Goal: Transaction & Acquisition: Book appointment/travel/reservation

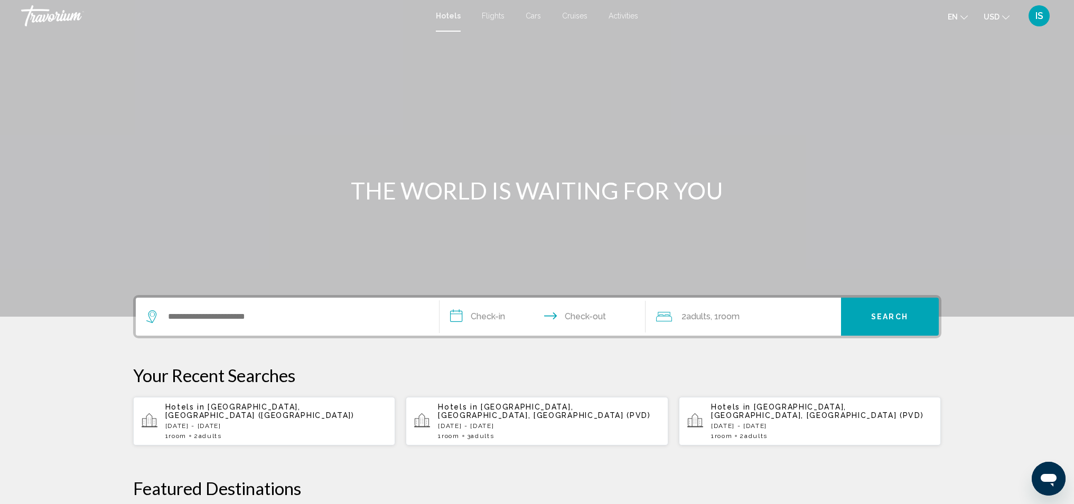
click at [1042, 473] on icon "Open messaging window" at bounding box center [1048, 479] width 19 height 19
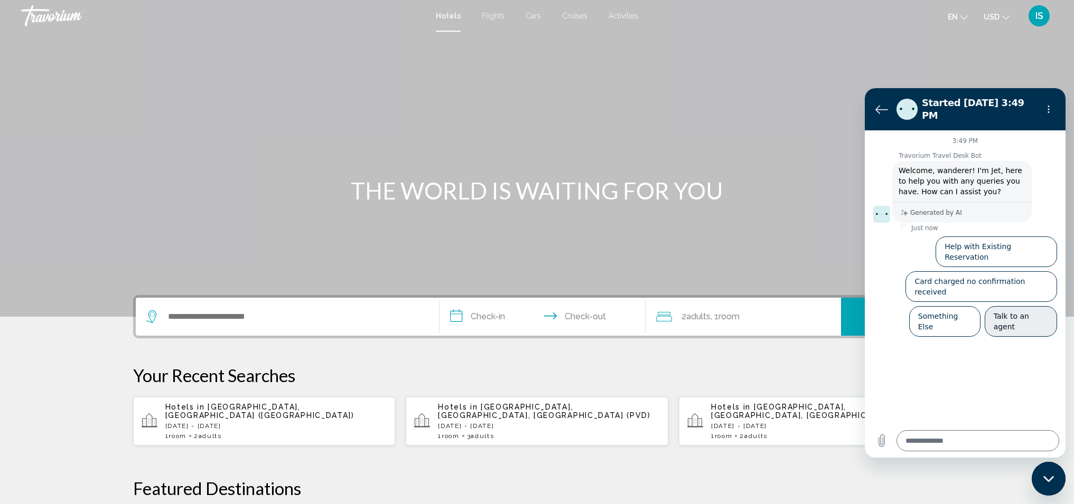
click at [1008, 306] on button "Talk to an agent" at bounding box center [1021, 321] width 72 height 31
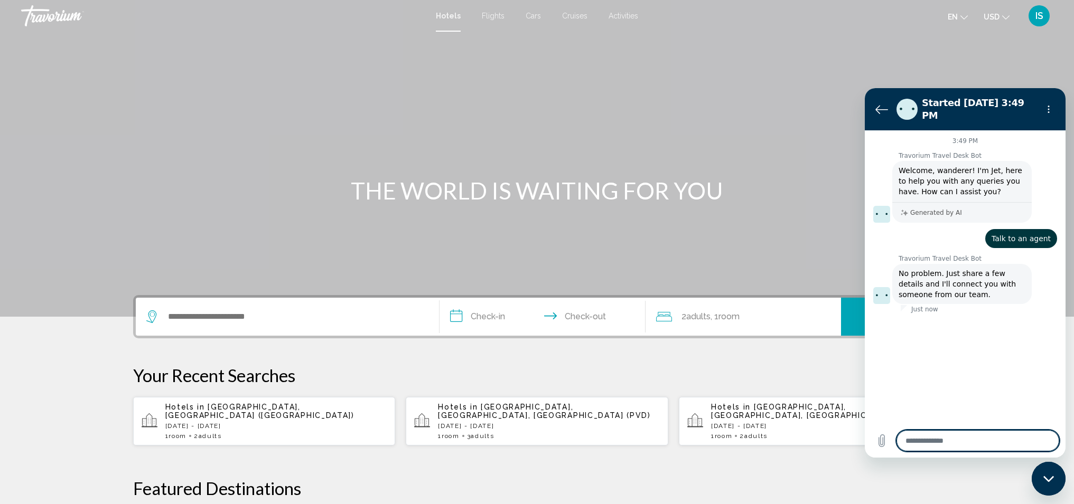
click at [999, 442] on textarea at bounding box center [977, 440] width 163 height 21
type textarea "*"
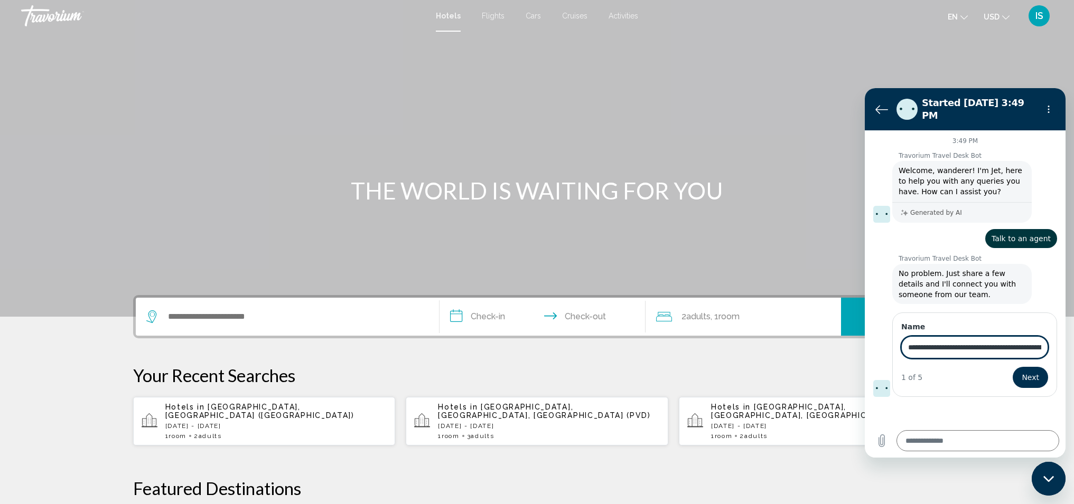
type input "**********"
click at [1031, 369] on button "Next" at bounding box center [1030, 377] width 35 height 21
type textarea "*"
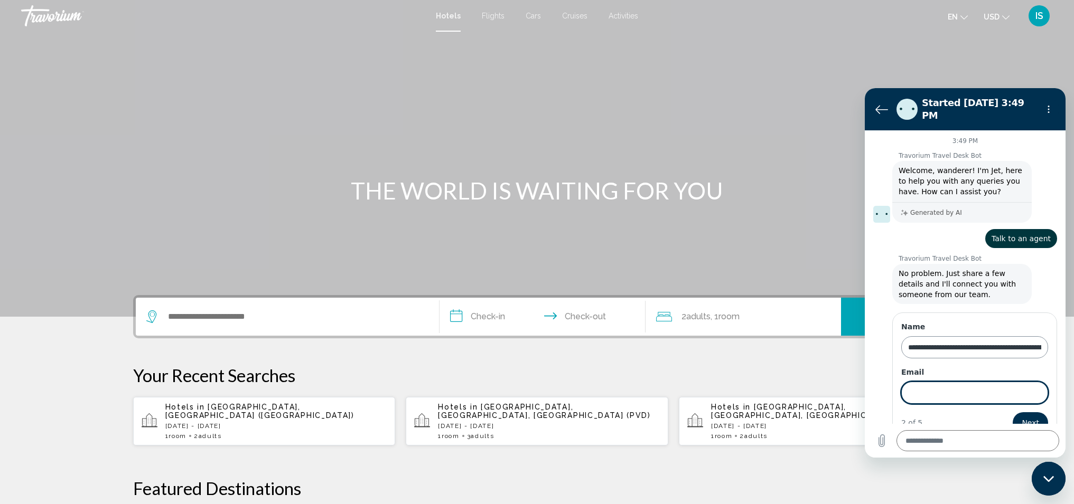
scroll to position [11, 0]
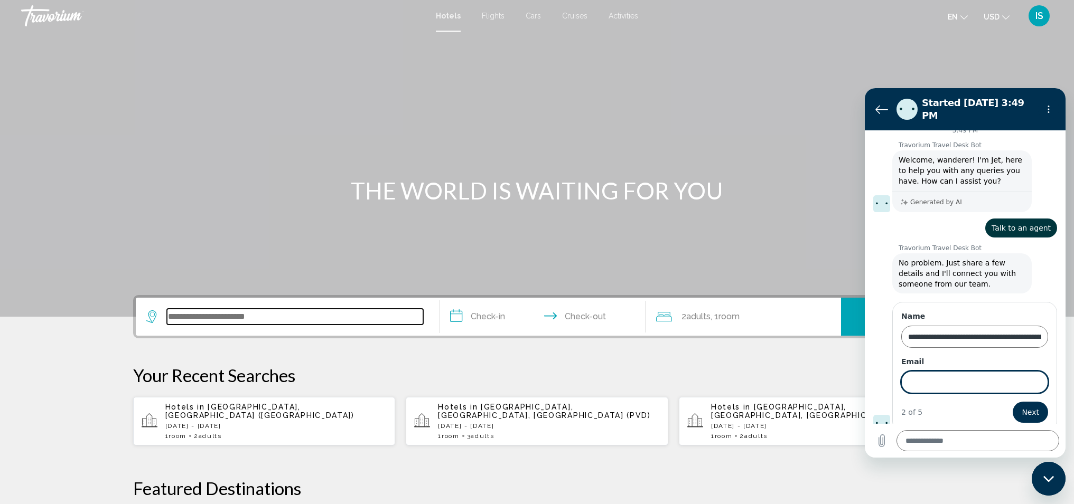
click at [190, 319] on input "Search widget" at bounding box center [295, 317] width 256 height 16
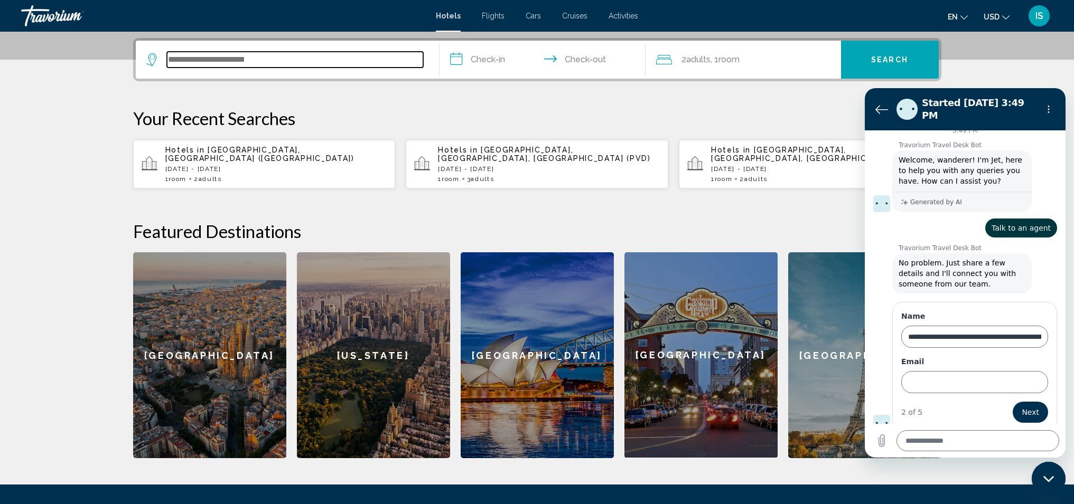
scroll to position [261, 0]
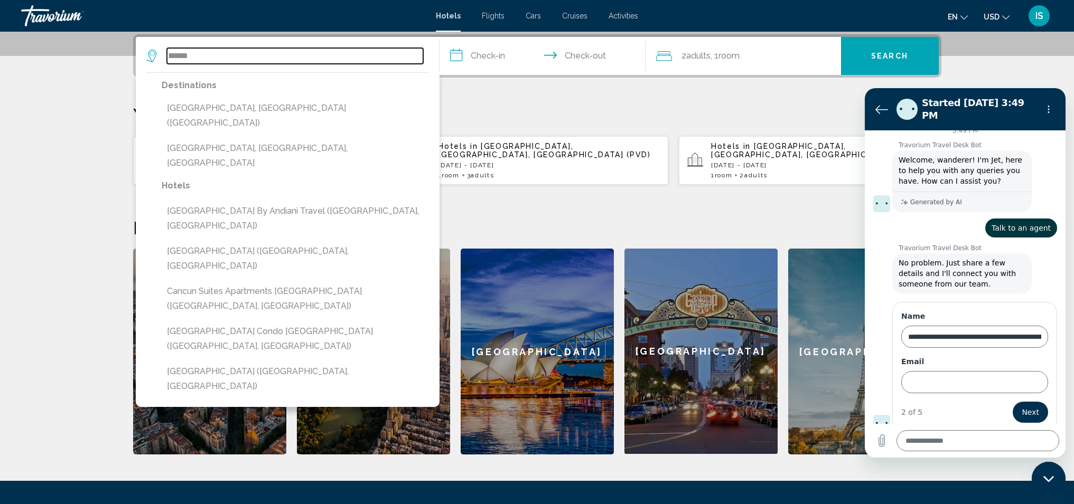
type input "******"
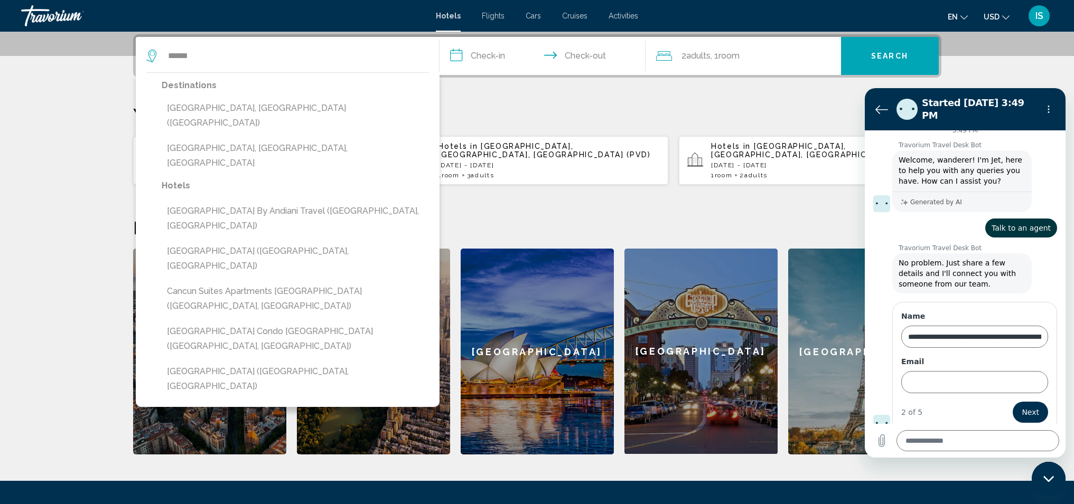
click at [69, 96] on section "**********" at bounding box center [537, 97] width 1074 height 716
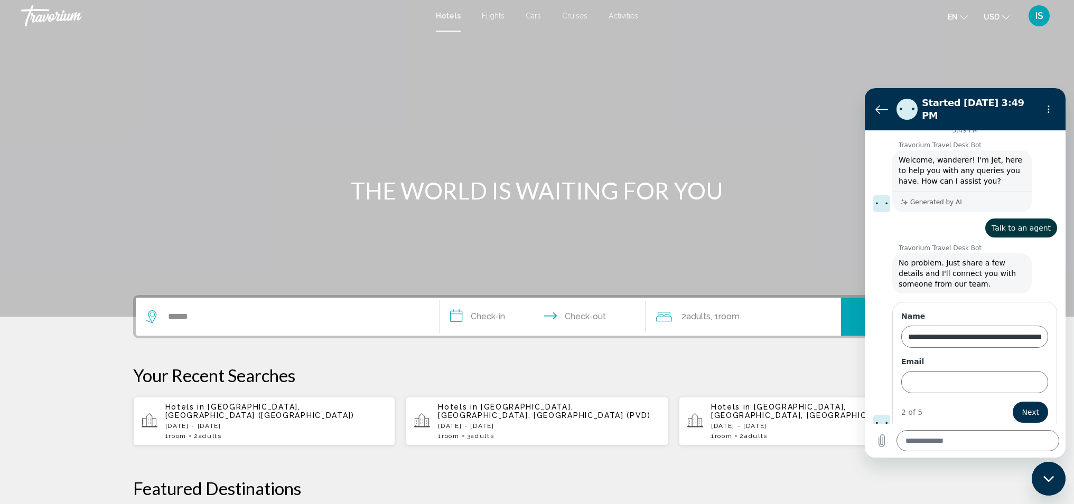
scroll to position [8, 0]
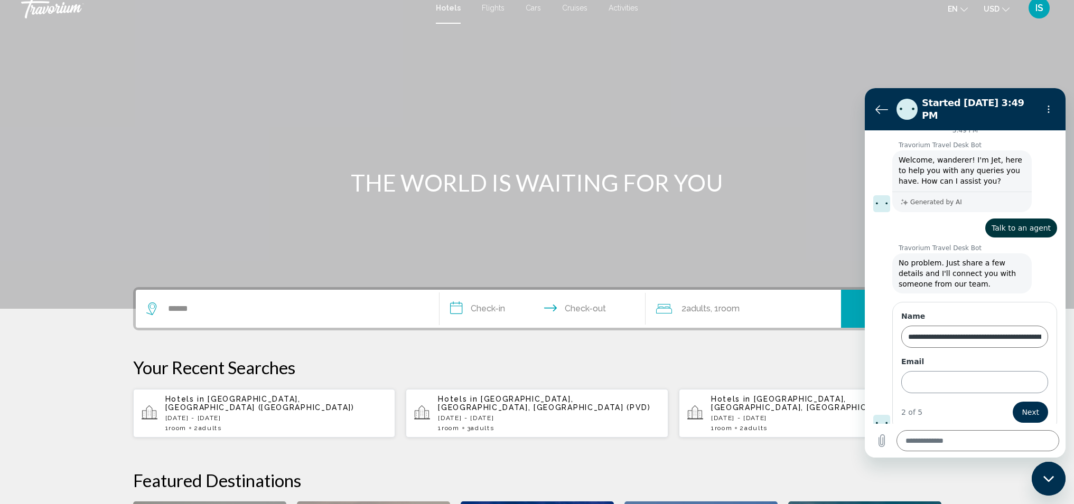
click at [938, 378] on input "Email" at bounding box center [974, 382] width 147 height 22
type input "**********"
click at [1025, 406] on span "Next" at bounding box center [1030, 412] width 17 height 13
type textarea "*"
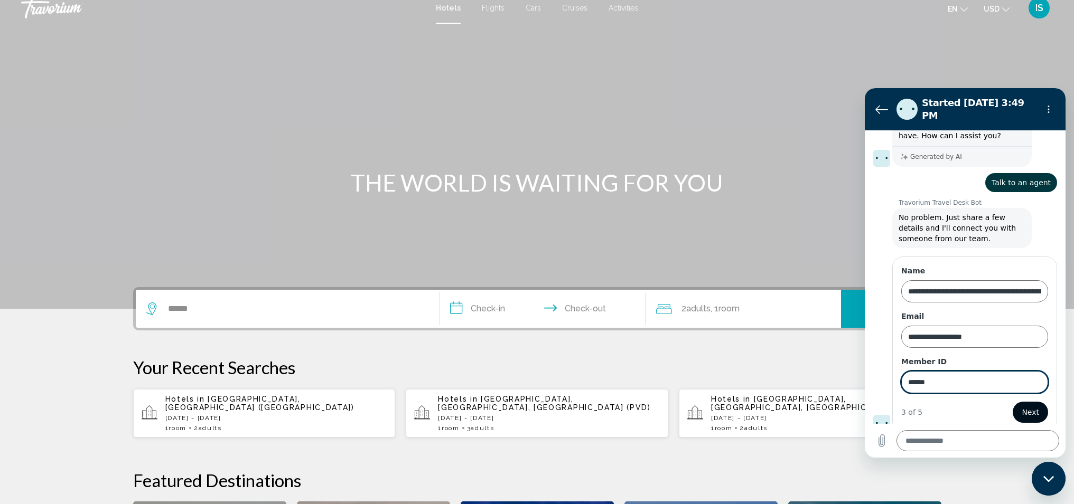
type input "******"
click at [1031, 406] on span "Next" at bounding box center [1030, 412] width 17 height 13
type textarea "*"
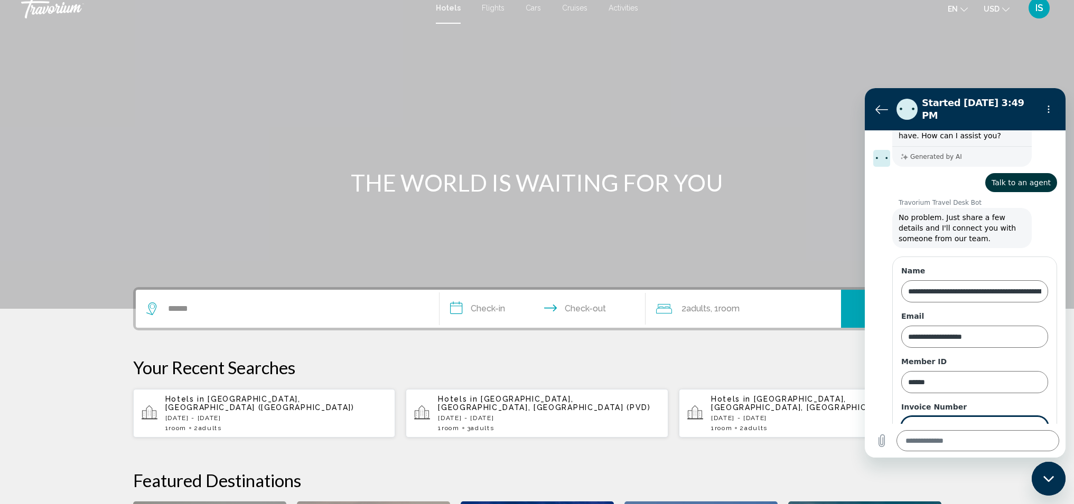
scroll to position [101, 0]
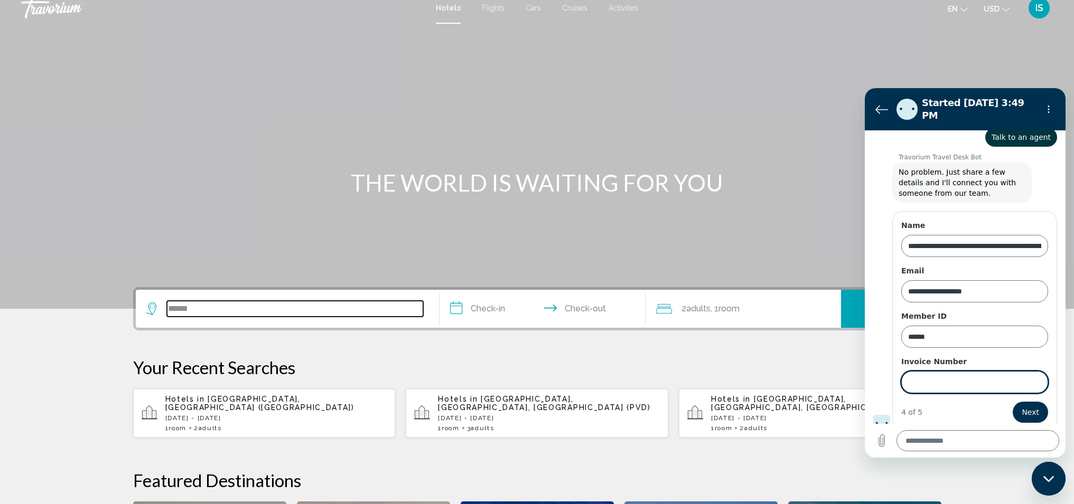
click at [362, 316] on input "******" at bounding box center [295, 309] width 256 height 16
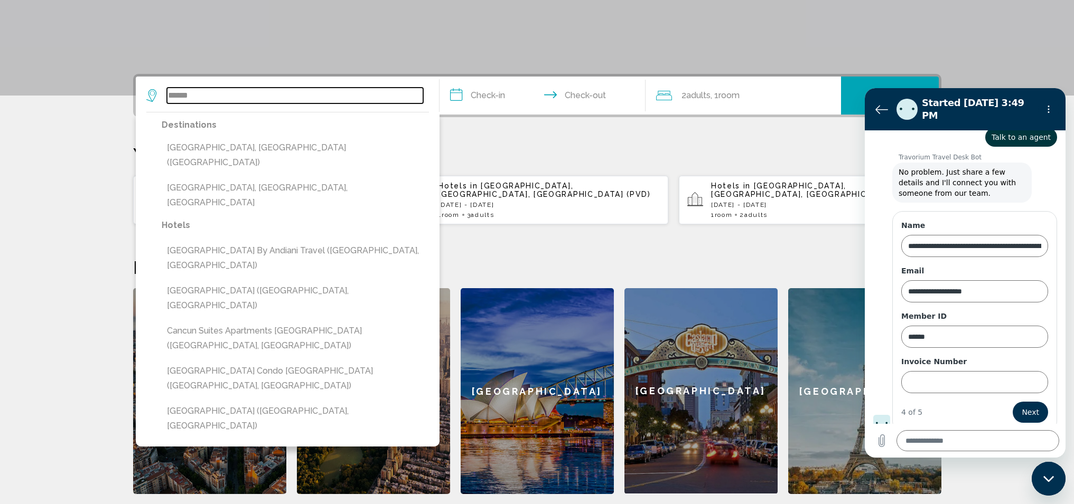
scroll to position [261, 0]
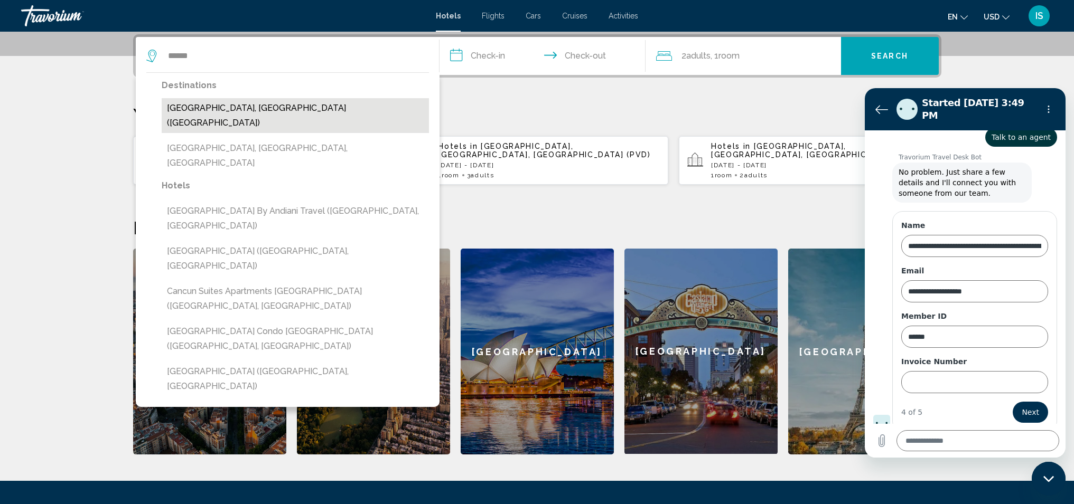
click at [201, 110] on button "[GEOGRAPHIC_DATA], [GEOGRAPHIC_DATA] ([GEOGRAPHIC_DATA])" at bounding box center [295, 115] width 267 height 35
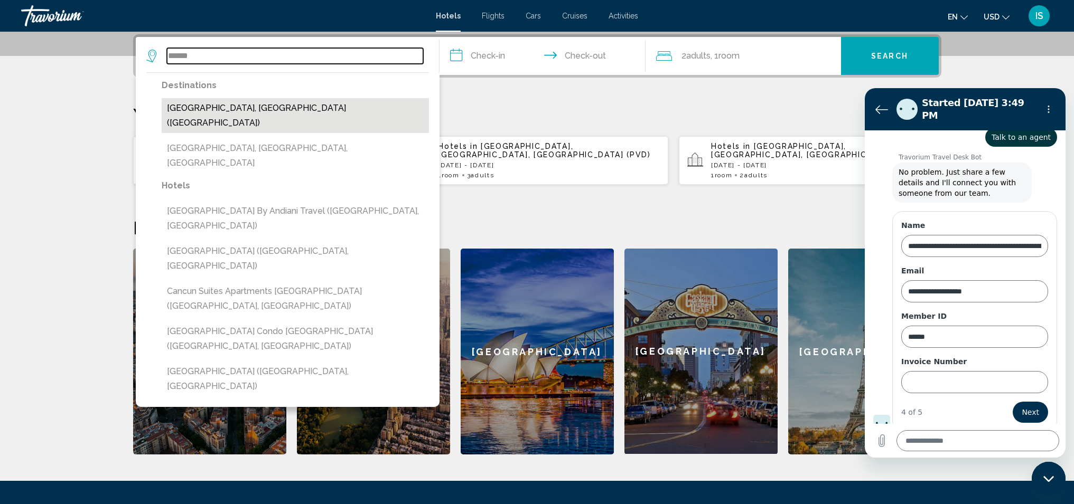
type input "**********"
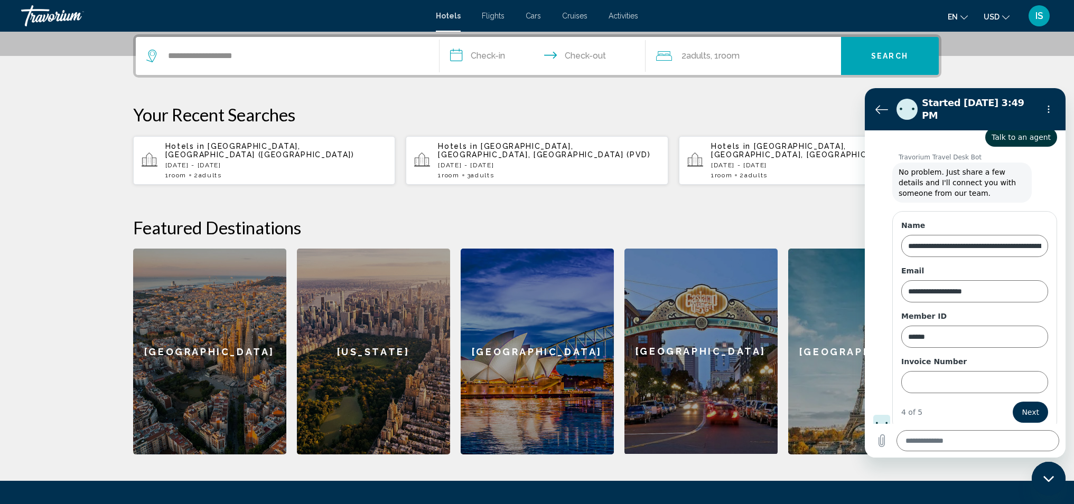
click at [457, 54] on input "**********" at bounding box center [544, 57] width 210 height 41
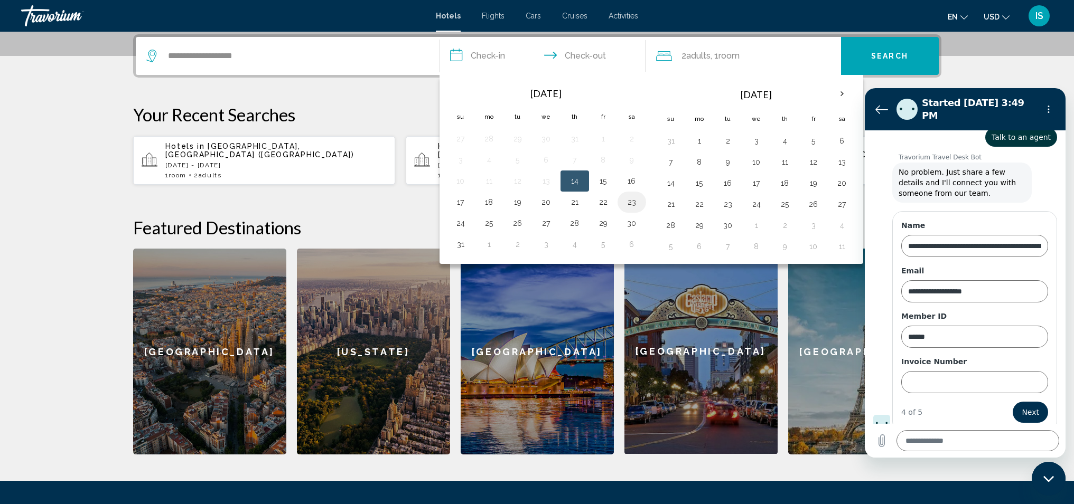
click at [633, 203] on button "23" at bounding box center [631, 202] width 17 height 15
click at [545, 226] on button "27" at bounding box center [546, 223] width 17 height 15
type input "**********"
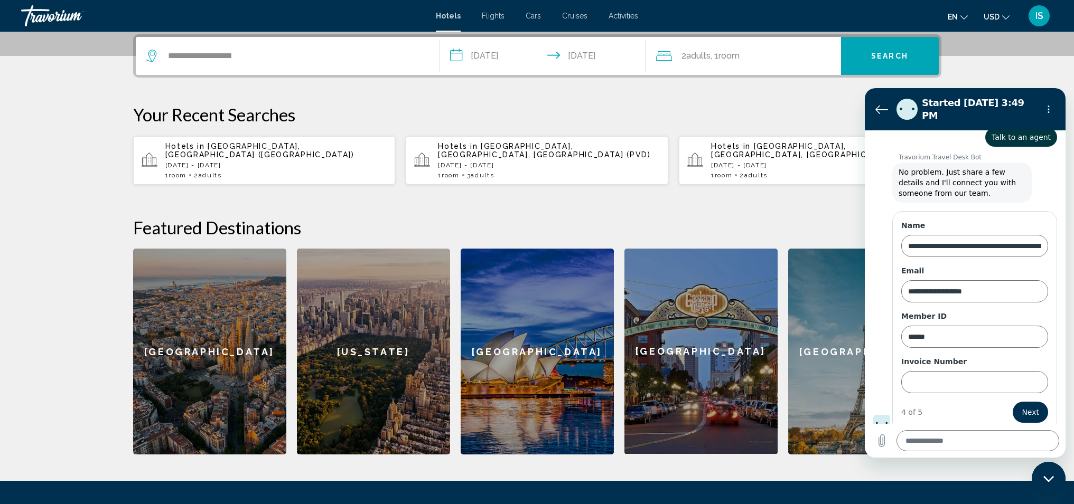
click at [875, 53] on span "Search" at bounding box center [889, 56] width 37 height 8
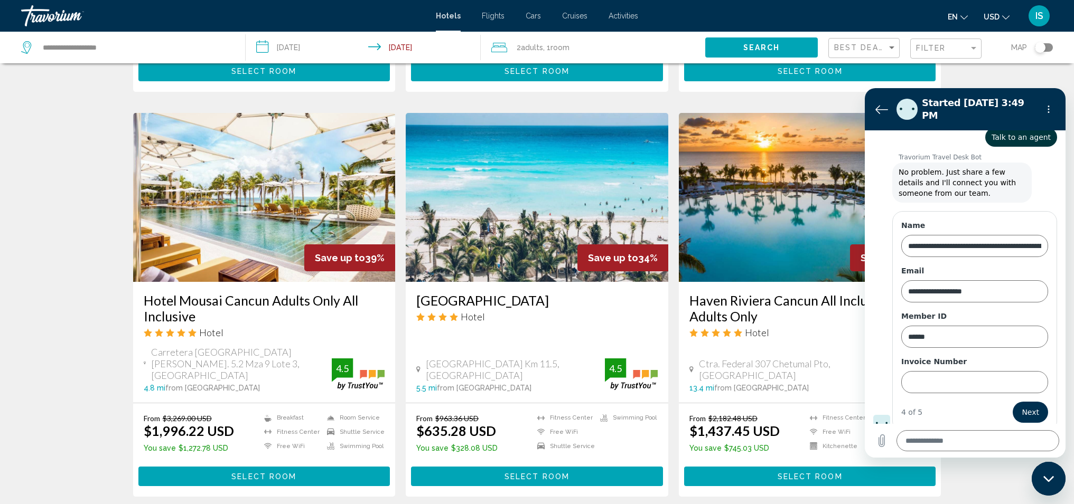
scroll to position [1234, 0]
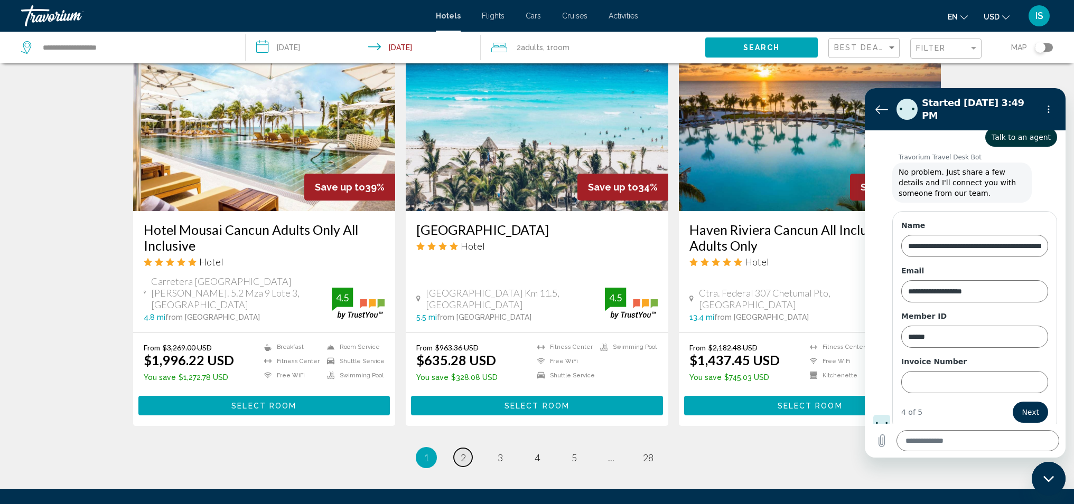
click at [463, 452] on span "2" at bounding box center [463, 458] width 5 height 12
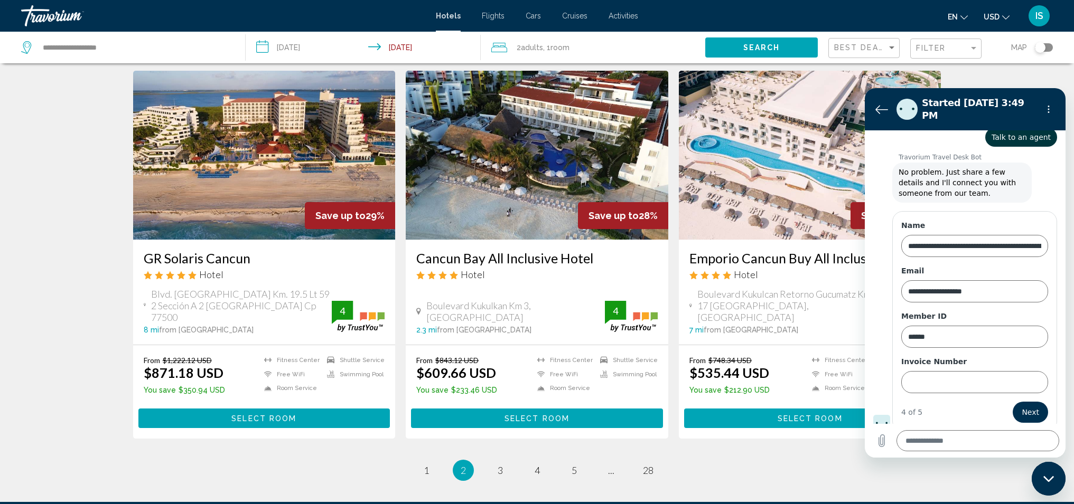
scroll to position [1320, 0]
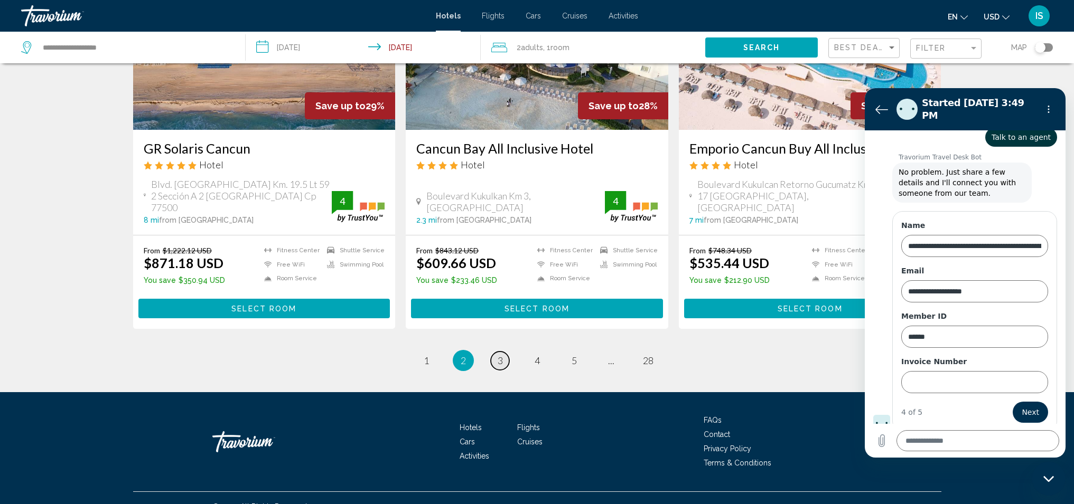
click at [505, 352] on link "page 3" at bounding box center [500, 361] width 18 height 18
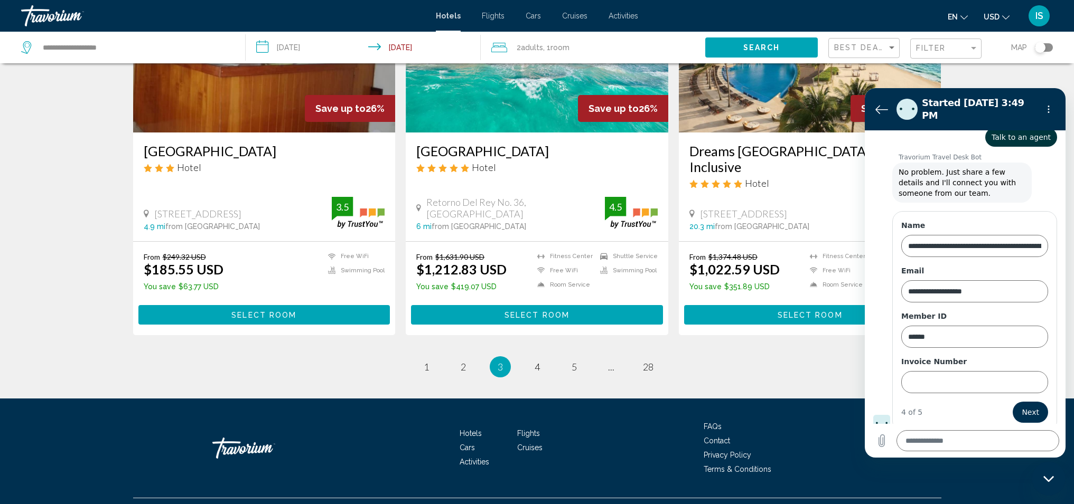
scroll to position [1342, 0]
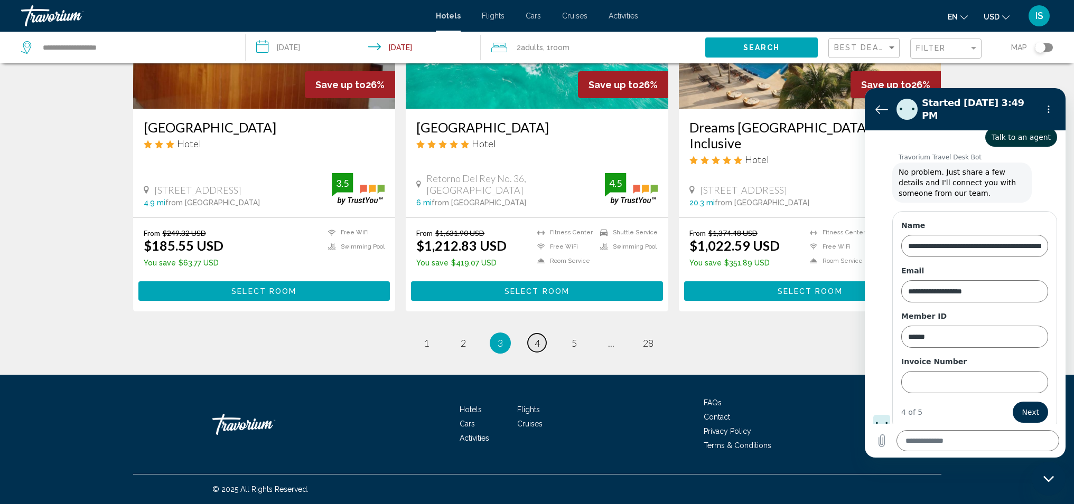
click at [538, 344] on span "4" at bounding box center [537, 344] width 5 height 12
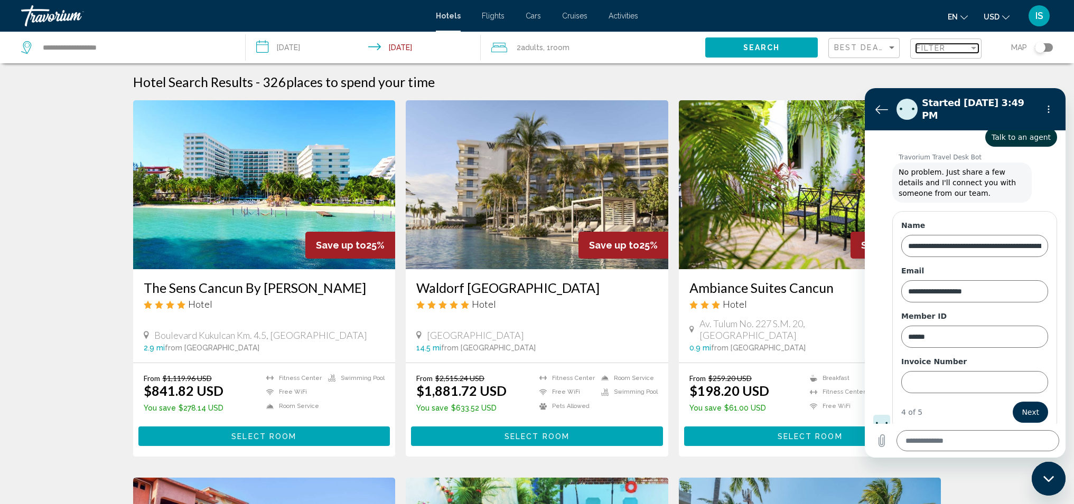
click at [976, 51] on div "Filter" at bounding box center [974, 48] width 10 height 8
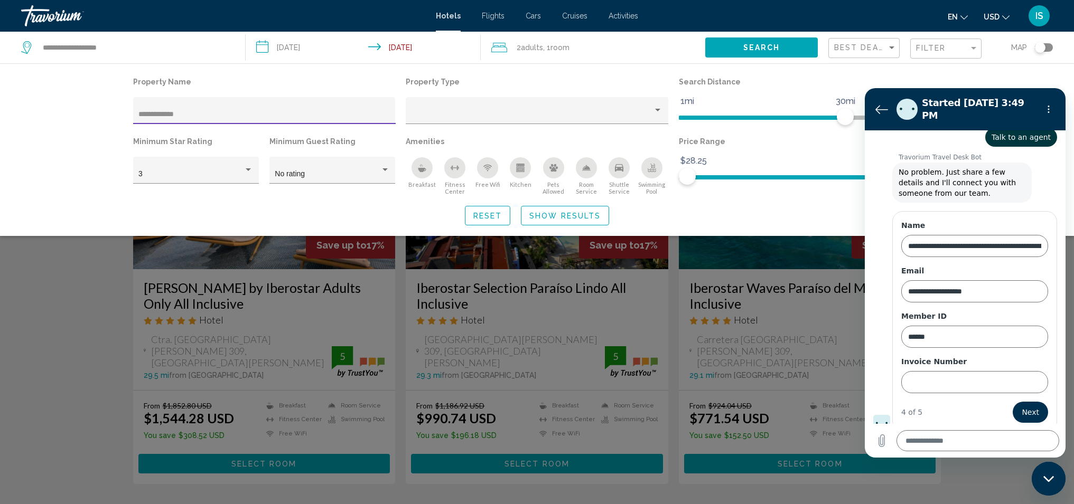
type input "**********"
click at [565, 219] on span "Show Results" at bounding box center [564, 216] width 71 height 8
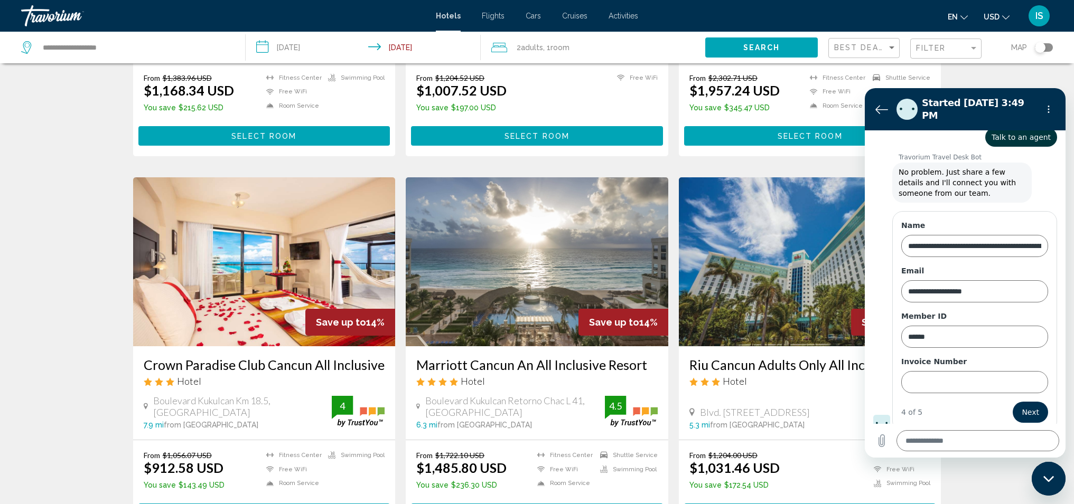
scroll to position [1241, 0]
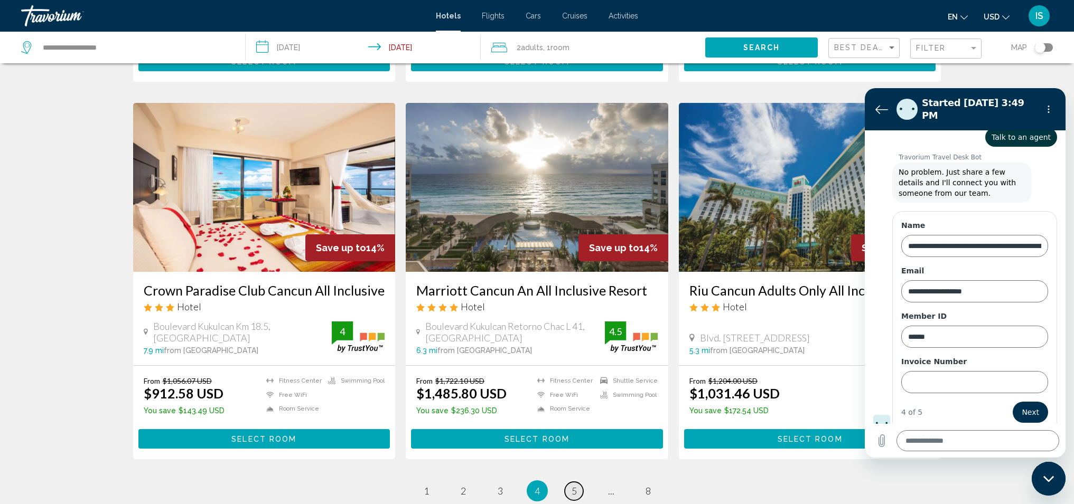
click at [574, 485] on span "5" at bounding box center [574, 491] width 5 height 12
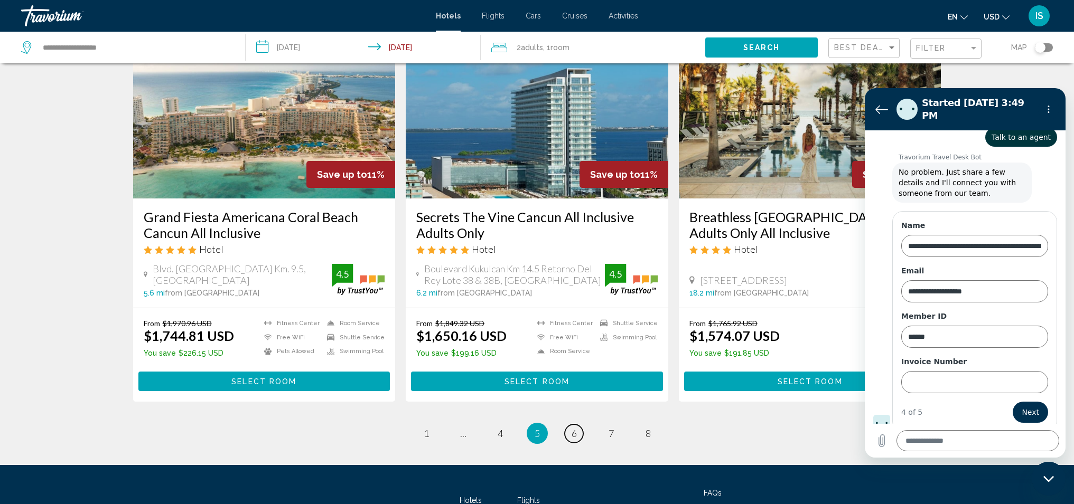
scroll to position [1331, 0]
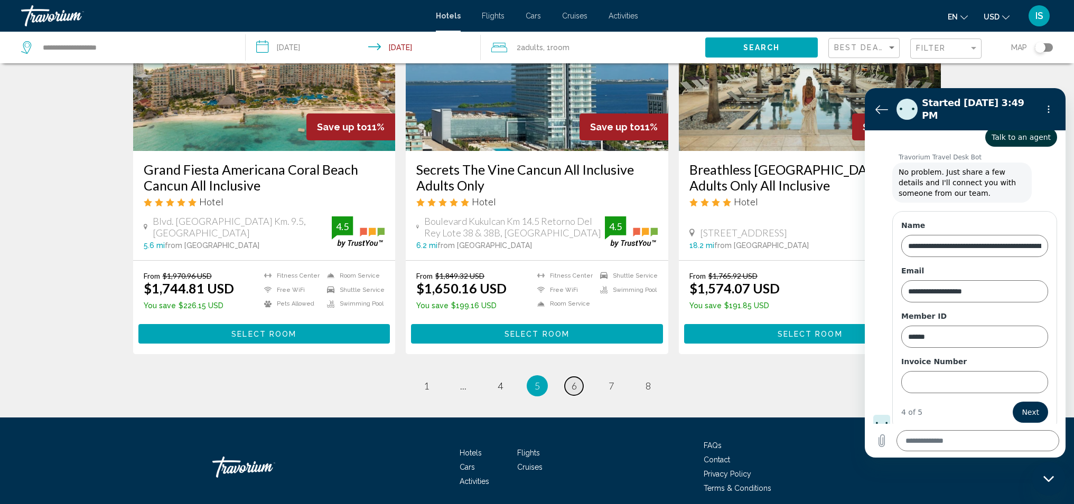
click at [572, 380] on span "6" at bounding box center [574, 386] width 5 height 12
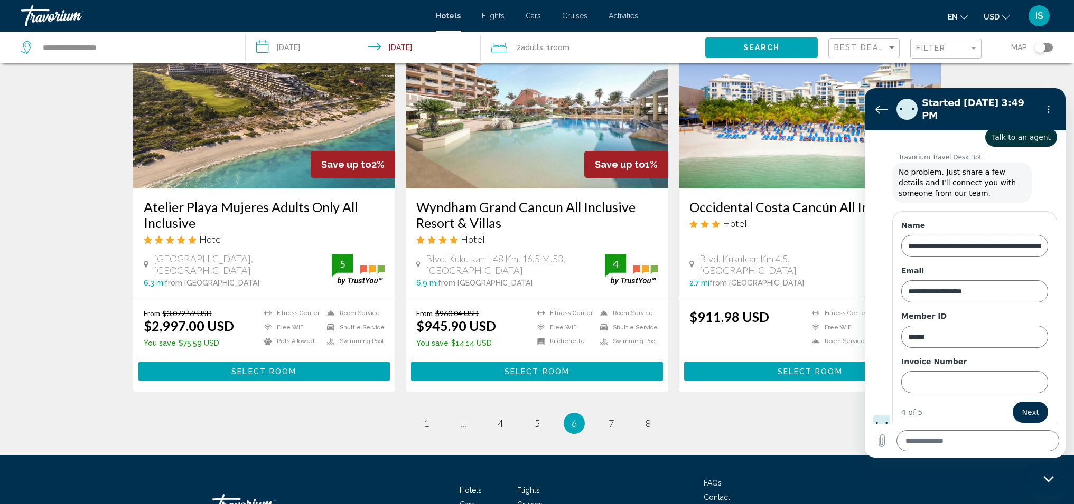
scroll to position [1194, 0]
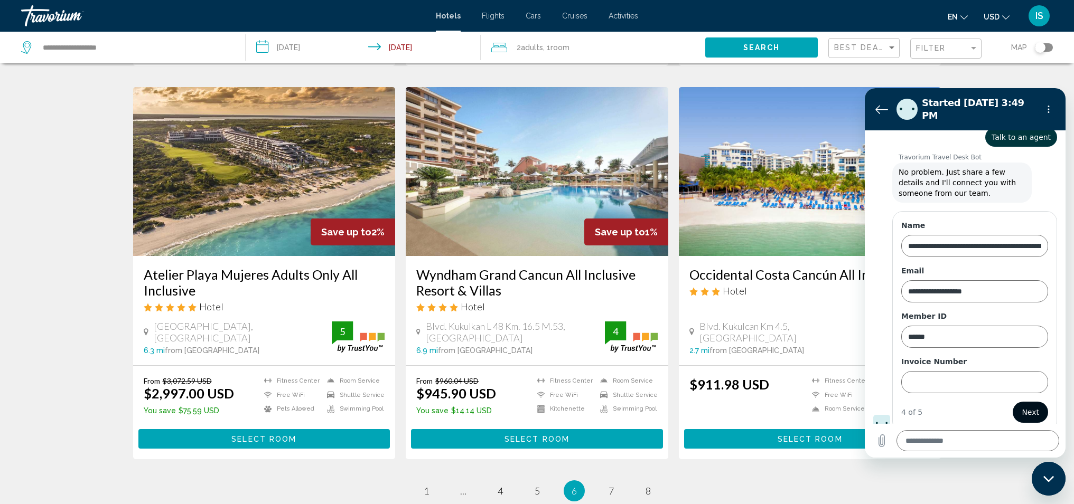
click at [1023, 406] on span "Next" at bounding box center [1030, 412] width 17 height 13
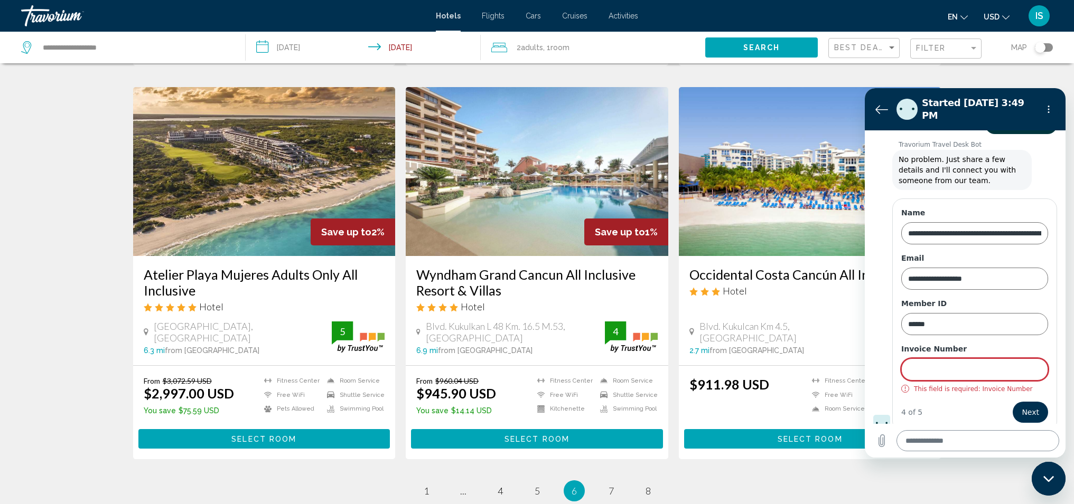
click at [962, 441] on textarea at bounding box center [977, 440] width 163 height 21
click at [611, 485] on span "7" at bounding box center [610, 491] width 5 height 12
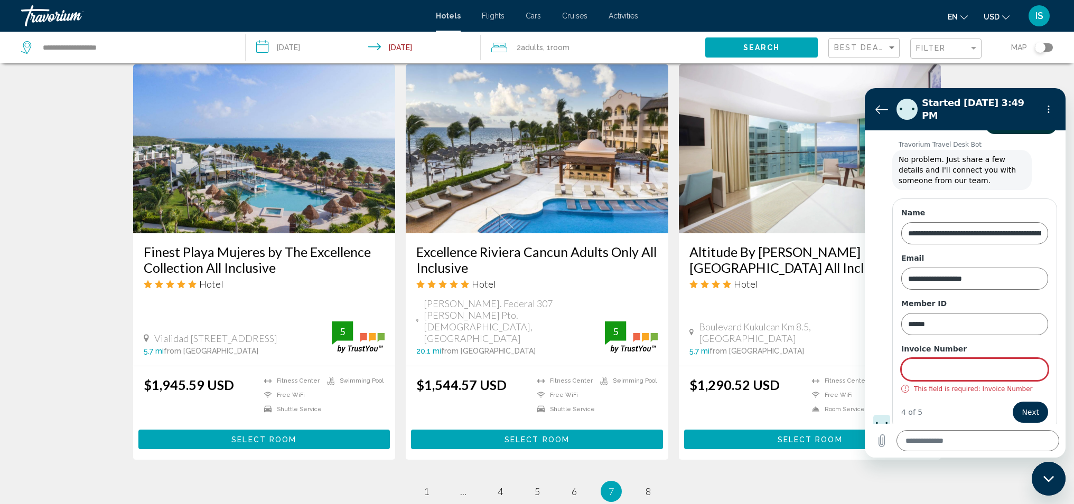
scroll to position [1310, 0]
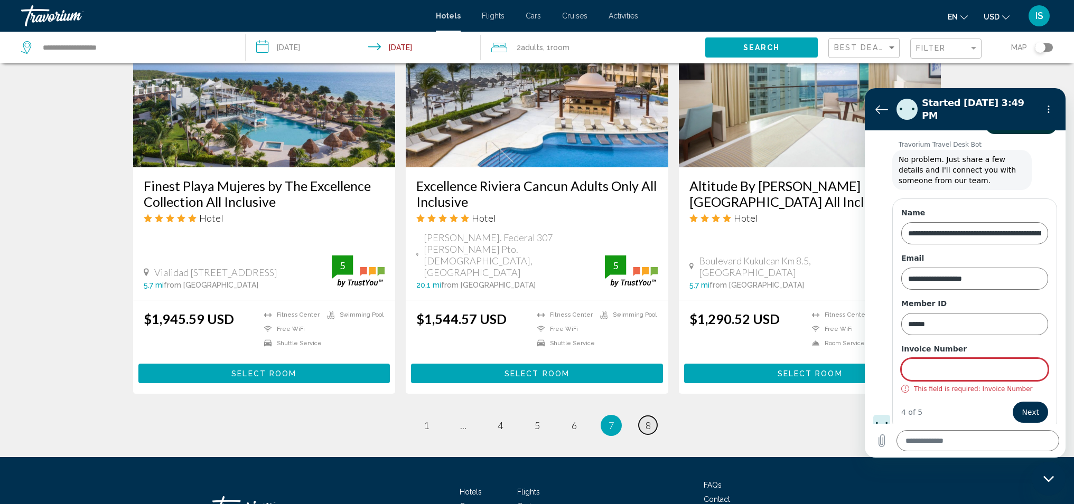
click at [648, 420] on span "8" at bounding box center [647, 426] width 5 height 12
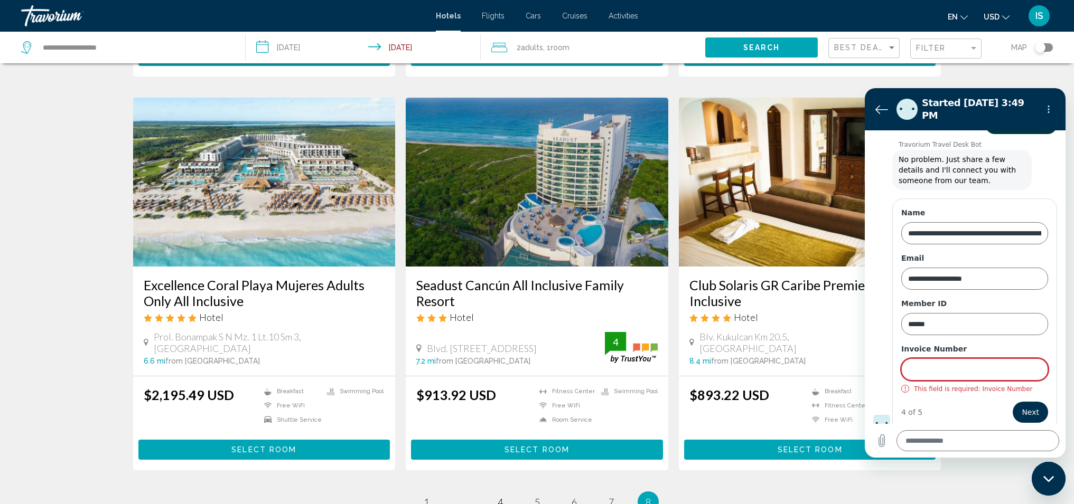
scroll to position [569, 0]
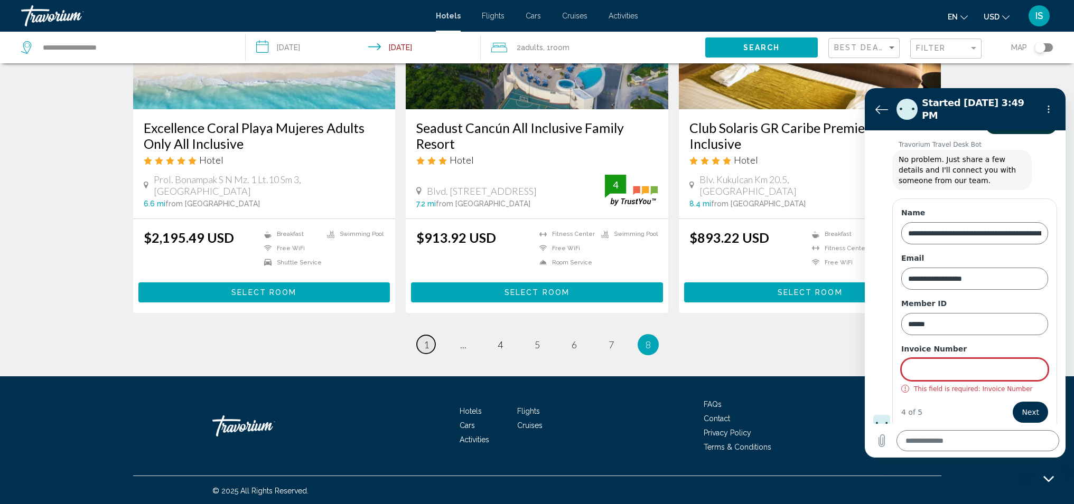
click at [427, 346] on span "1" at bounding box center [426, 345] width 5 height 12
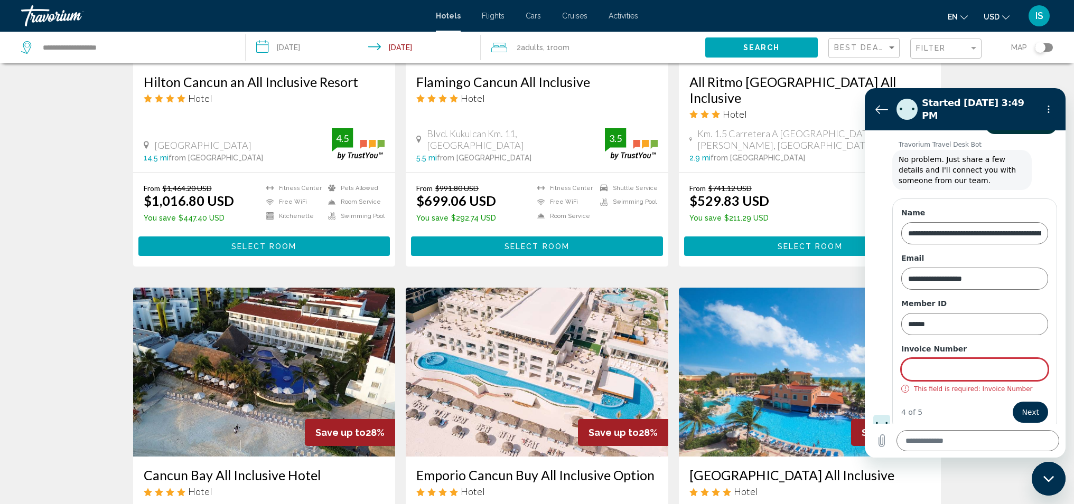
scroll to position [1342, 0]
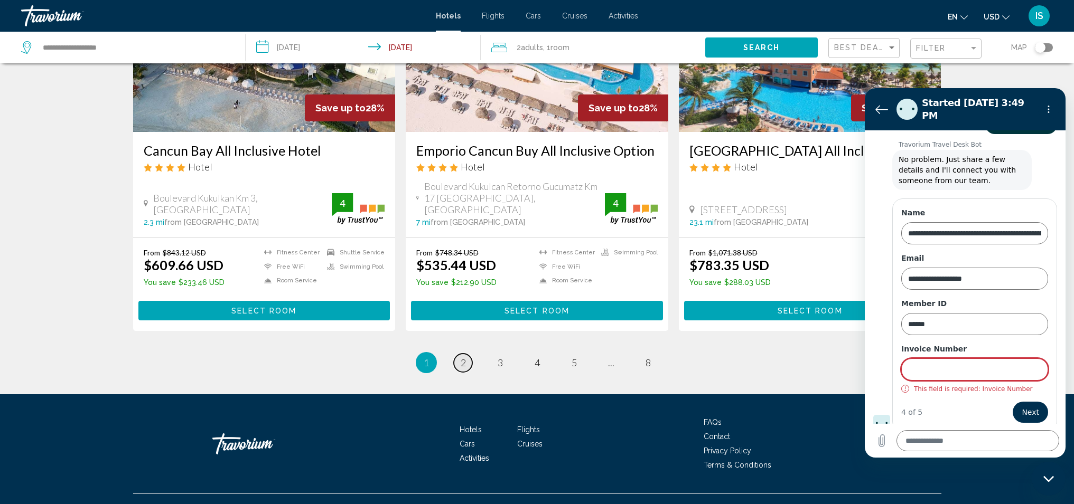
click at [464, 357] on span "2" at bounding box center [463, 363] width 5 height 12
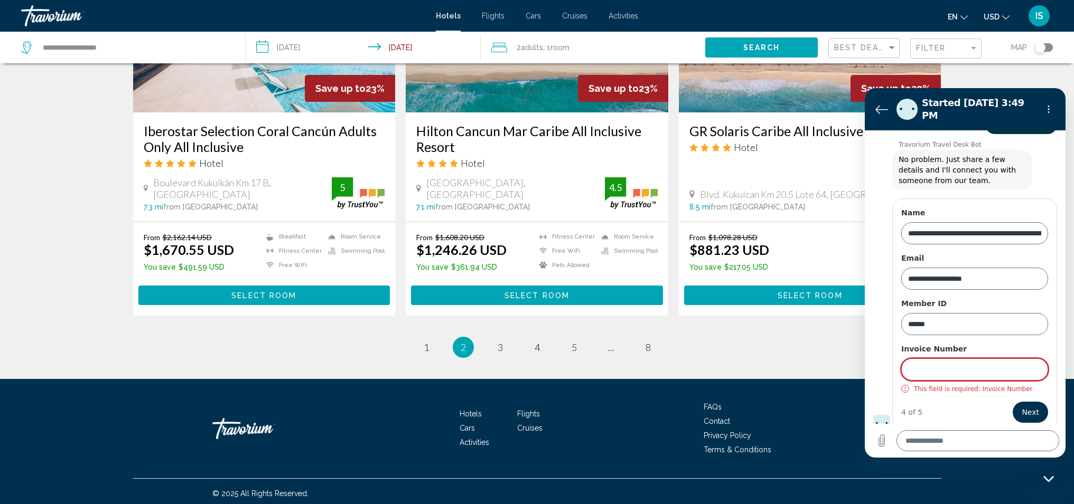
scroll to position [1325, 0]
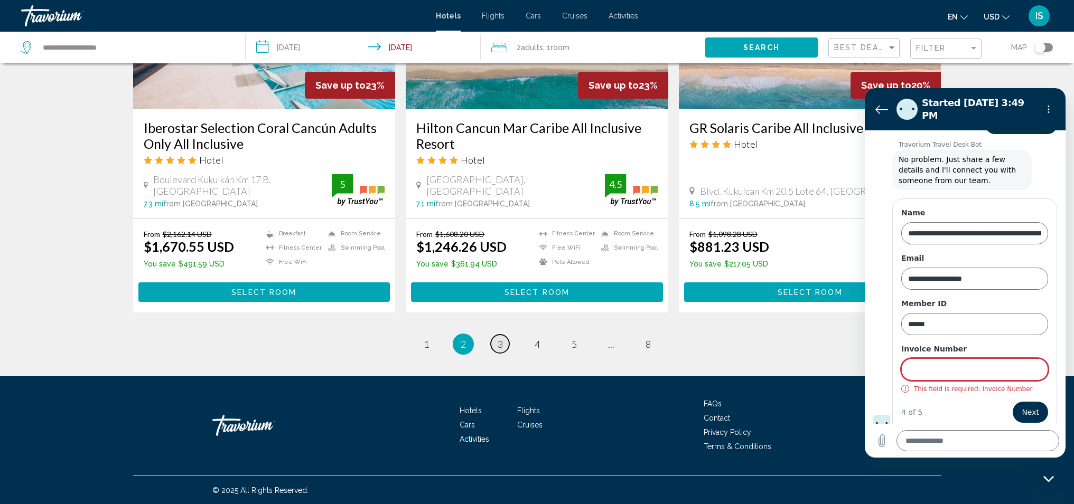
click at [501, 346] on span "3" at bounding box center [500, 345] width 5 height 12
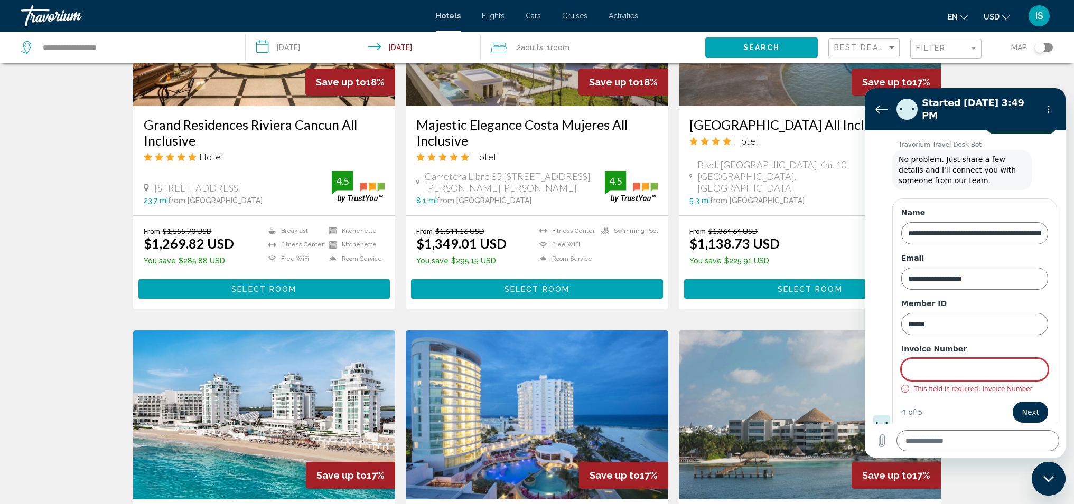
scroll to position [1222, 0]
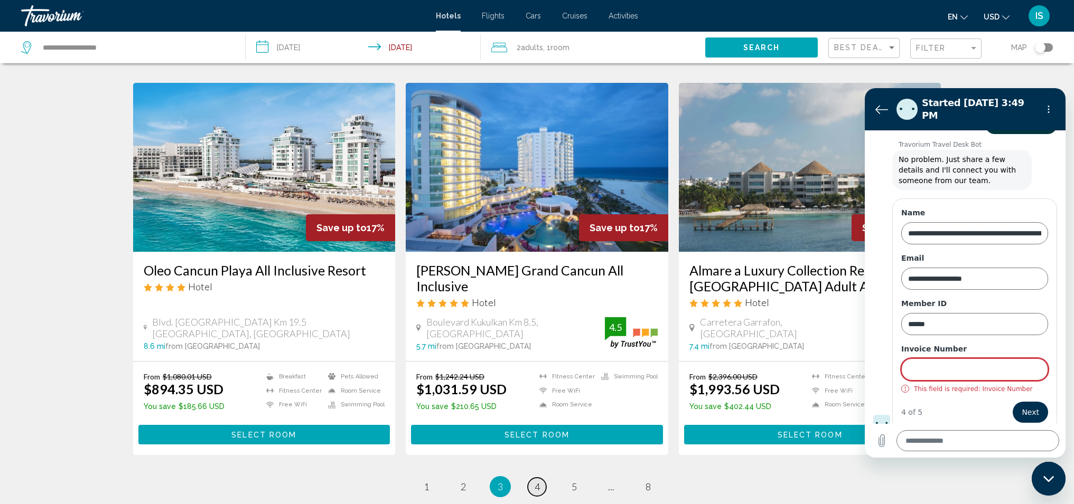
click at [537, 481] on span "4" at bounding box center [537, 487] width 5 height 12
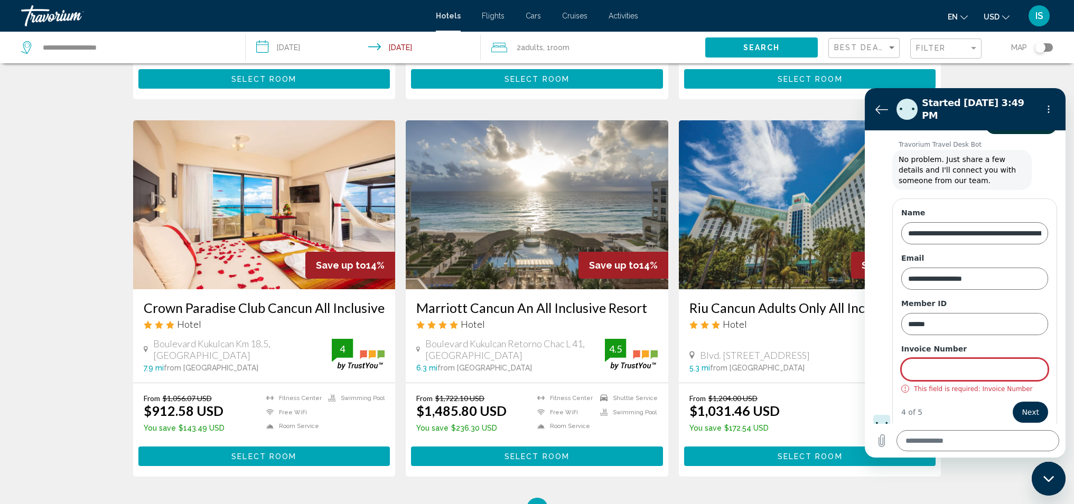
scroll to position [1250, 0]
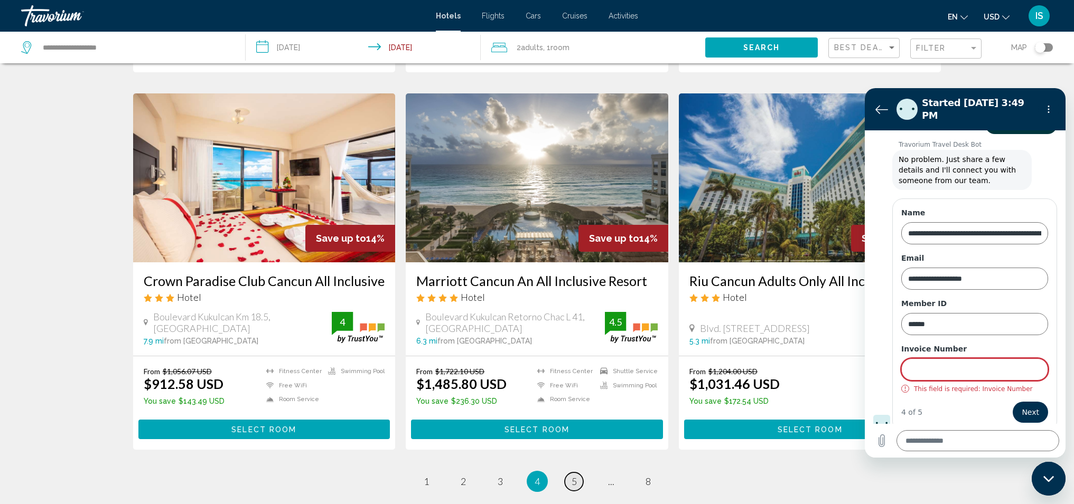
click at [574, 476] on span "5" at bounding box center [574, 482] width 5 height 12
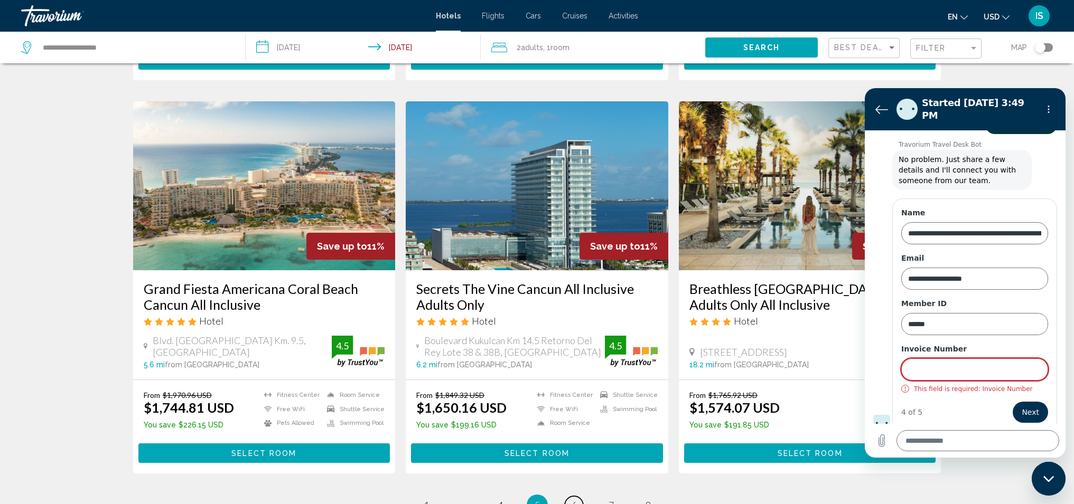
scroll to position [1261, 0]
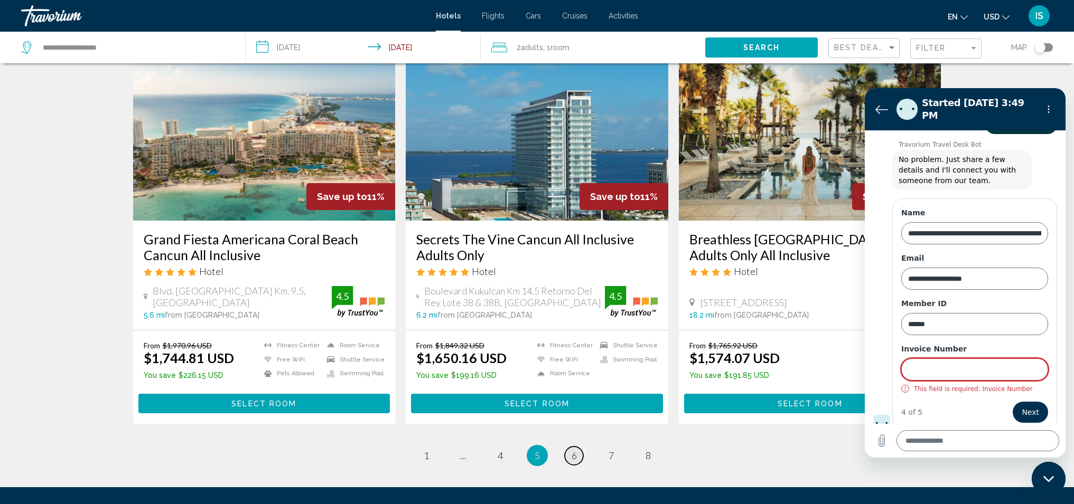
click at [578, 447] on link "page 6" at bounding box center [574, 456] width 18 height 18
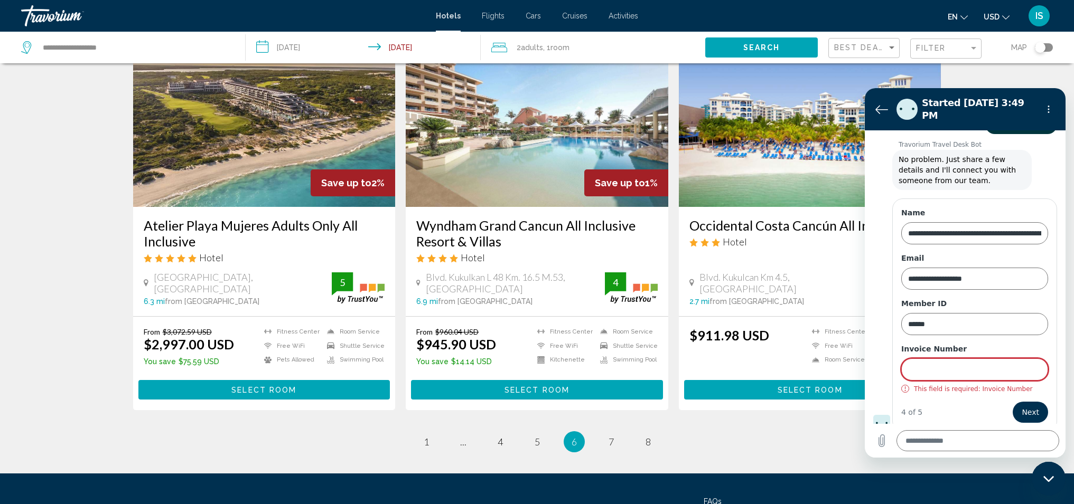
scroll to position [1287, 0]
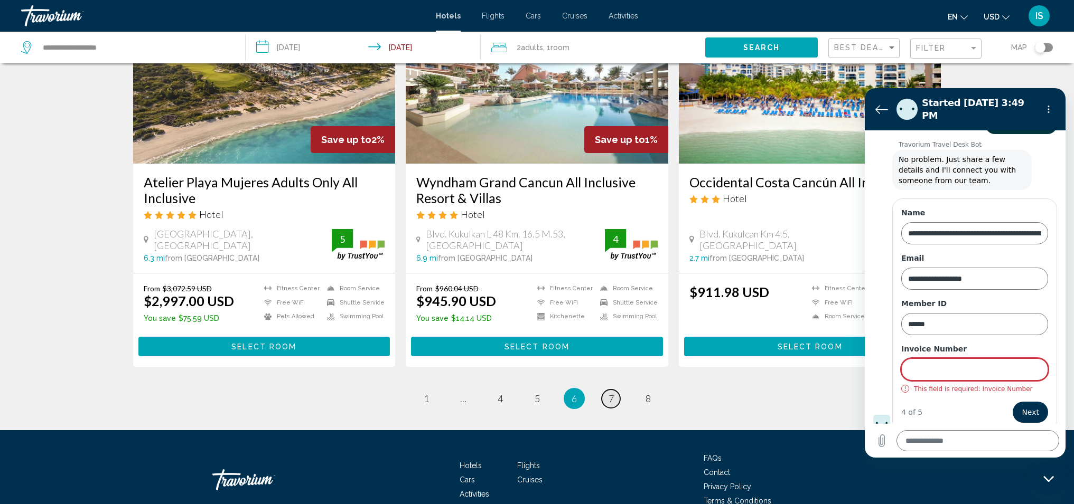
click at [613, 393] on span "7" at bounding box center [610, 399] width 5 height 12
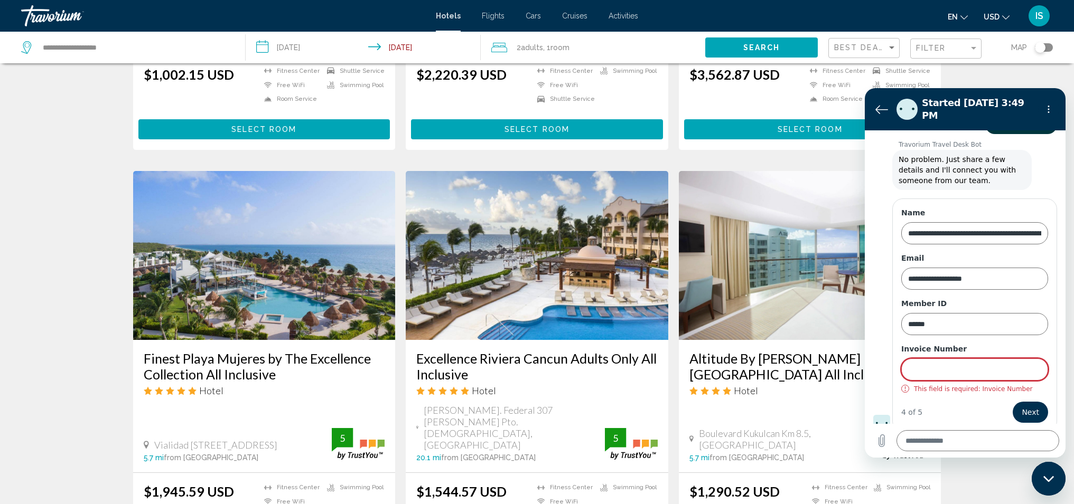
scroll to position [1335, 0]
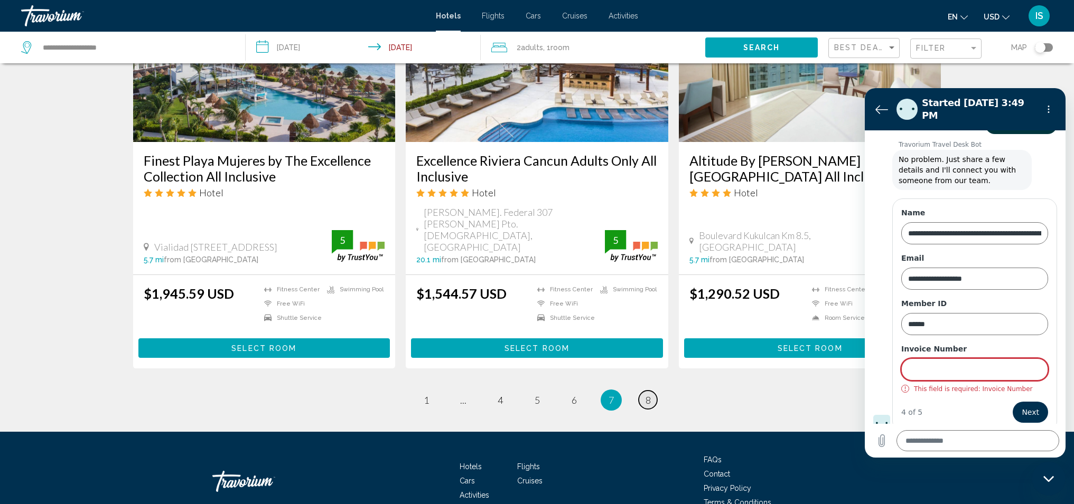
click at [648, 395] on span "8" at bounding box center [647, 401] width 5 height 12
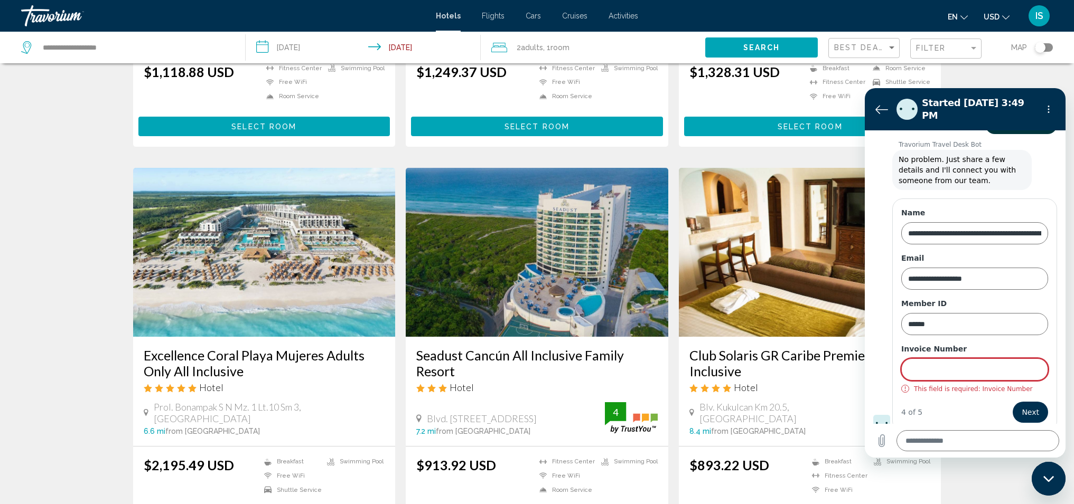
scroll to position [569, 0]
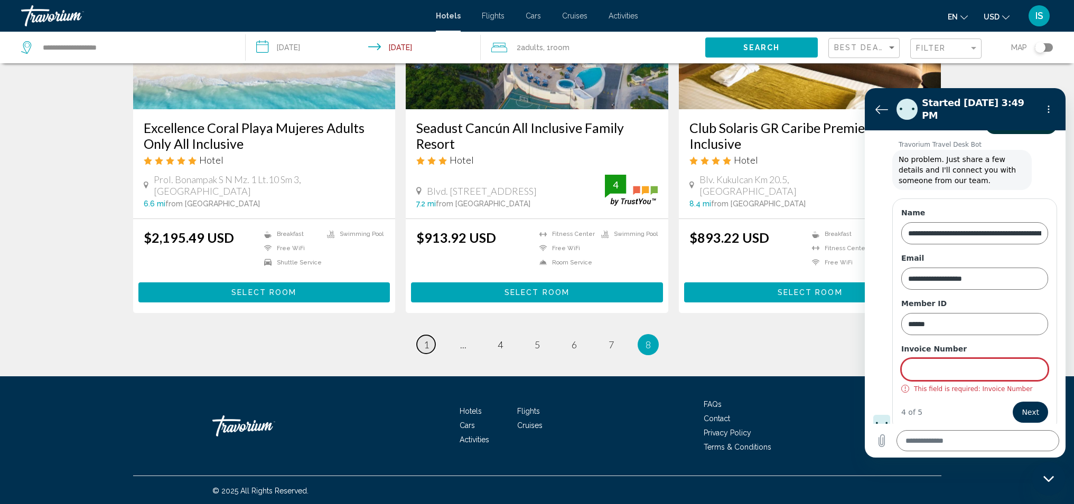
click at [427, 347] on span "1" at bounding box center [426, 345] width 5 height 12
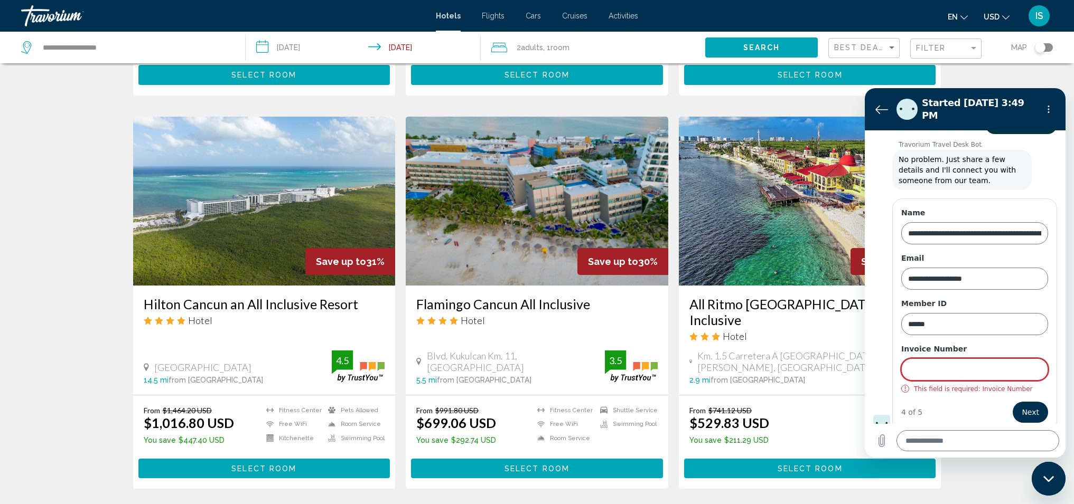
scroll to position [873, 0]
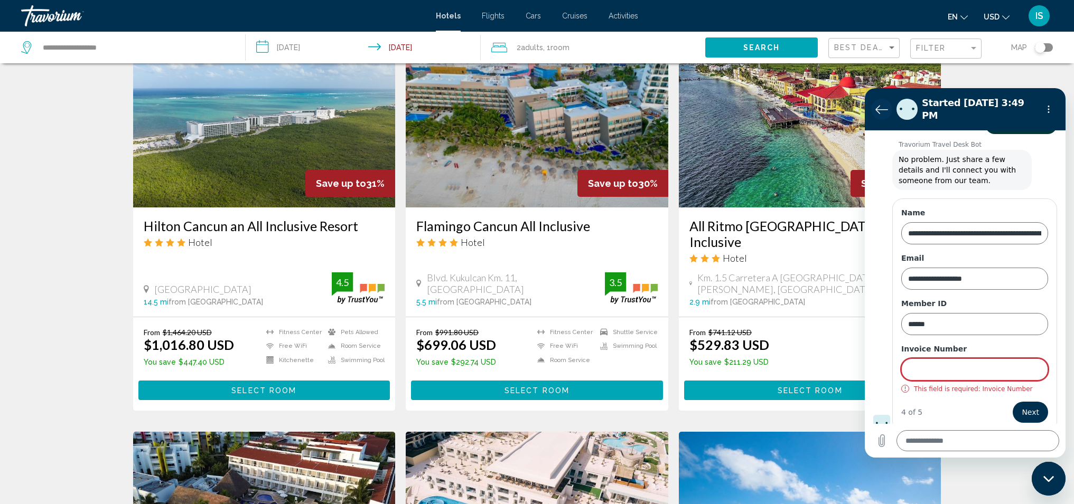
click at [875, 106] on button "Back to the conversation list" at bounding box center [881, 109] width 21 height 21
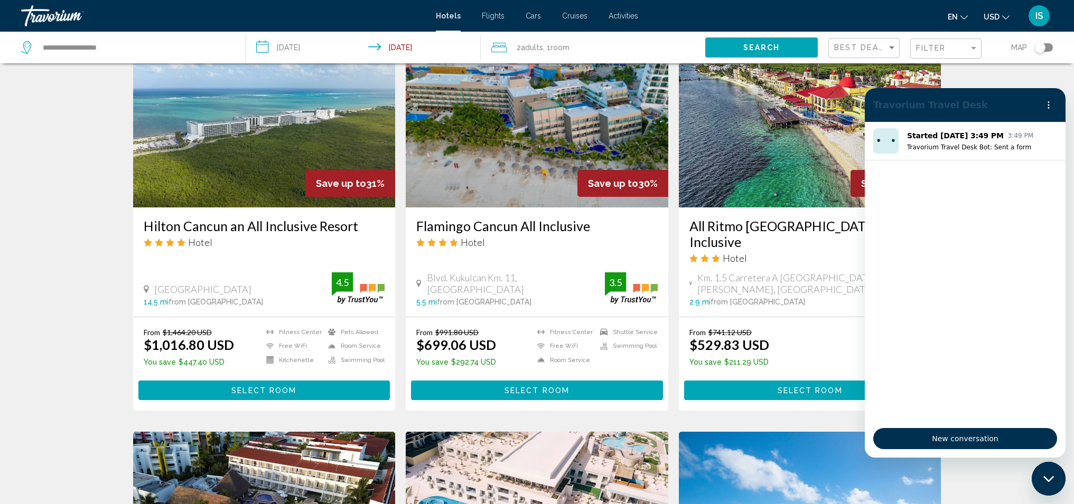
click at [1012, 78] on div "Hotel Search Results - 90 places to spend your time Save up to 58% [GEOGRAPHIC_…" at bounding box center [537, 21] width 1074 height 1641
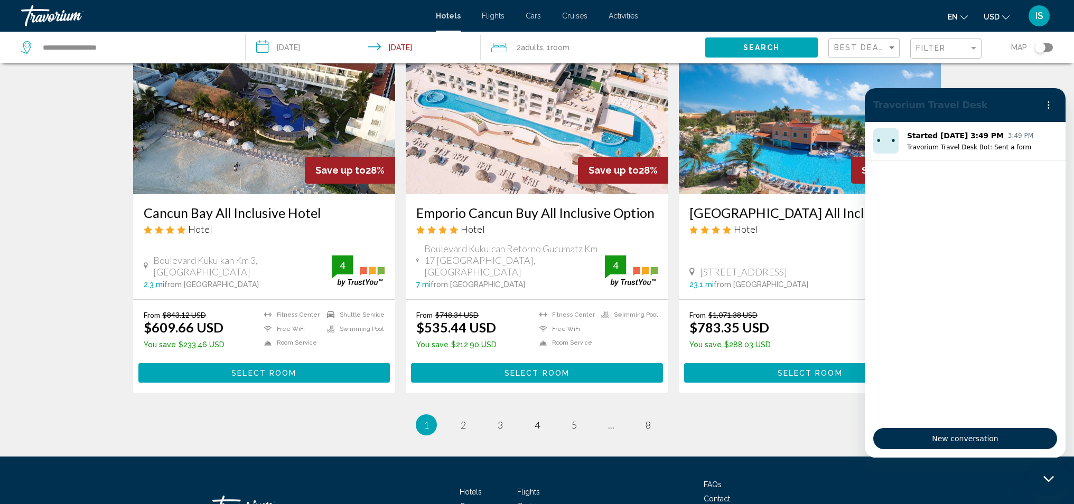
scroll to position [1165, 0]
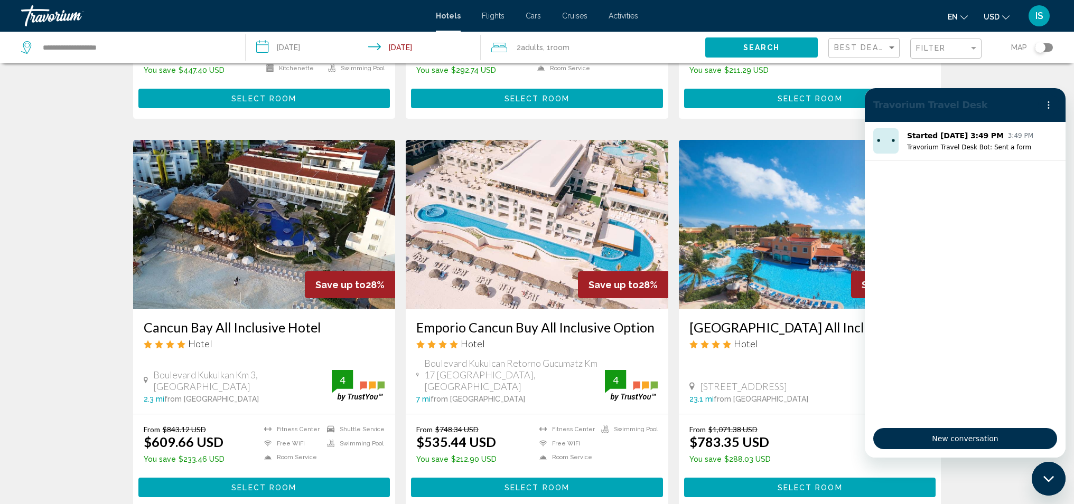
click at [237, 320] on h3 "Cancun Bay All Inclusive Hotel" at bounding box center [264, 328] width 241 height 16
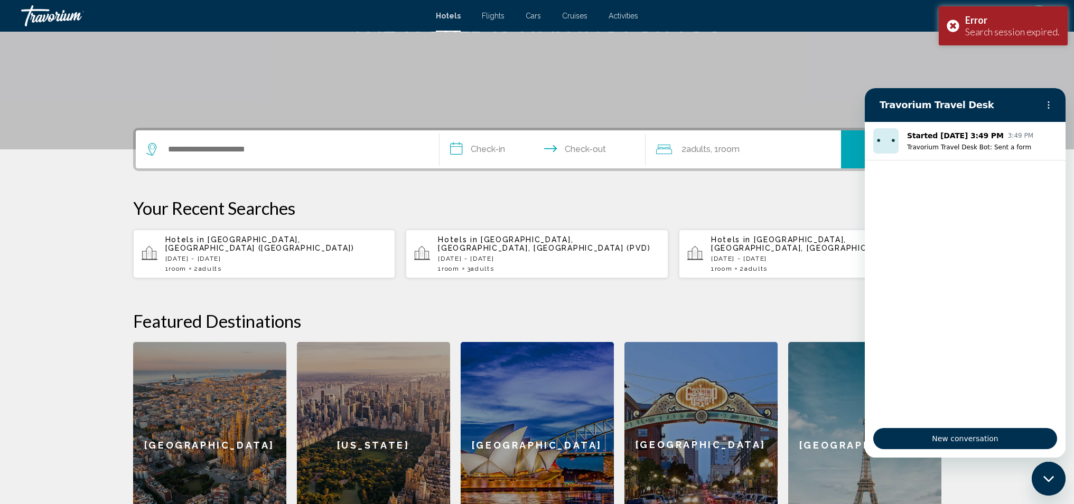
scroll to position [238, 0]
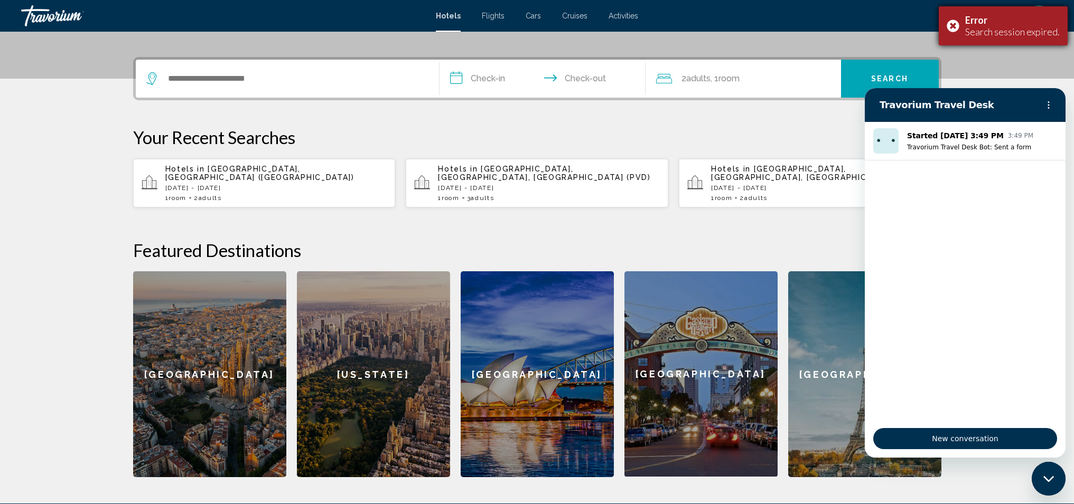
click at [957, 26] on div "Error Search session expired." at bounding box center [1003, 25] width 129 height 39
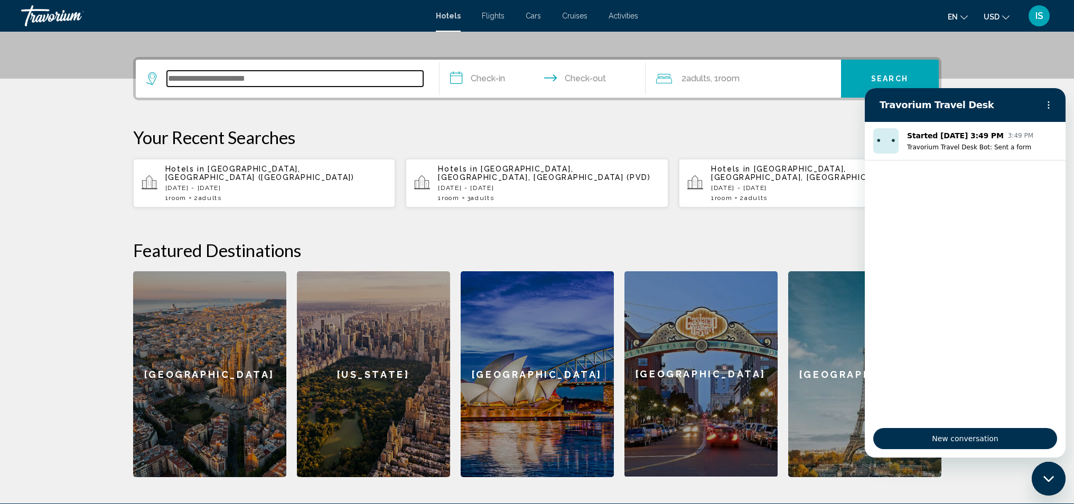
click at [287, 78] on input "Search widget" at bounding box center [295, 79] width 256 height 16
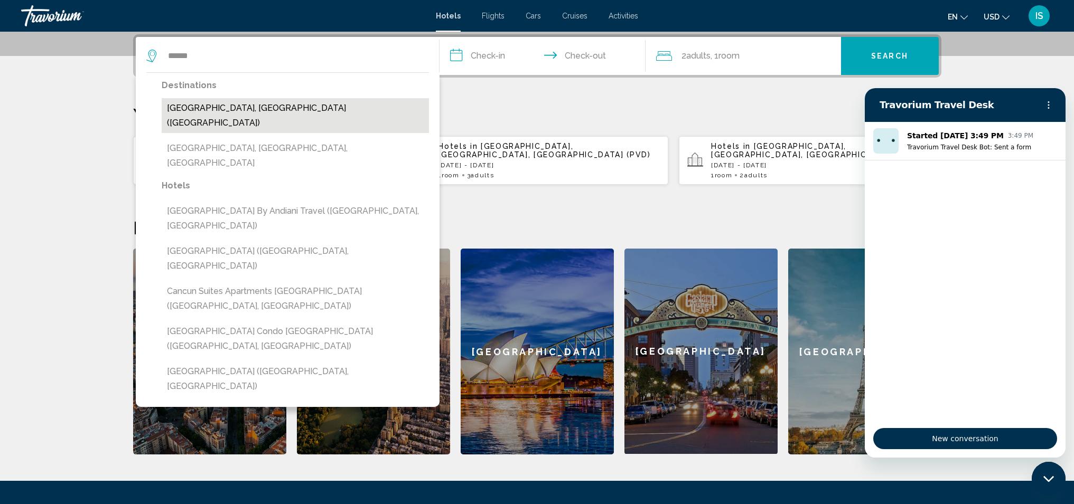
click at [232, 104] on button "[GEOGRAPHIC_DATA], [GEOGRAPHIC_DATA] ([GEOGRAPHIC_DATA])" at bounding box center [295, 115] width 267 height 35
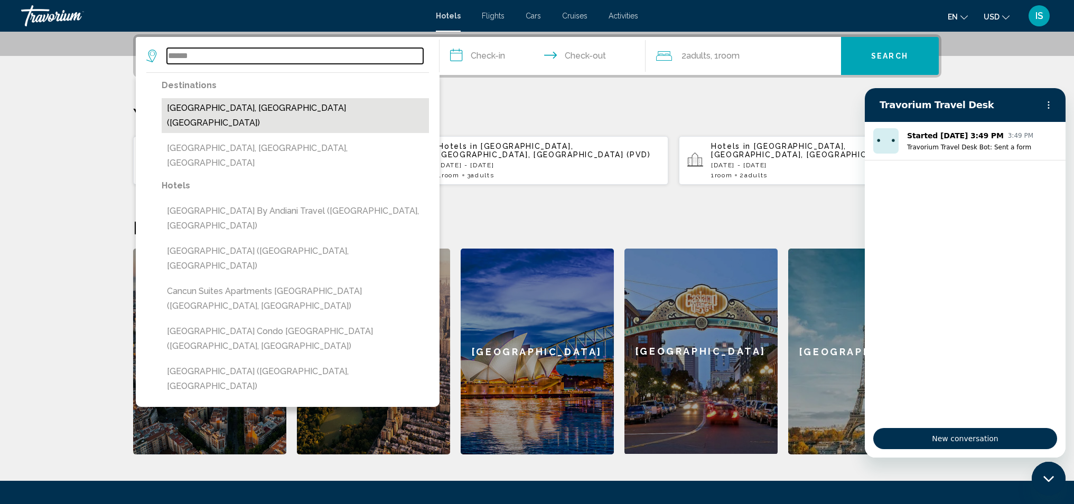
type input "**********"
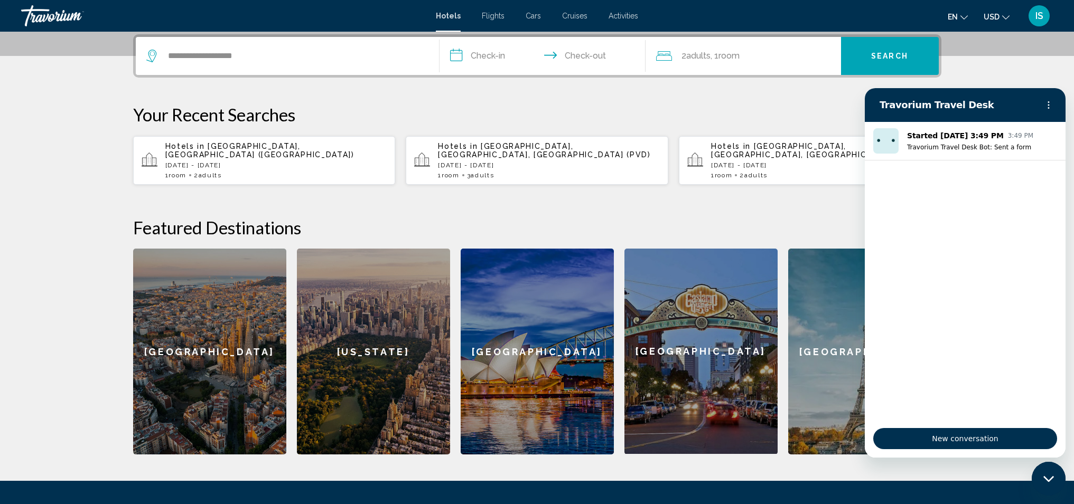
click at [456, 57] on input "**********" at bounding box center [544, 57] width 210 height 41
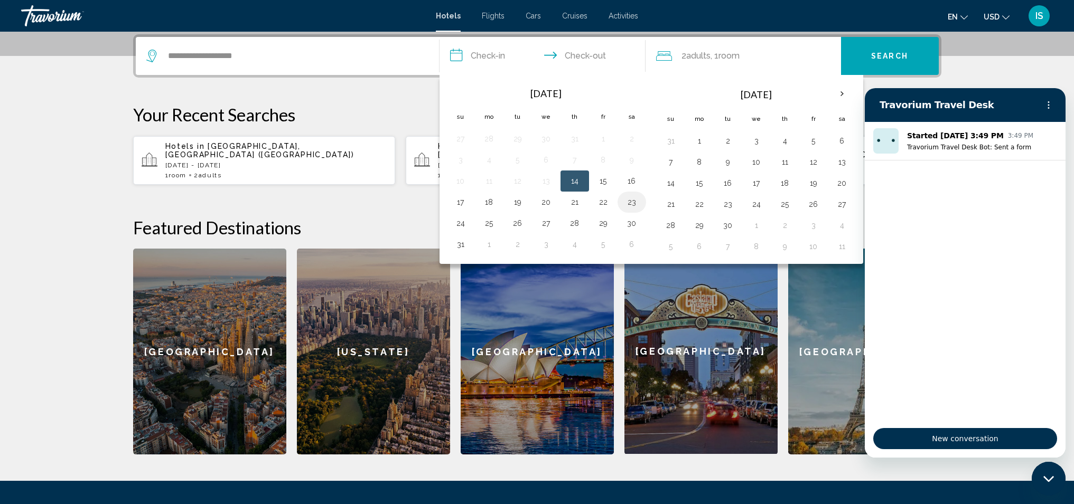
click at [629, 202] on button "23" at bounding box center [631, 202] width 17 height 15
click at [548, 224] on button "27" at bounding box center [546, 223] width 17 height 15
type input "**********"
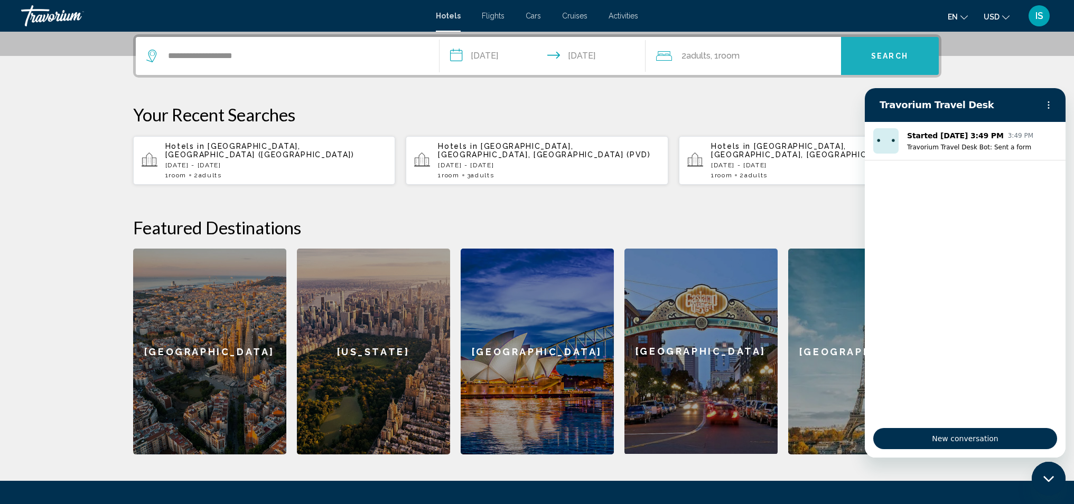
click at [859, 58] on button "Search" at bounding box center [890, 56] width 98 height 38
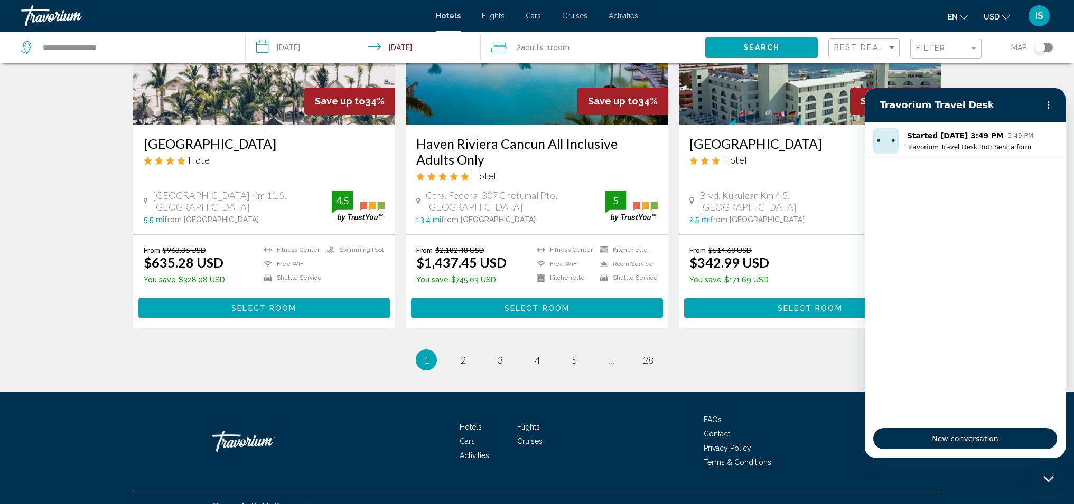
scroll to position [1337, 0]
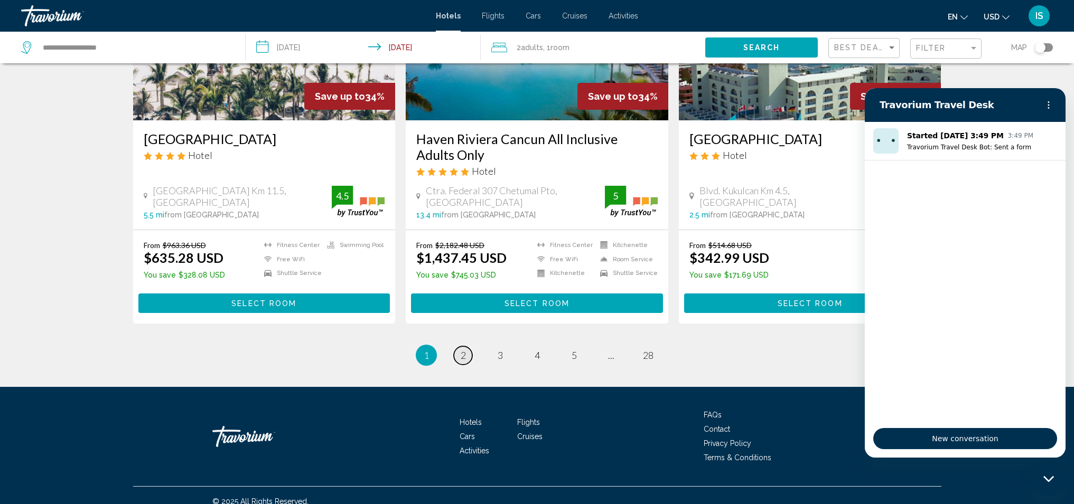
click at [465, 350] on span "2" at bounding box center [463, 356] width 5 height 12
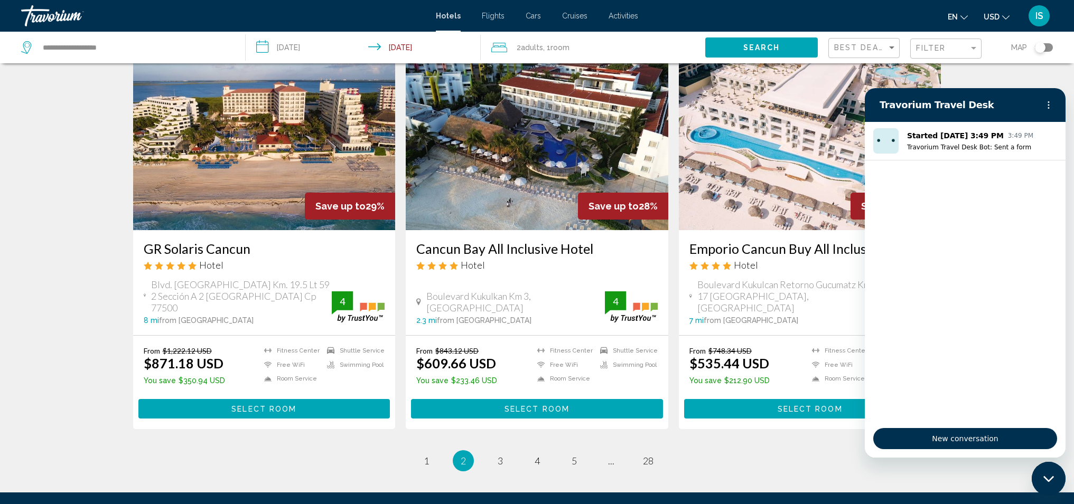
scroll to position [1147, 0]
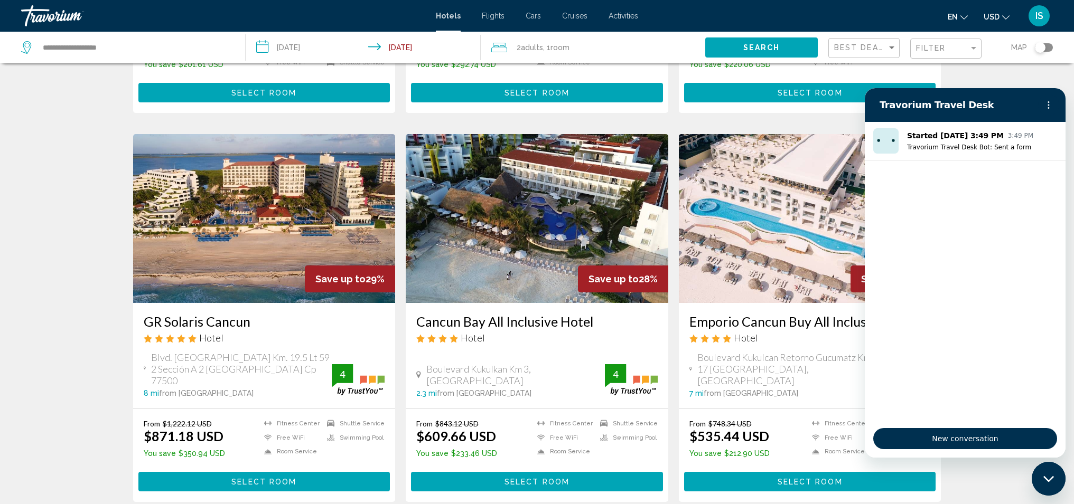
click at [445, 314] on h3 "Cancun Bay All Inclusive Hotel" at bounding box center [536, 322] width 241 height 16
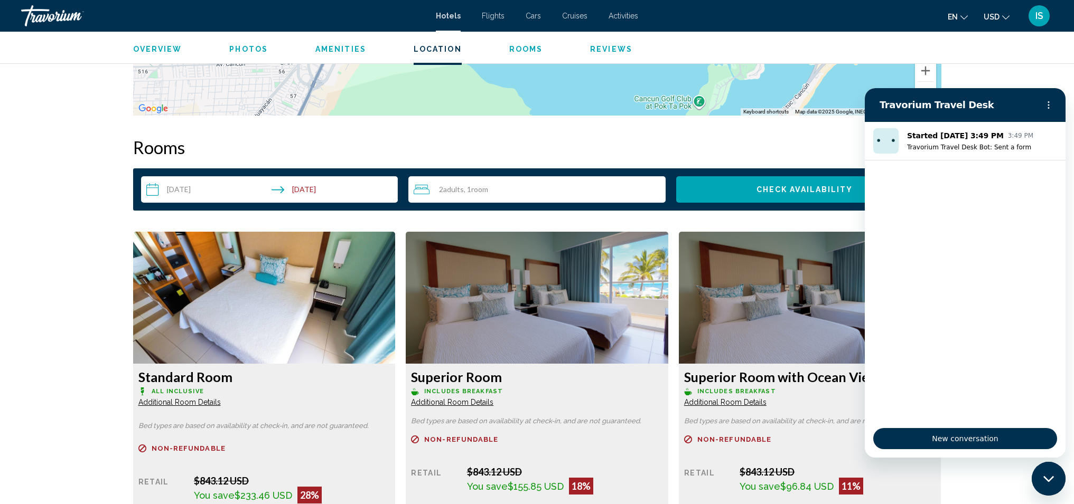
scroll to position [1262, 0]
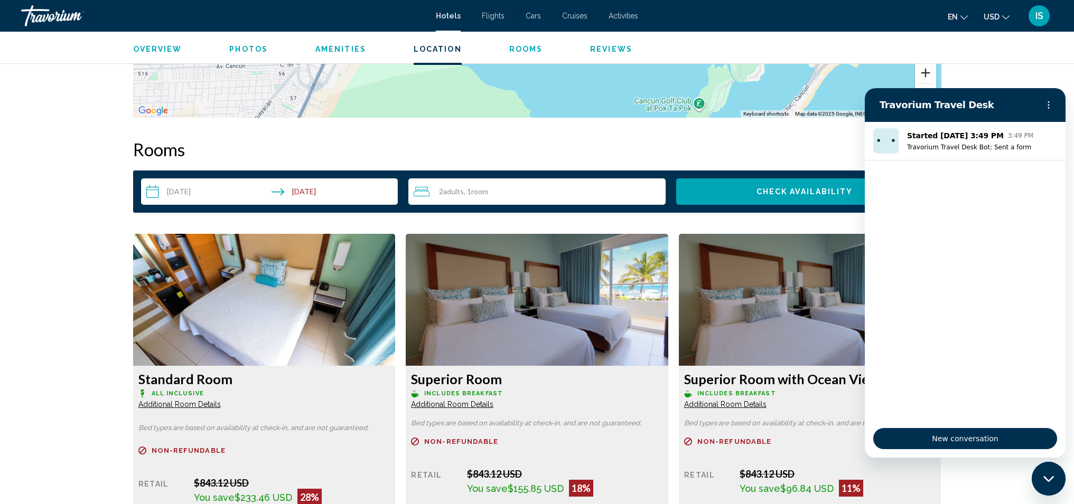
click at [927, 72] on button "Zoom in" at bounding box center [925, 72] width 21 height 21
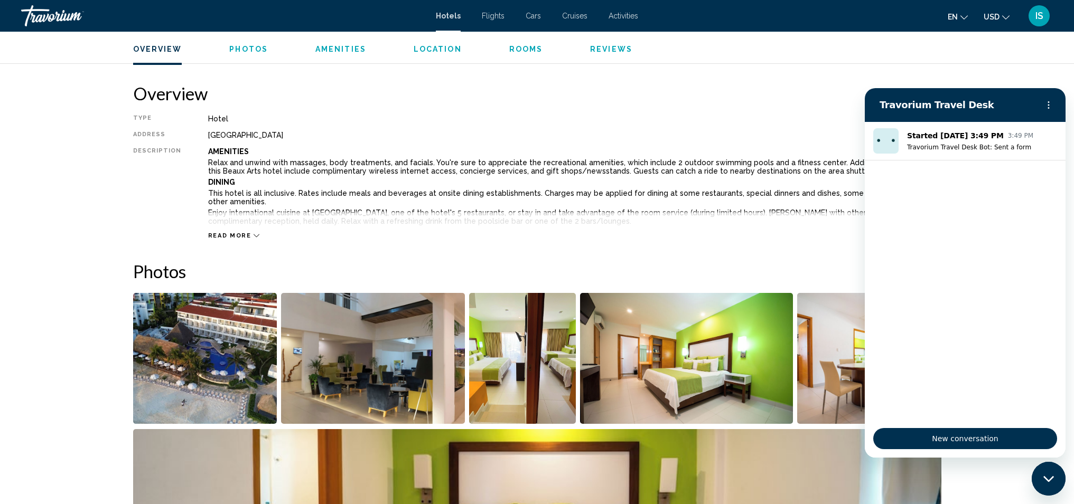
scroll to position [181, 0]
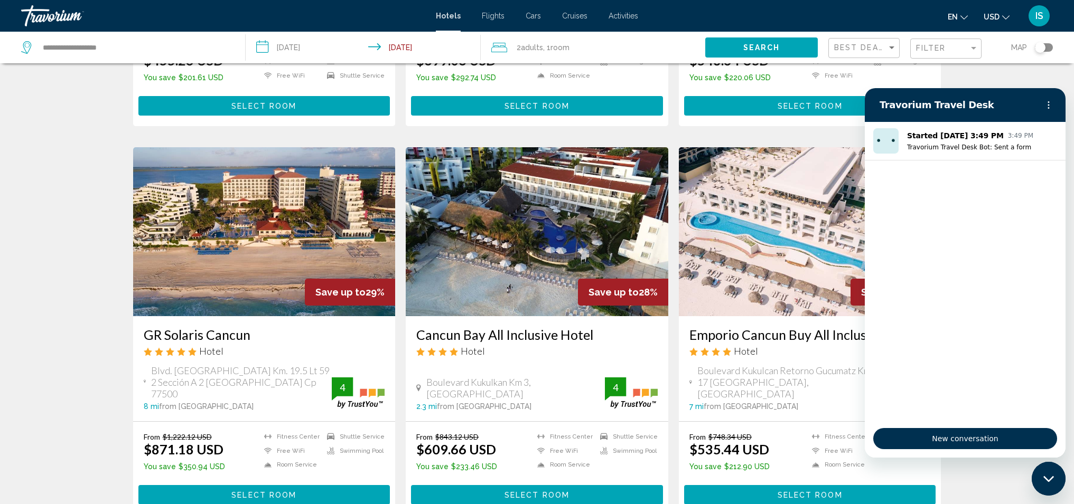
scroll to position [1186, 0]
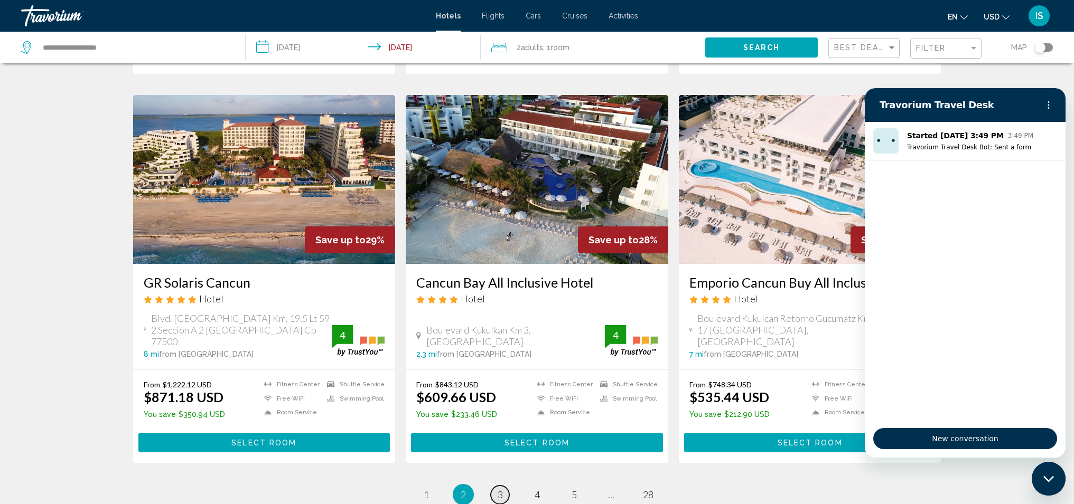
click at [500, 489] on span "3" at bounding box center [500, 495] width 5 height 12
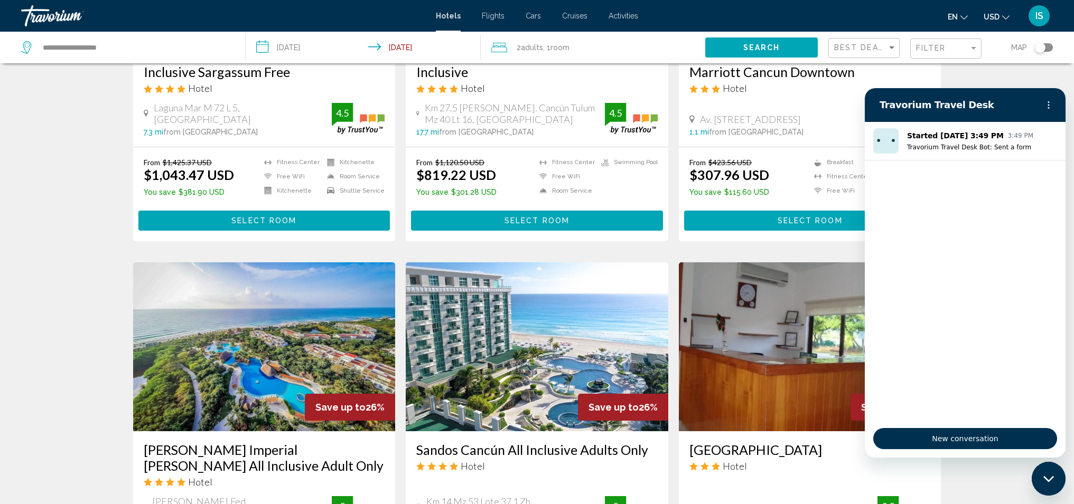
scroll to position [519, 0]
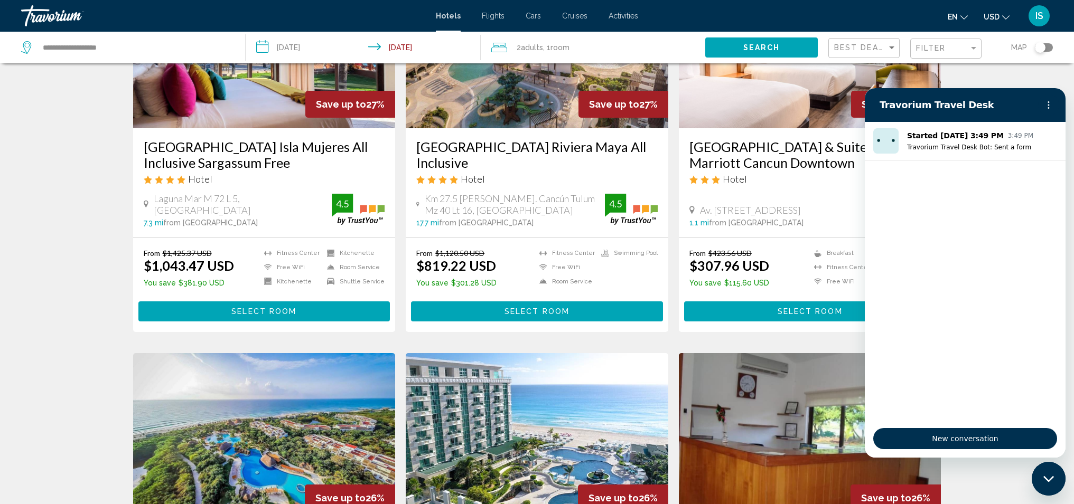
click at [1048, 485] on div "Close messaging window" at bounding box center [1049, 479] width 32 height 32
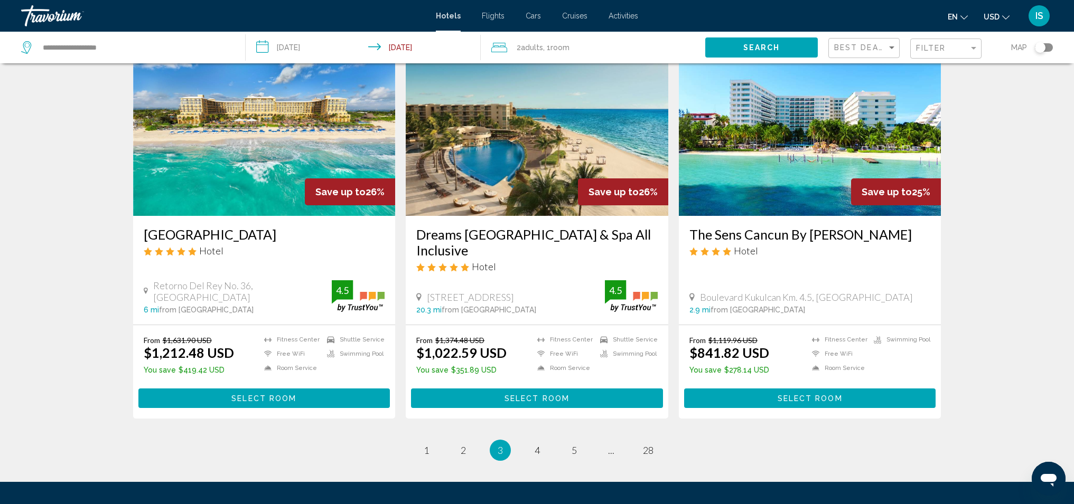
scroll to position [1233, 0]
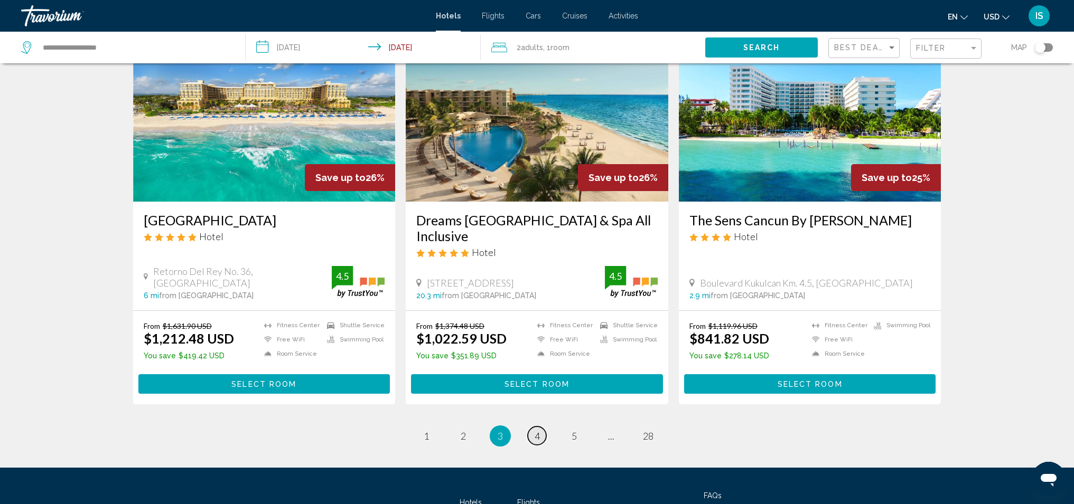
click at [541, 445] on link "page 4" at bounding box center [537, 436] width 18 height 18
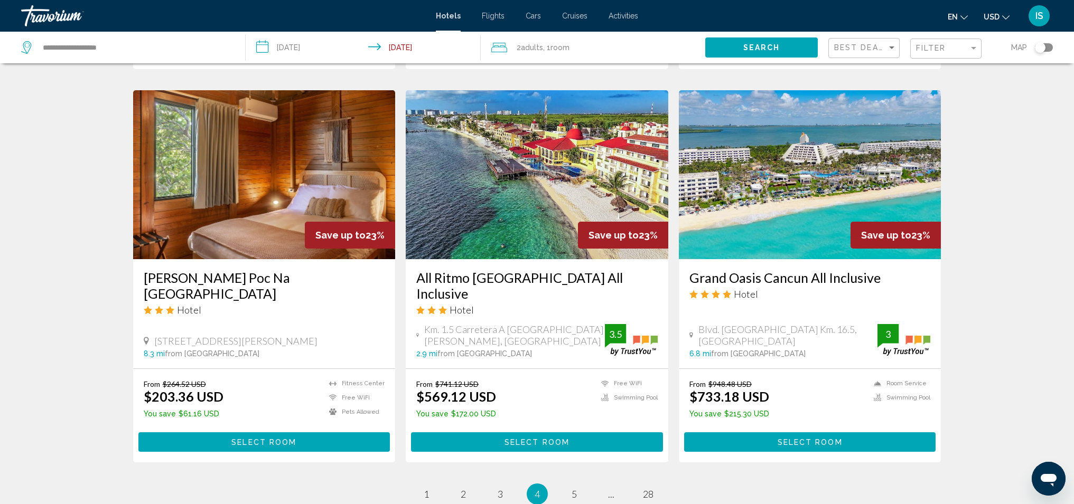
scroll to position [1161, 0]
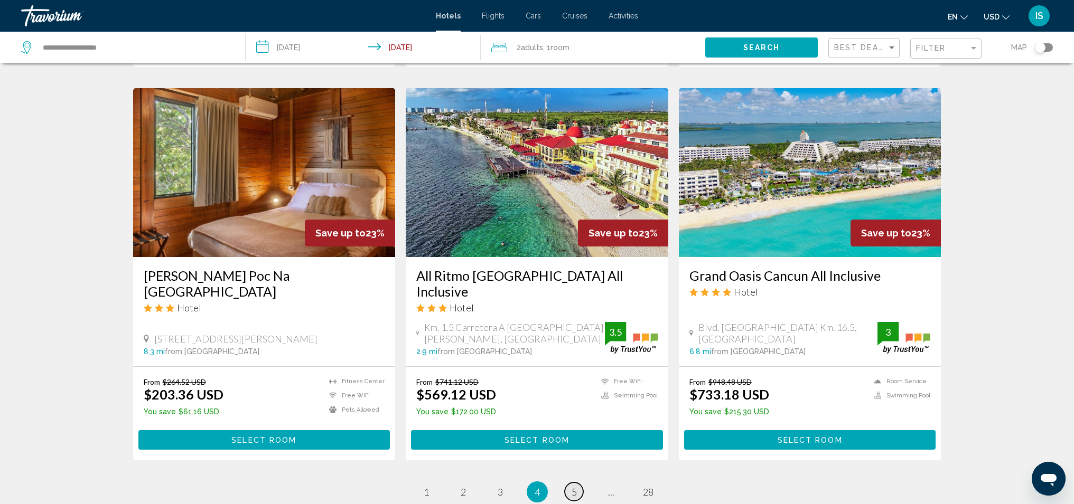
click at [575, 486] on span "5" at bounding box center [574, 492] width 5 height 12
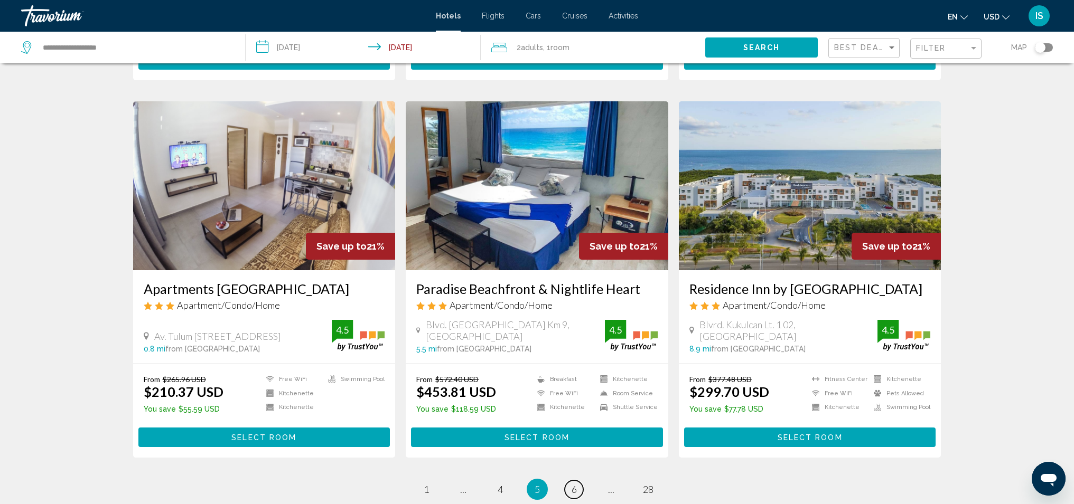
scroll to position [1198, 0]
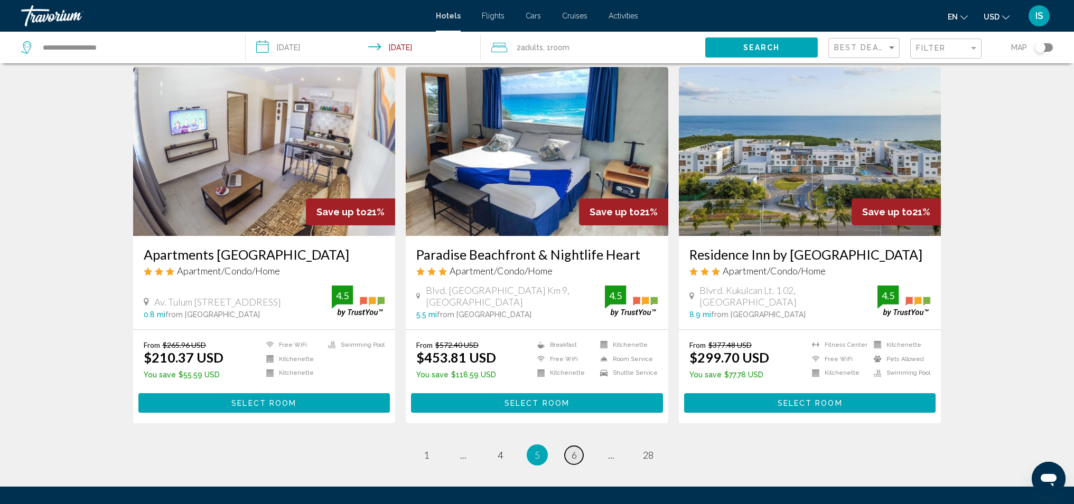
click at [575, 461] on span "6" at bounding box center [574, 455] width 5 height 12
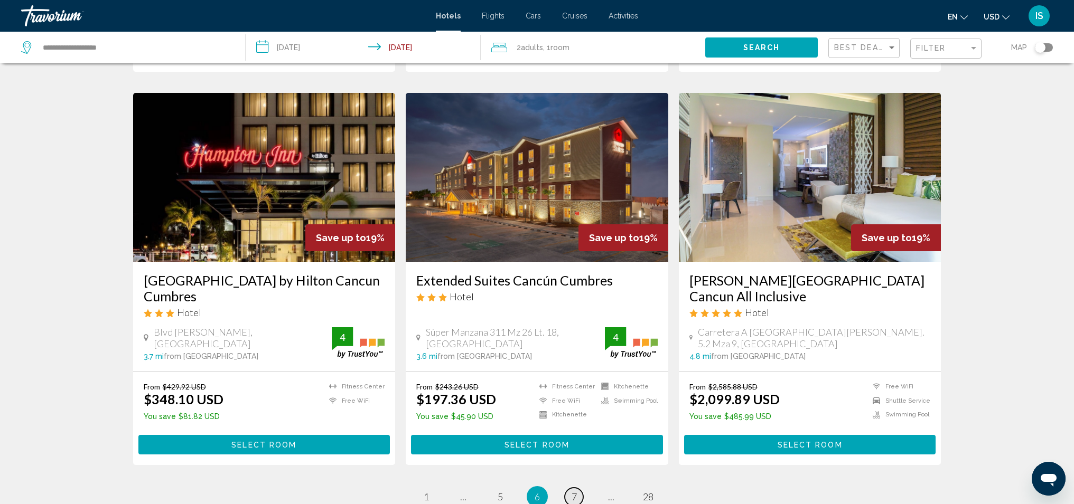
scroll to position [1263, 0]
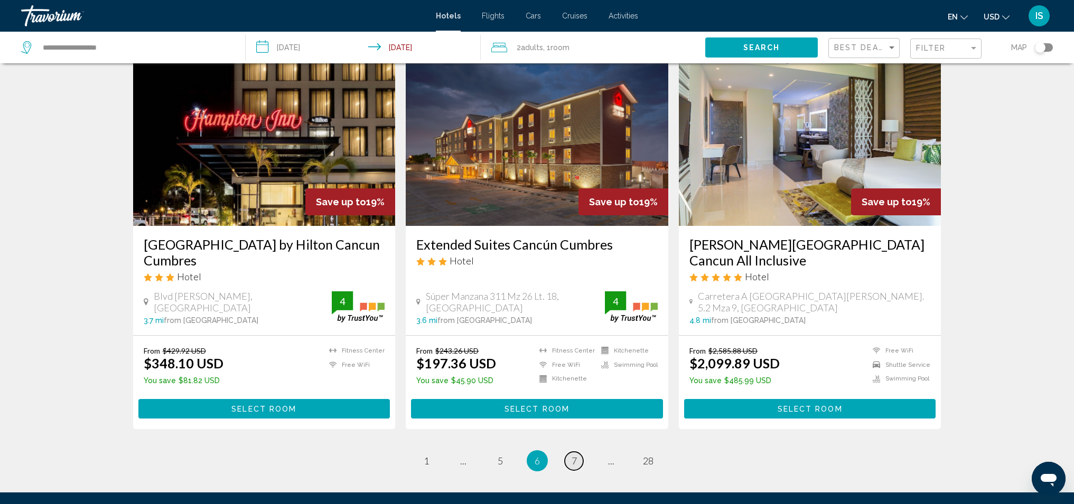
click at [578, 452] on link "page 7" at bounding box center [574, 461] width 18 height 18
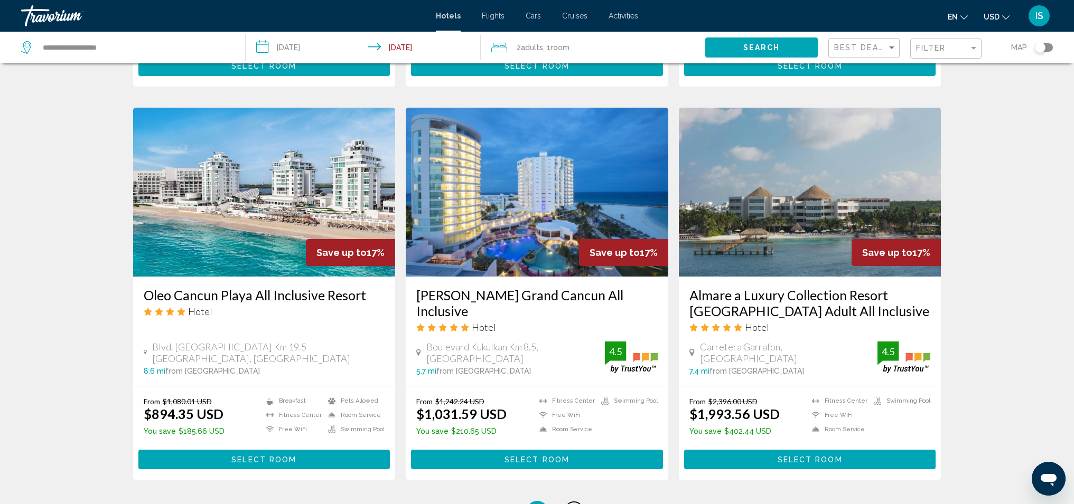
scroll to position [1208, 0]
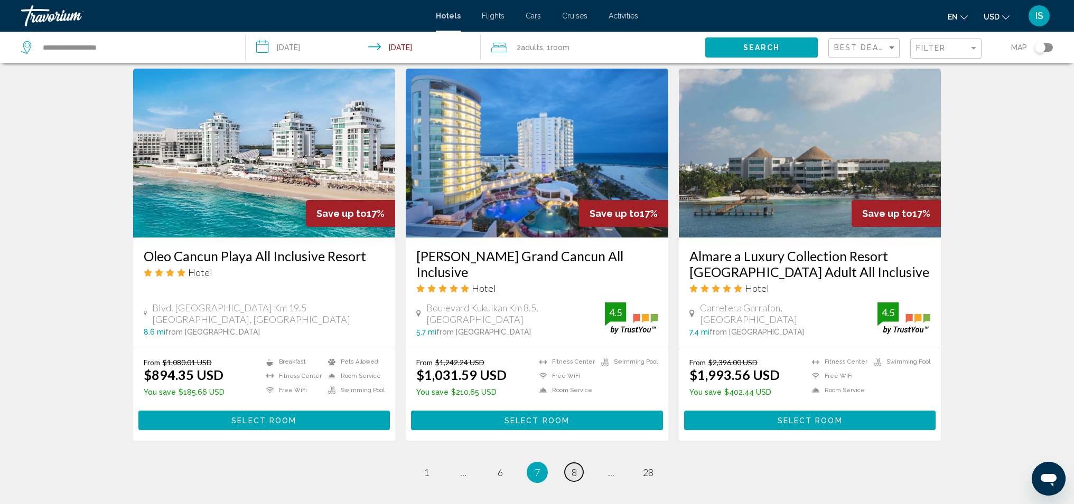
click at [573, 467] on span "8" at bounding box center [574, 473] width 5 height 12
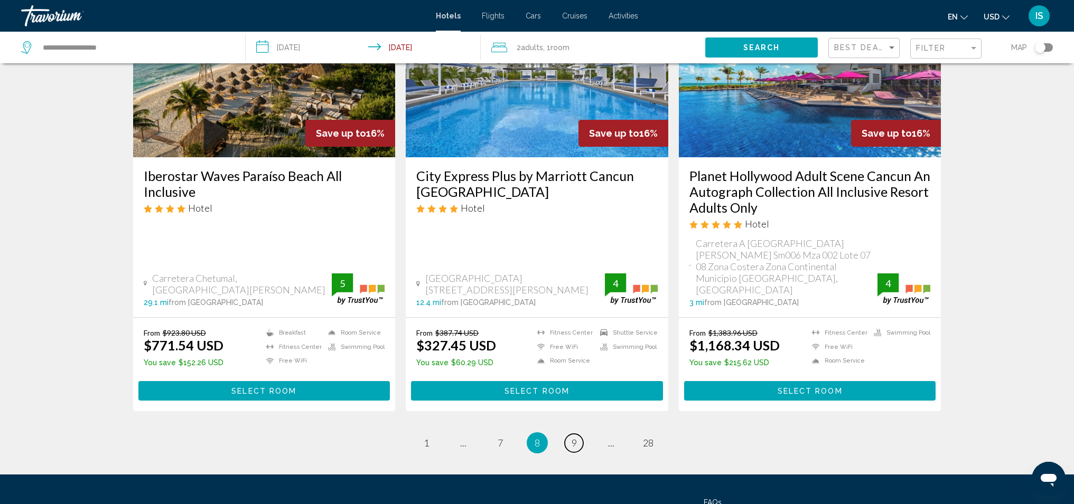
scroll to position [1359, 0]
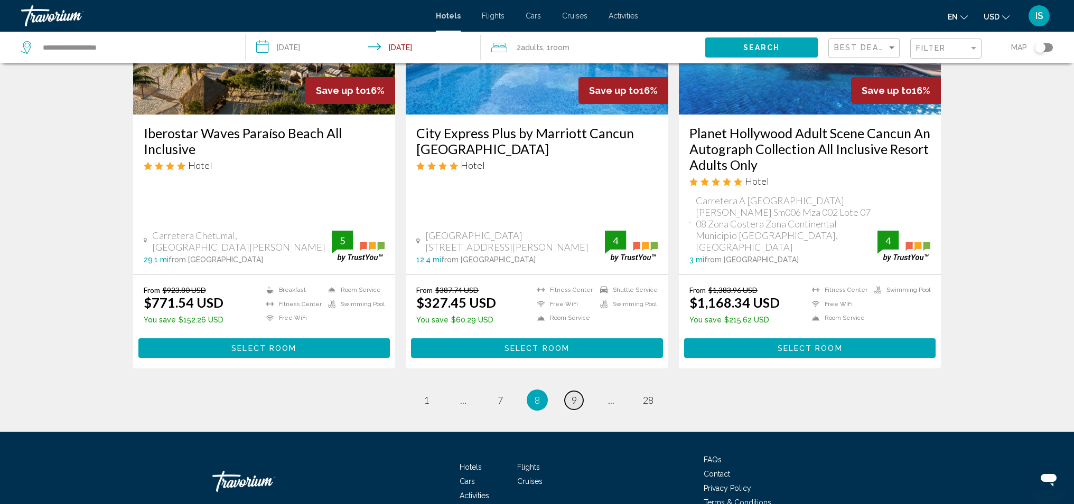
click at [572, 395] on span "9" at bounding box center [574, 401] width 5 height 12
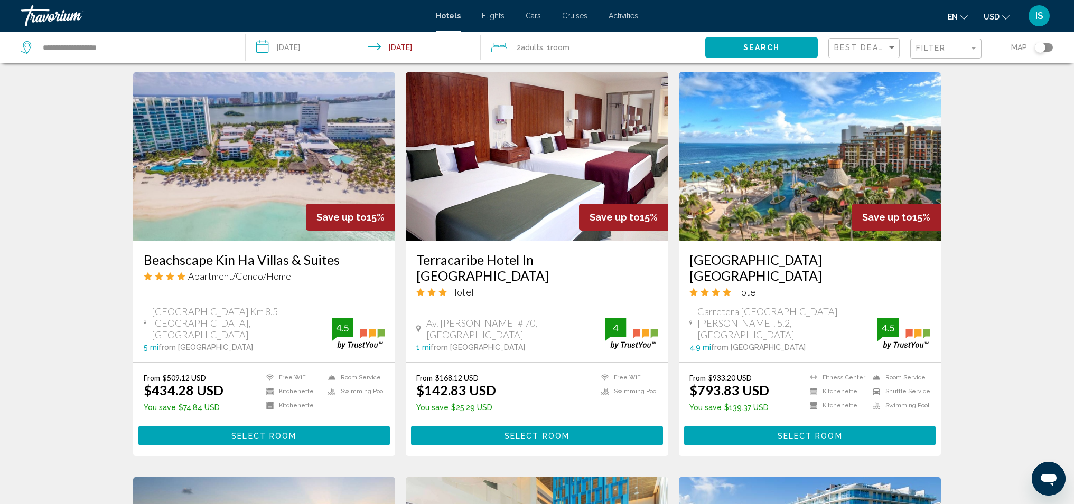
scroll to position [829, 0]
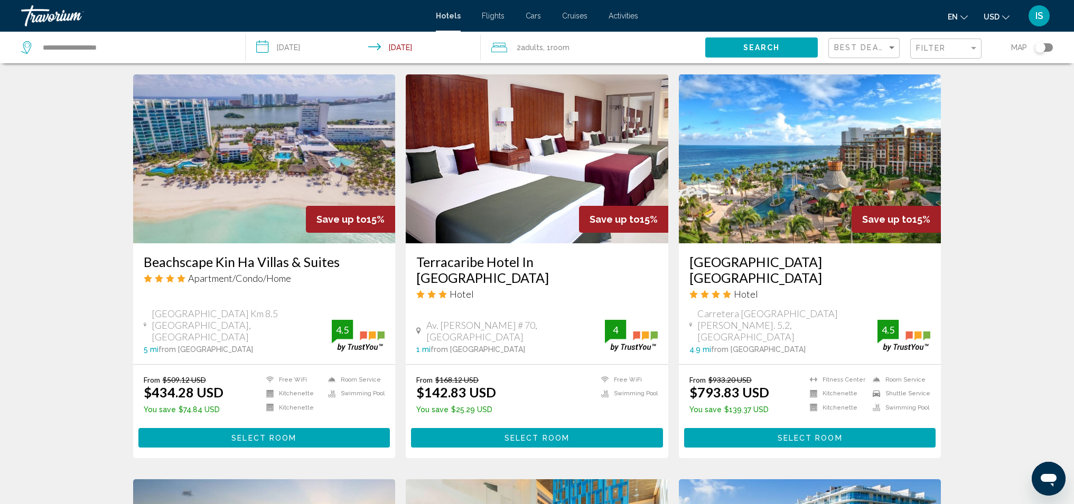
click at [179, 254] on h3 "Beachscape Kin Ha Villas & Suites" at bounding box center [264, 262] width 241 height 16
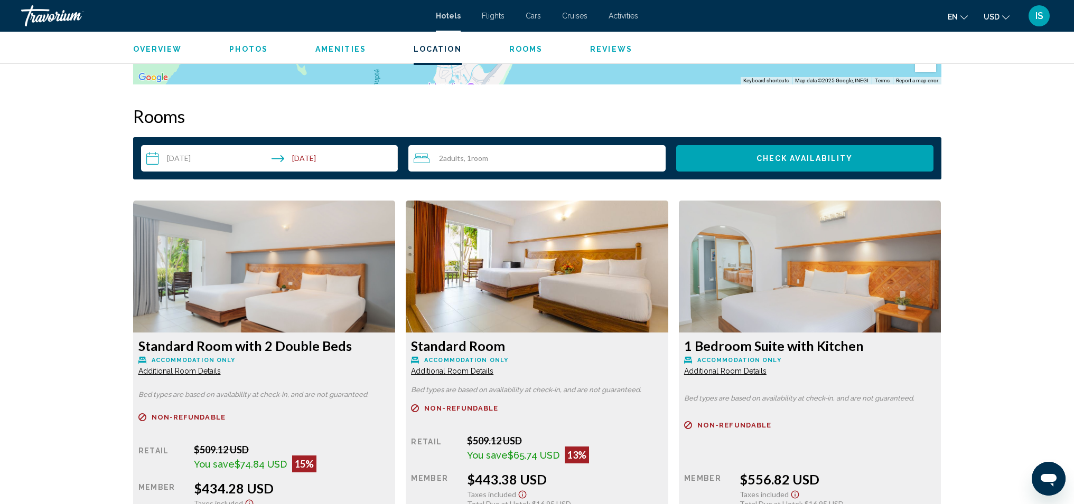
scroll to position [1213, 0]
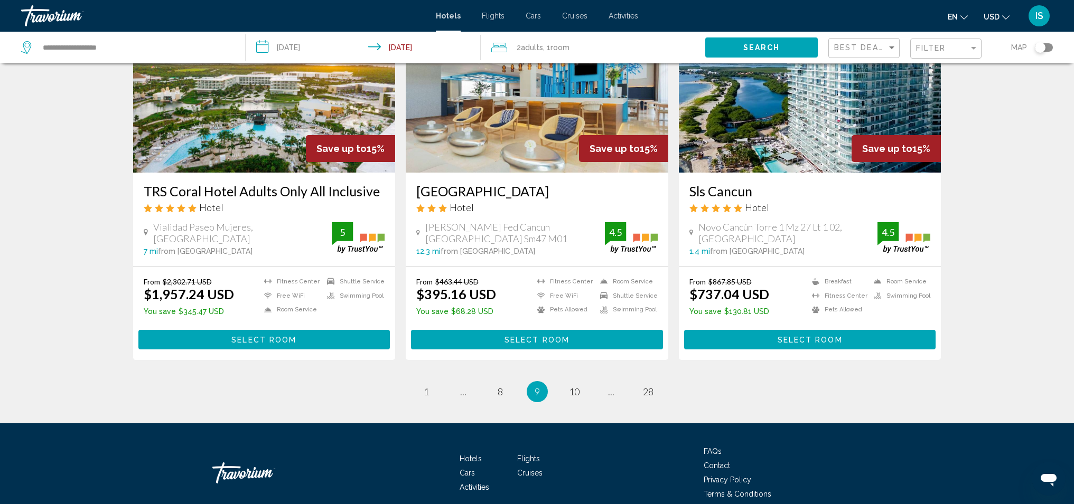
scroll to position [1314, 0]
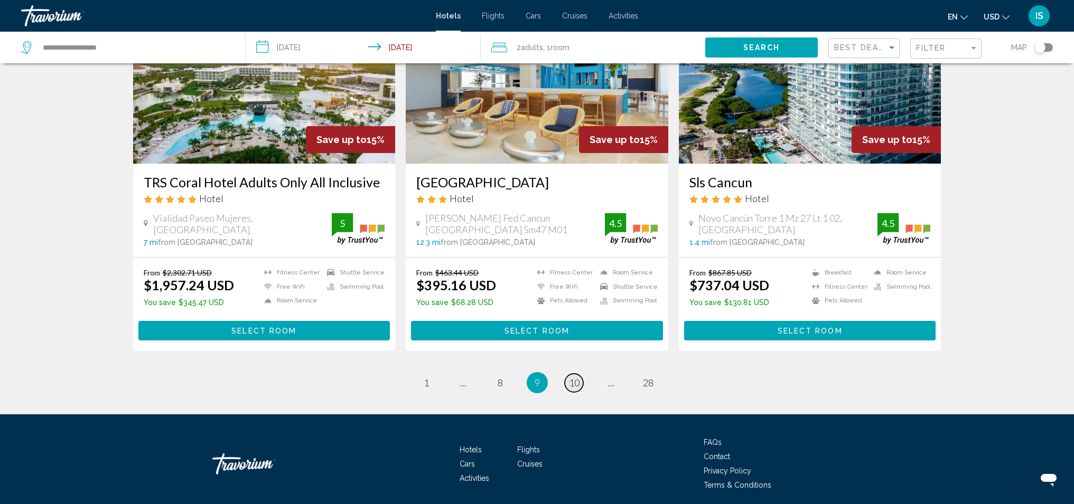
click at [572, 377] on span "10" at bounding box center [574, 383] width 11 height 12
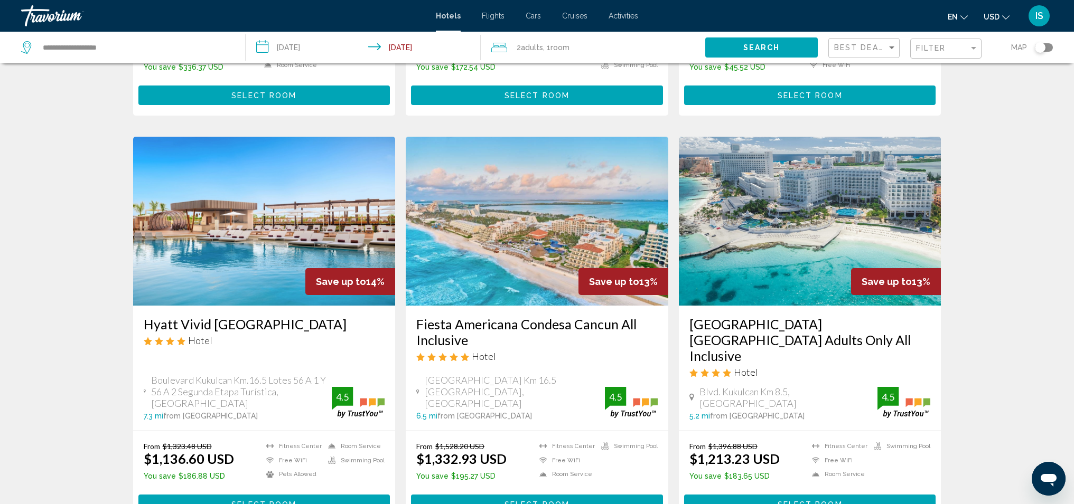
scroll to position [1224, 0]
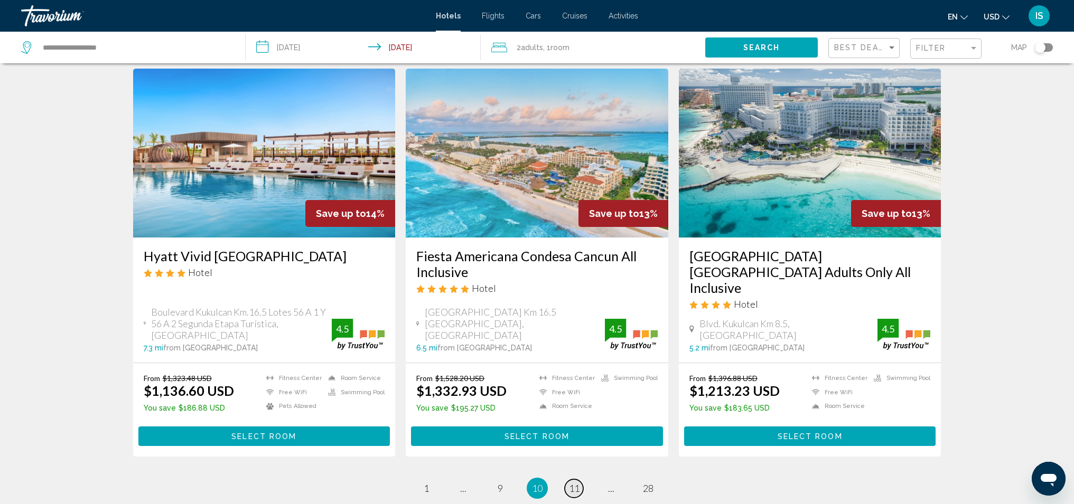
click at [576, 483] on span "11" at bounding box center [574, 489] width 11 height 12
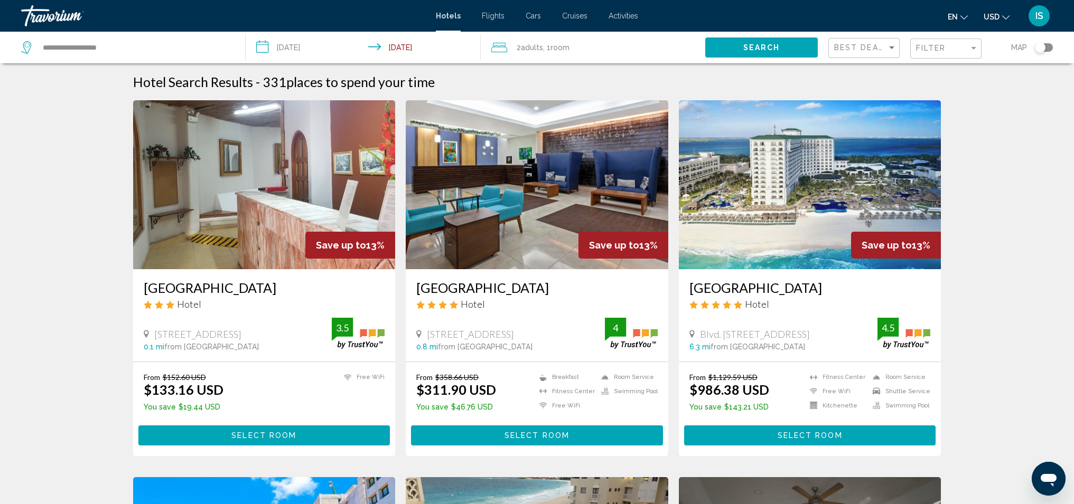
click at [498, 285] on h3 "[GEOGRAPHIC_DATA]" at bounding box center [536, 288] width 241 height 16
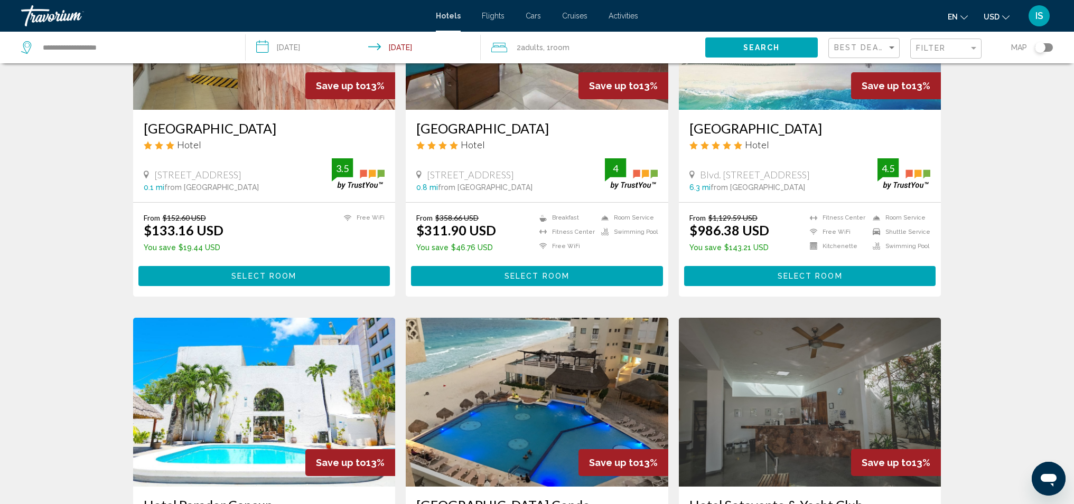
scroll to position [162, 0]
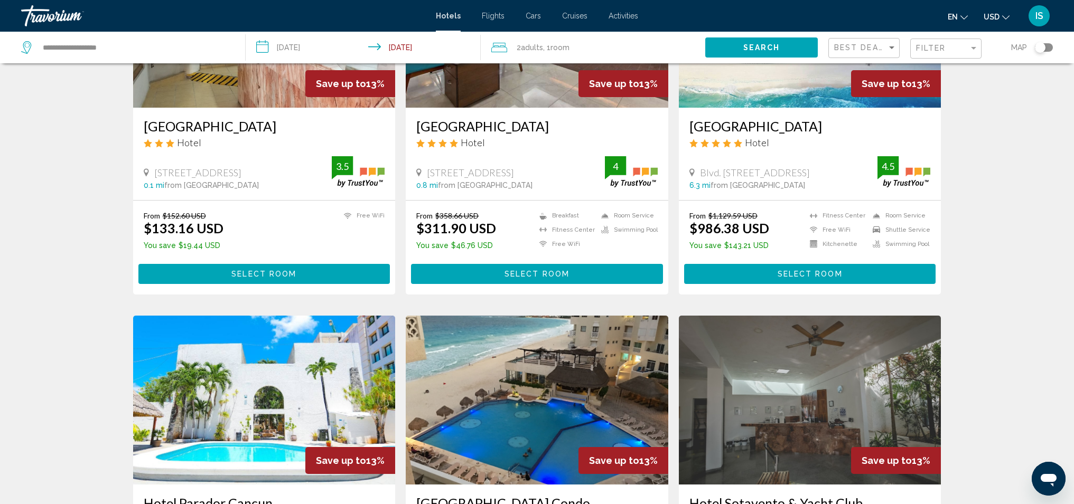
click at [265, 44] on input "**********" at bounding box center [365, 49] width 239 height 35
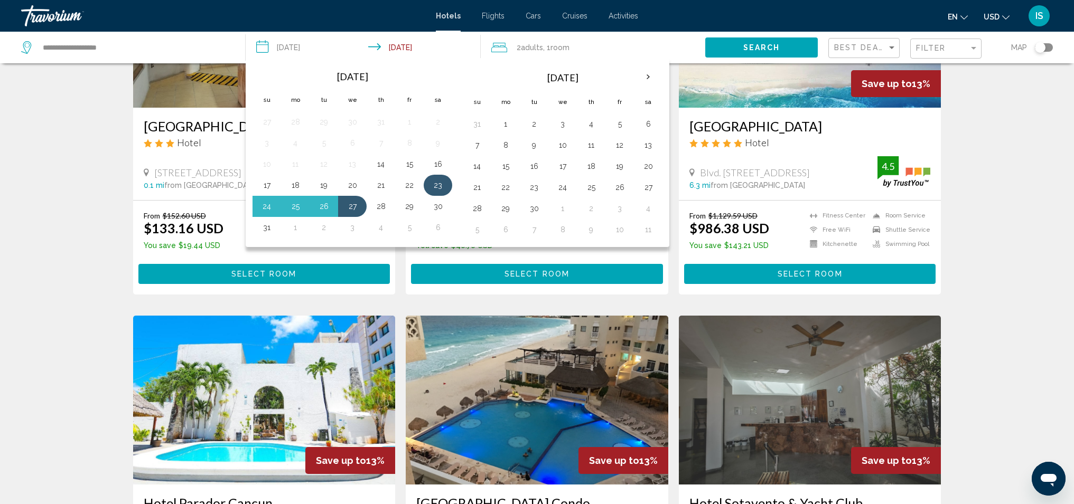
click at [441, 185] on button "23" at bounding box center [437, 185] width 17 height 15
click at [376, 208] on button "28" at bounding box center [380, 206] width 17 height 15
type input "**********"
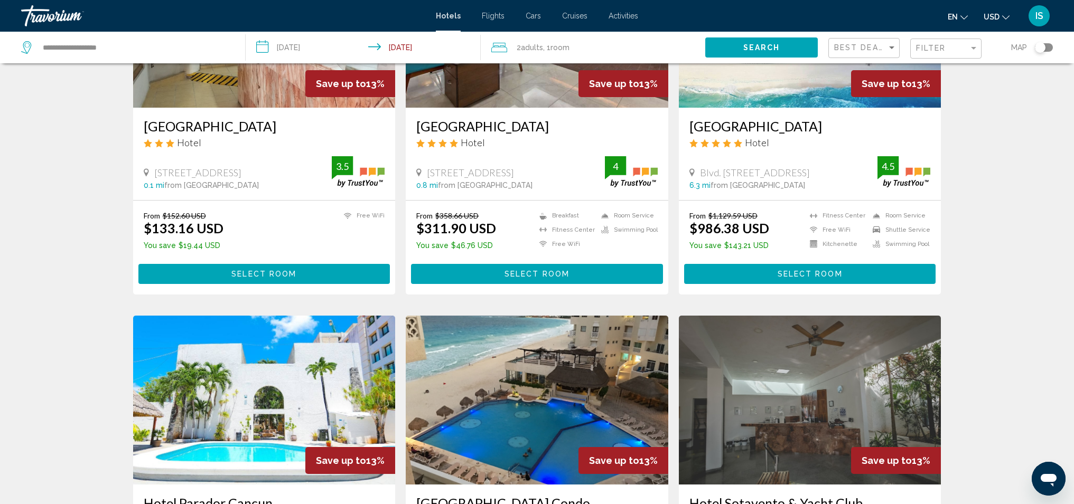
click at [778, 48] on span "Search" at bounding box center [761, 48] width 37 height 8
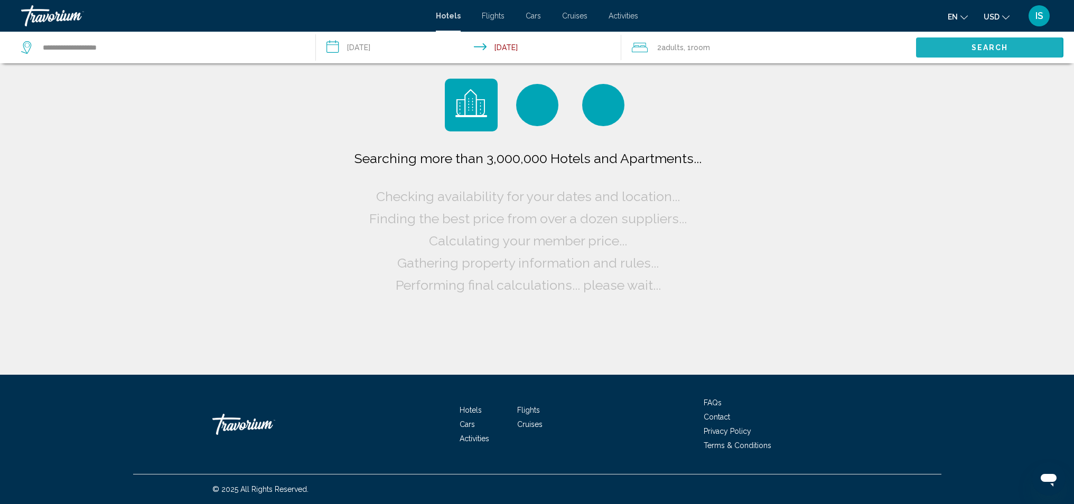
scroll to position [0, 0]
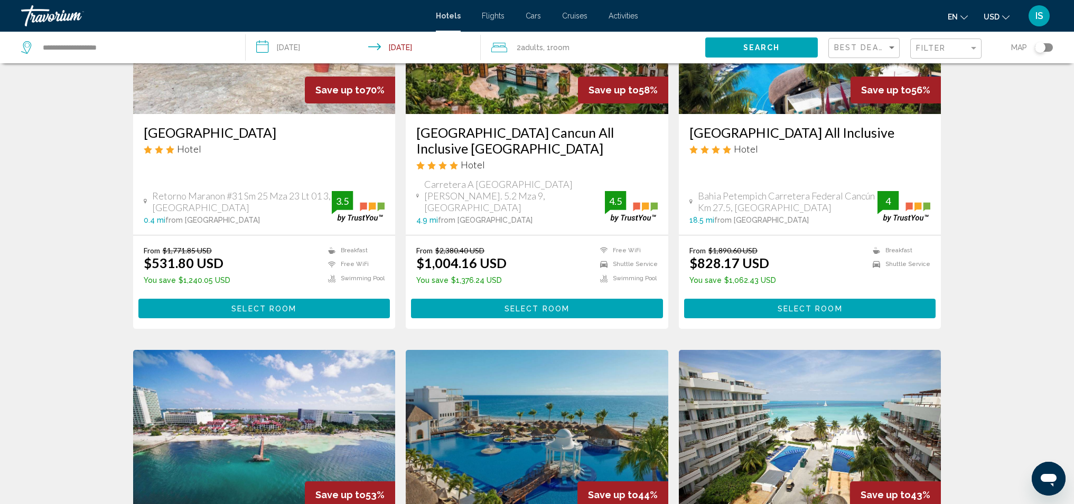
scroll to position [399, 0]
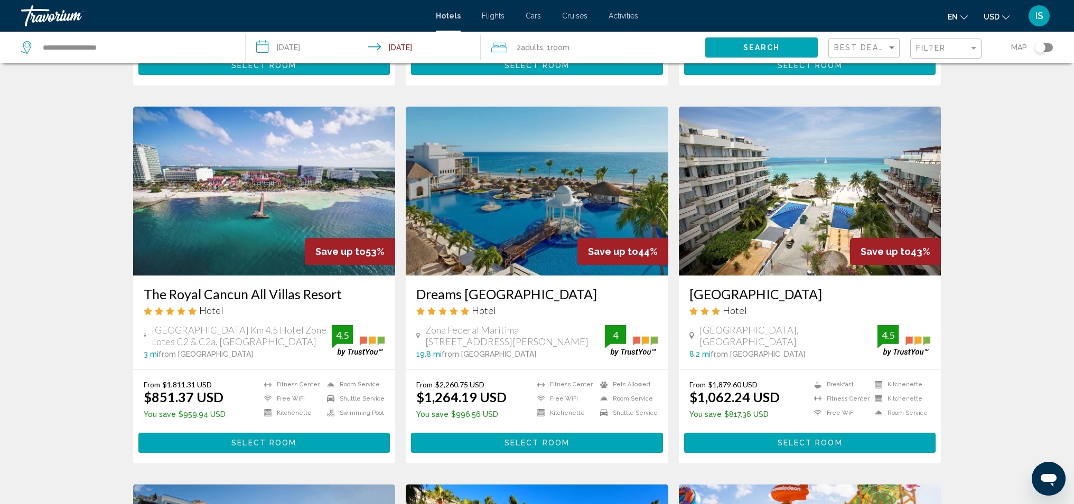
click at [246, 286] on h3 "The Royal Cancun All Villas Resort" at bounding box center [264, 294] width 241 height 16
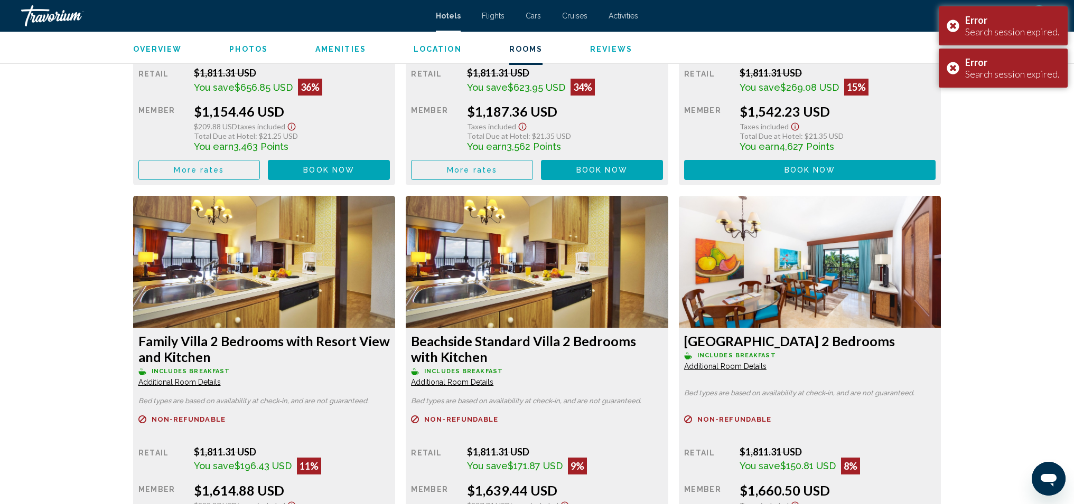
scroll to position [2049, 0]
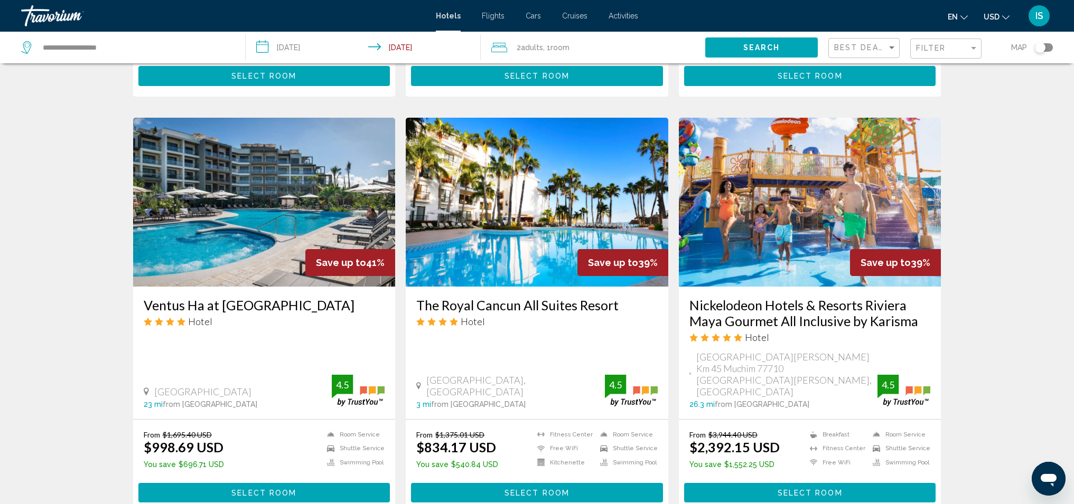
scroll to position [917, 0]
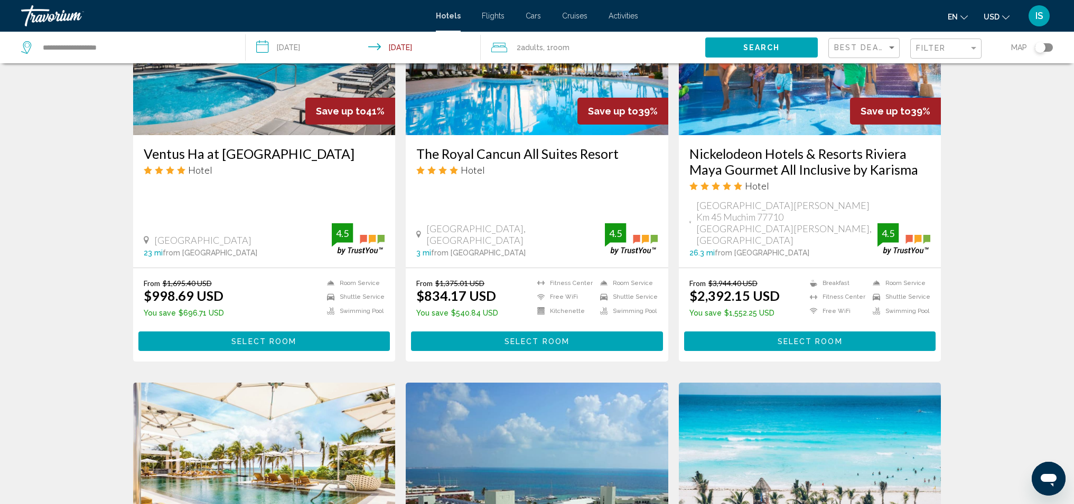
click at [541, 155] on h3 "The Royal Cancun All Suites Resort" at bounding box center [536, 154] width 241 height 16
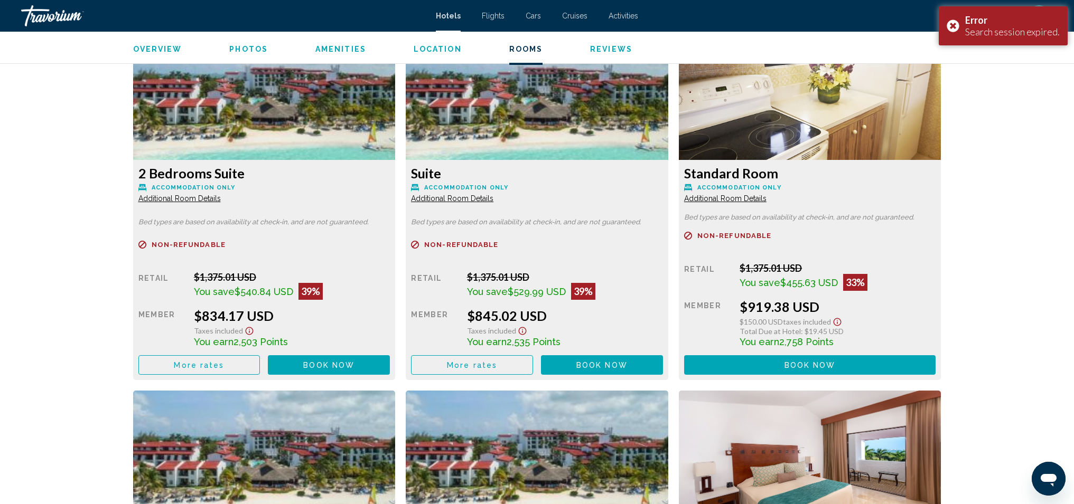
scroll to position [1673, 0]
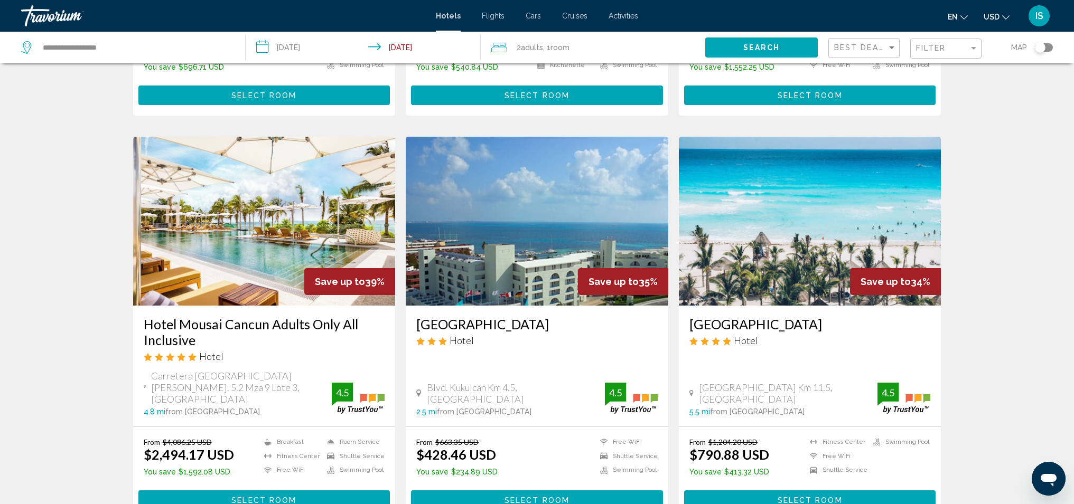
scroll to position [1230, 0]
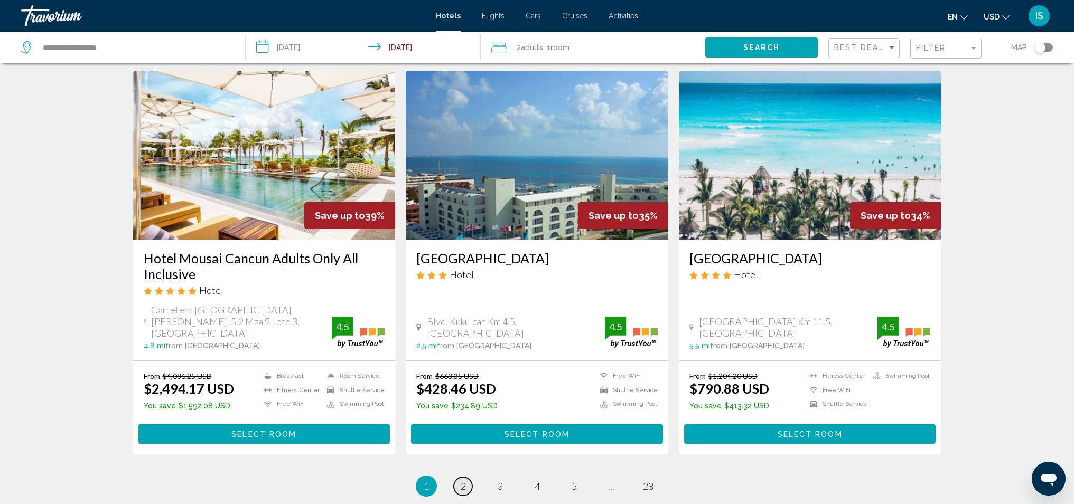
click at [464, 481] on span "2" at bounding box center [463, 487] width 5 height 12
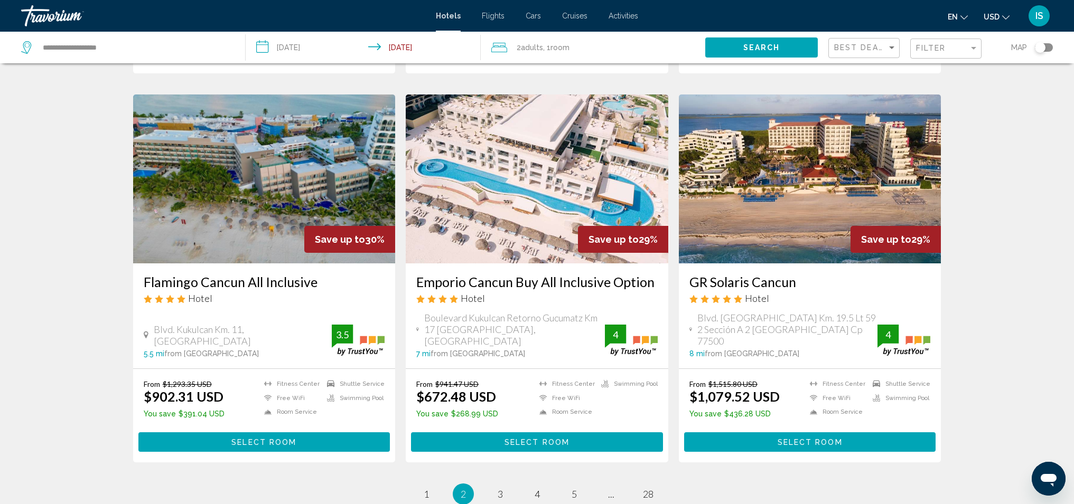
scroll to position [1234, 0]
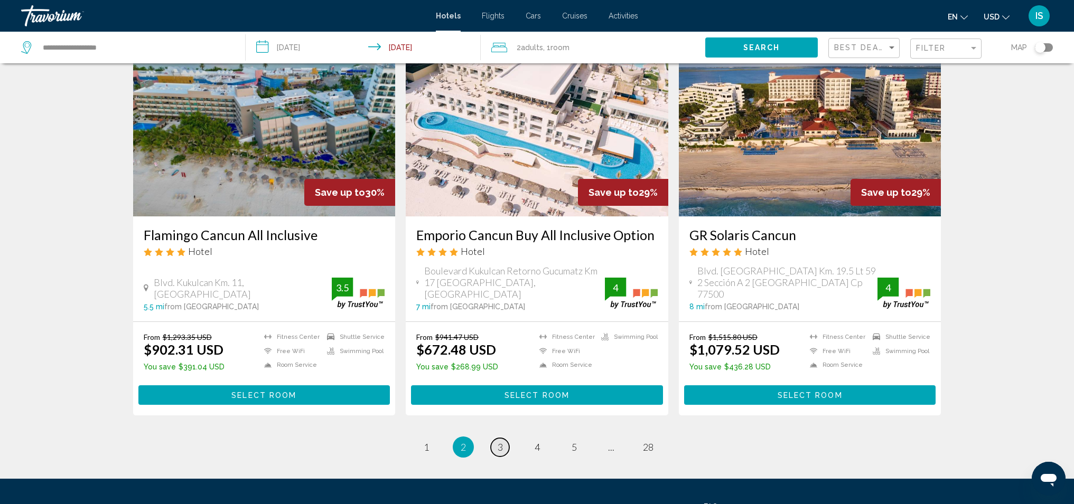
click at [502, 442] on span "3" at bounding box center [500, 448] width 5 height 12
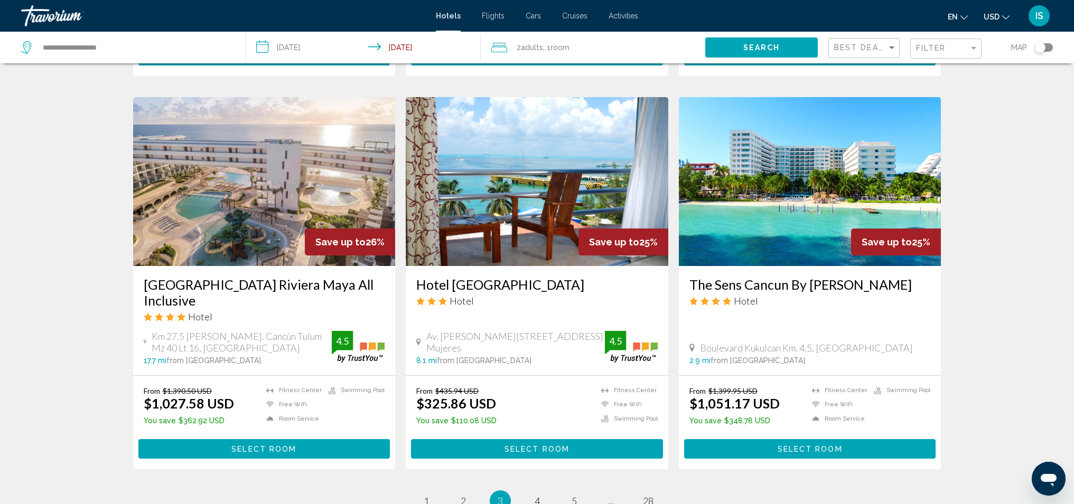
scroll to position [1254, 0]
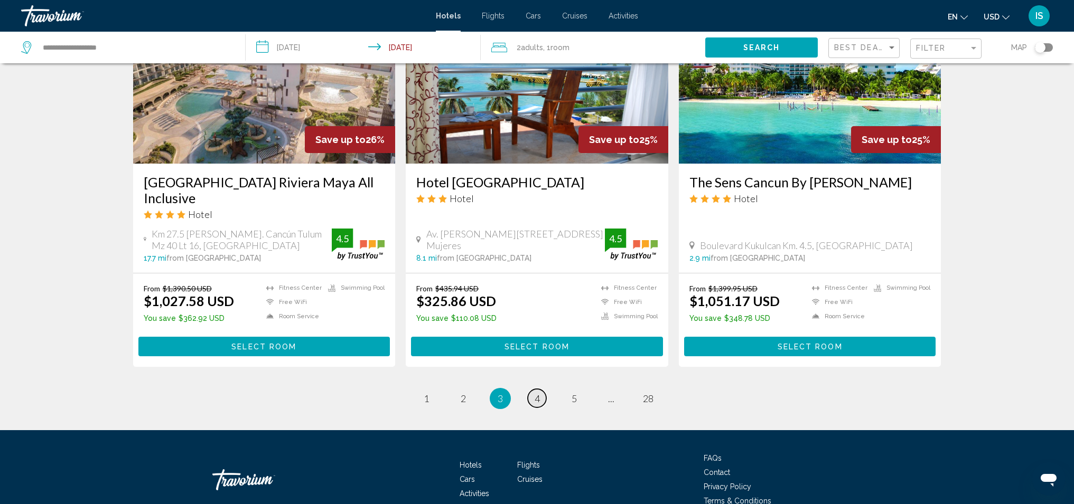
click at [535, 405] on span "4" at bounding box center [537, 399] width 5 height 12
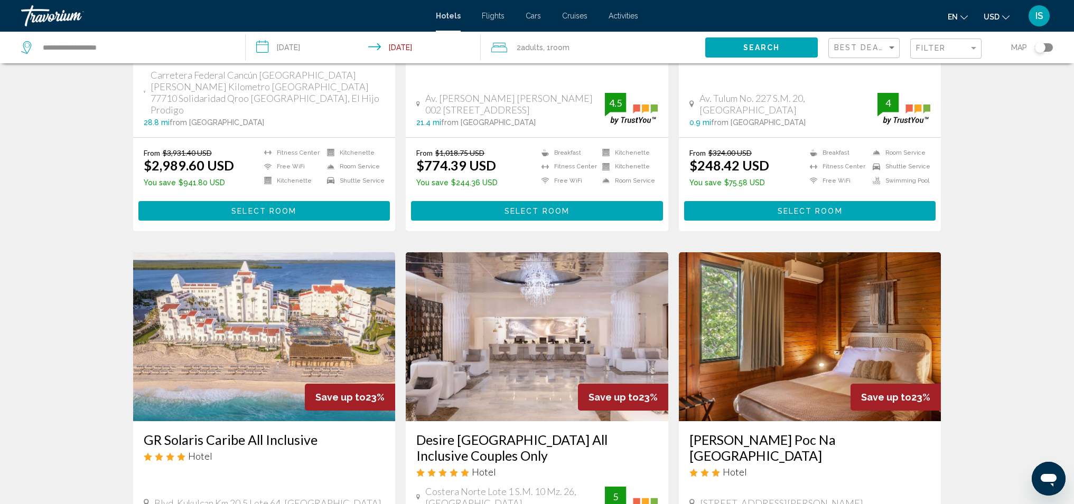
scroll to position [1235, 0]
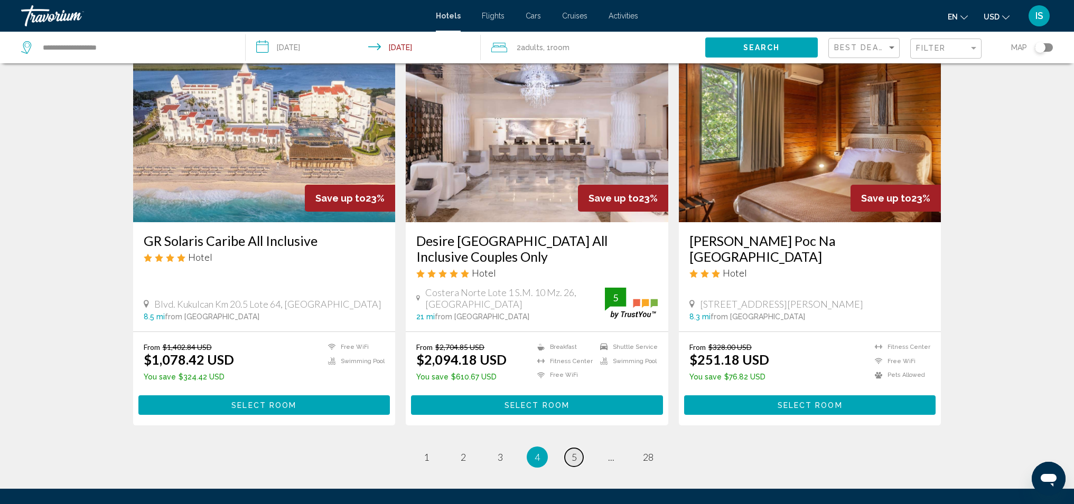
click at [580, 448] on link "page 5" at bounding box center [574, 457] width 18 height 18
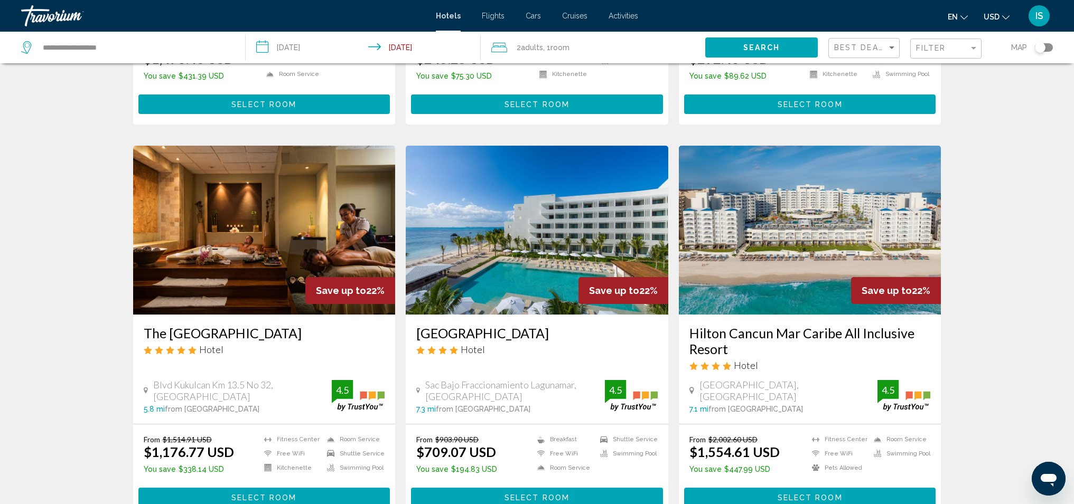
scroll to position [334, 0]
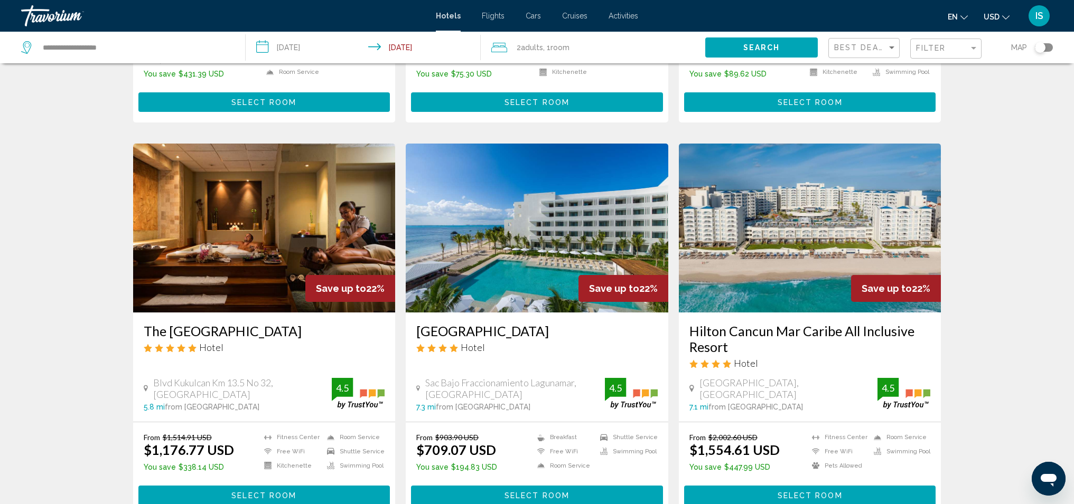
click at [474, 334] on h3 "[GEOGRAPHIC_DATA]" at bounding box center [536, 331] width 241 height 16
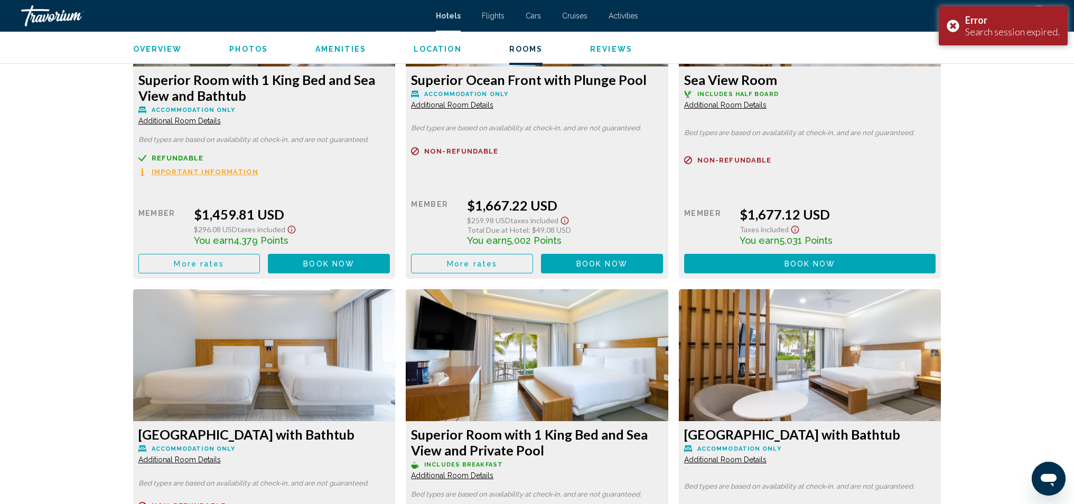
scroll to position [3553, 0]
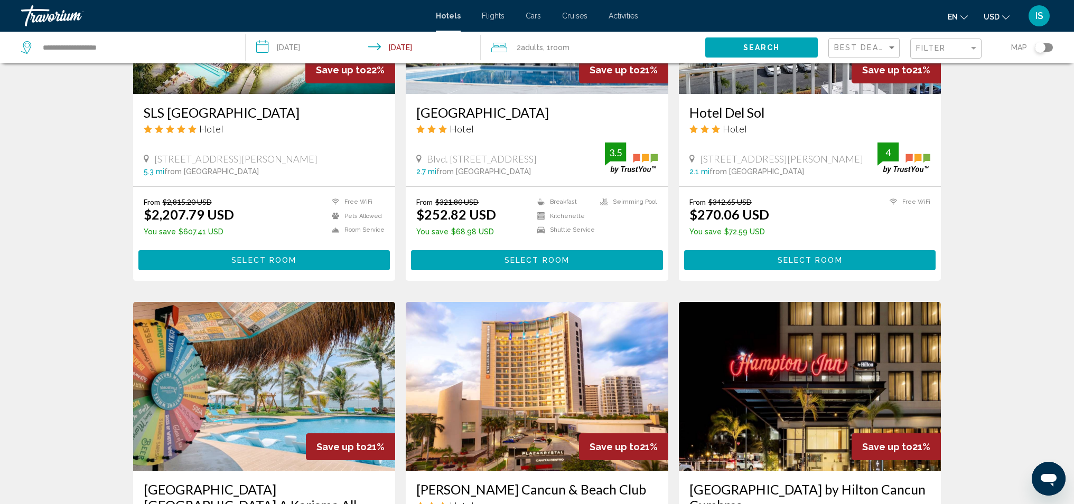
scroll to position [1101, 0]
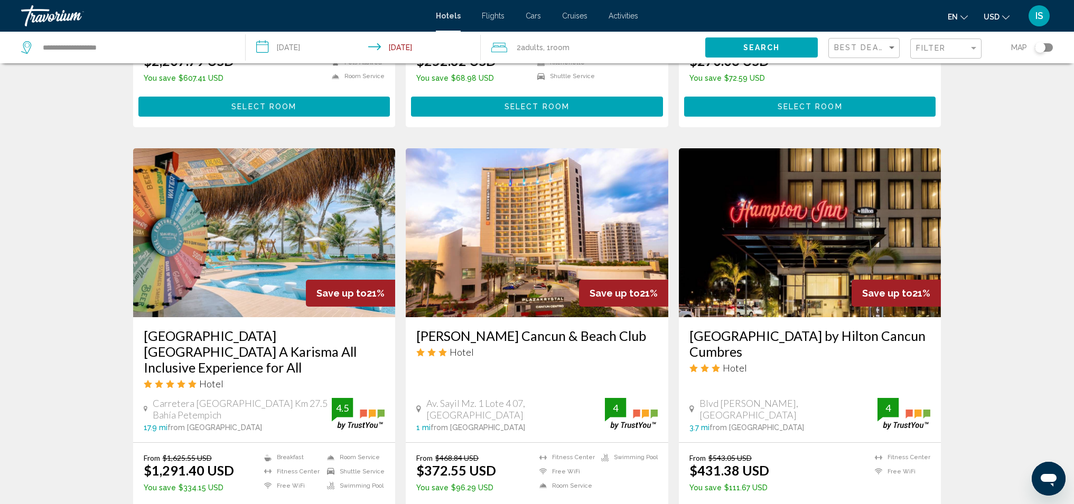
click at [518, 336] on h3 "[PERSON_NAME] Cancun & Beach Club" at bounding box center [536, 336] width 241 height 16
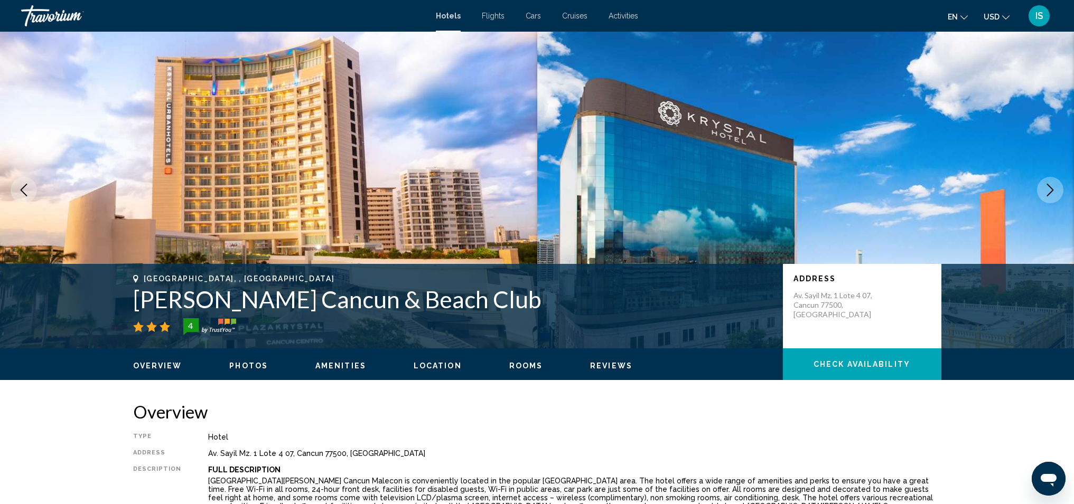
click at [1052, 190] on icon "Next image" at bounding box center [1050, 190] width 7 height 13
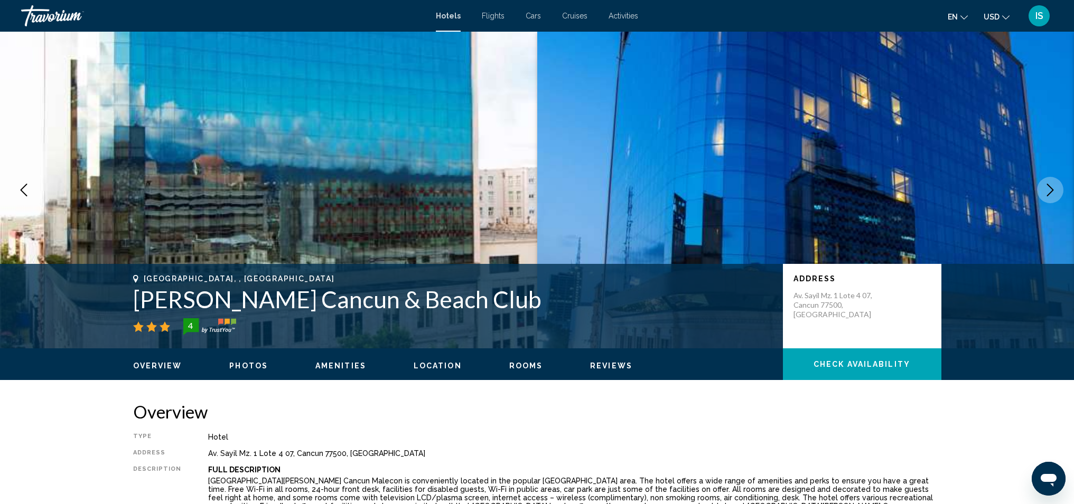
click at [1052, 190] on icon "Next image" at bounding box center [1050, 190] width 7 height 13
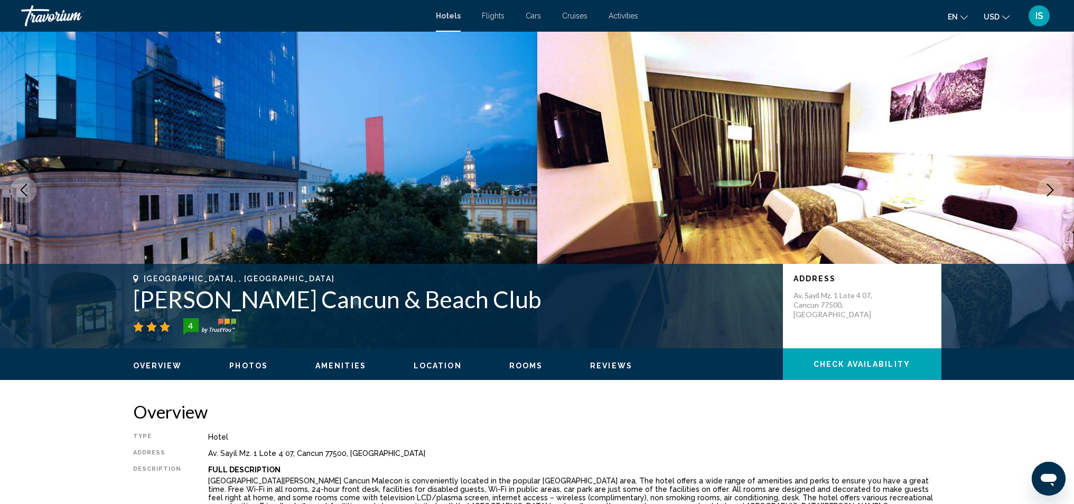
click at [1052, 190] on icon "Next image" at bounding box center [1050, 190] width 7 height 13
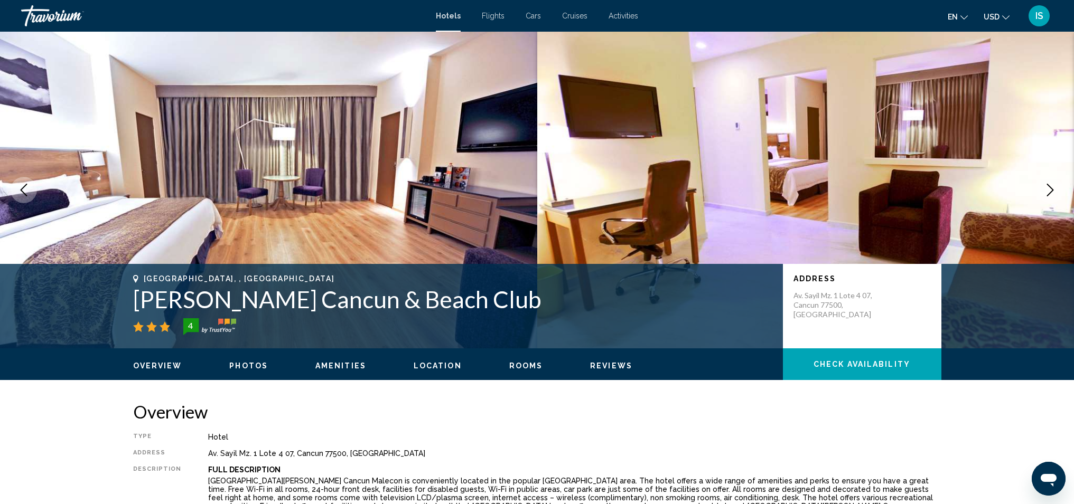
click at [1052, 190] on icon "Next image" at bounding box center [1050, 190] width 7 height 13
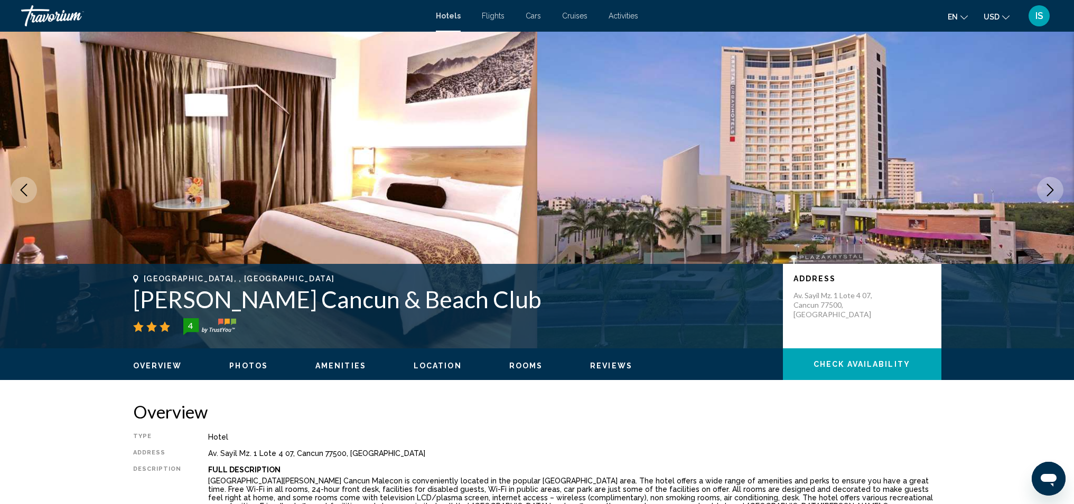
click at [1052, 190] on icon "Next image" at bounding box center [1050, 190] width 7 height 13
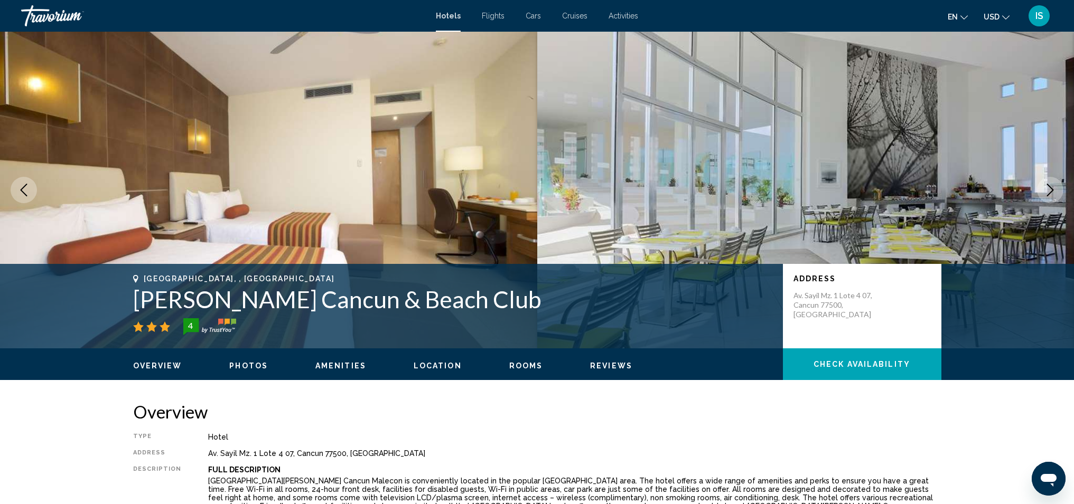
click at [1052, 190] on icon "Next image" at bounding box center [1050, 190] width 7 height 13
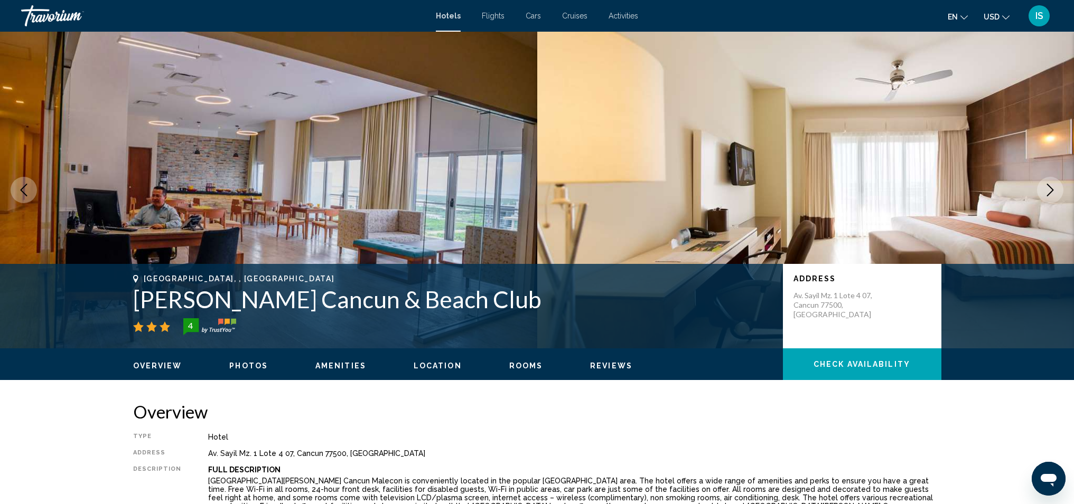
click at [1052, 190] on icon "Next image" at bounding box center [1050, 190] width 7 height 13
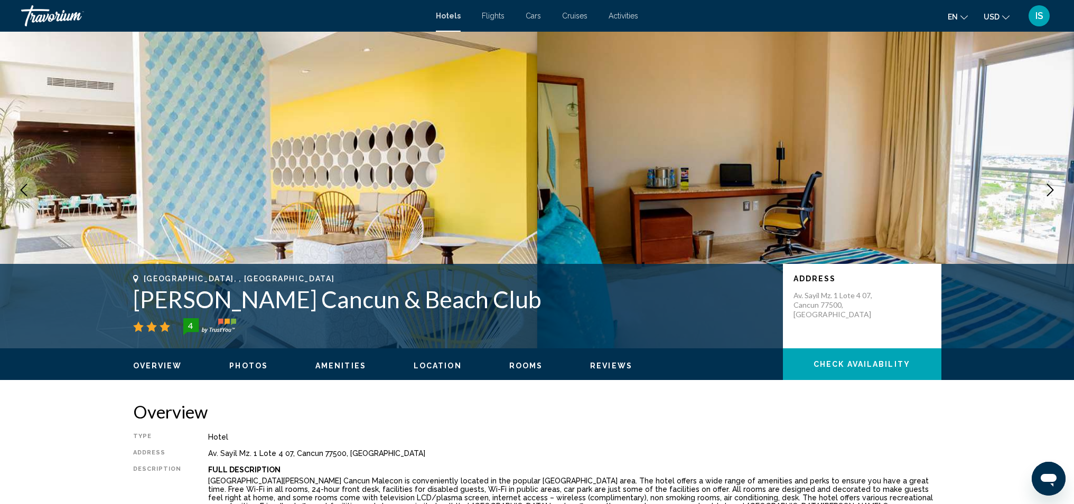
click at [1052, 190] on icon "Next image" at bounding box center [1050, 190] width 7 height 13
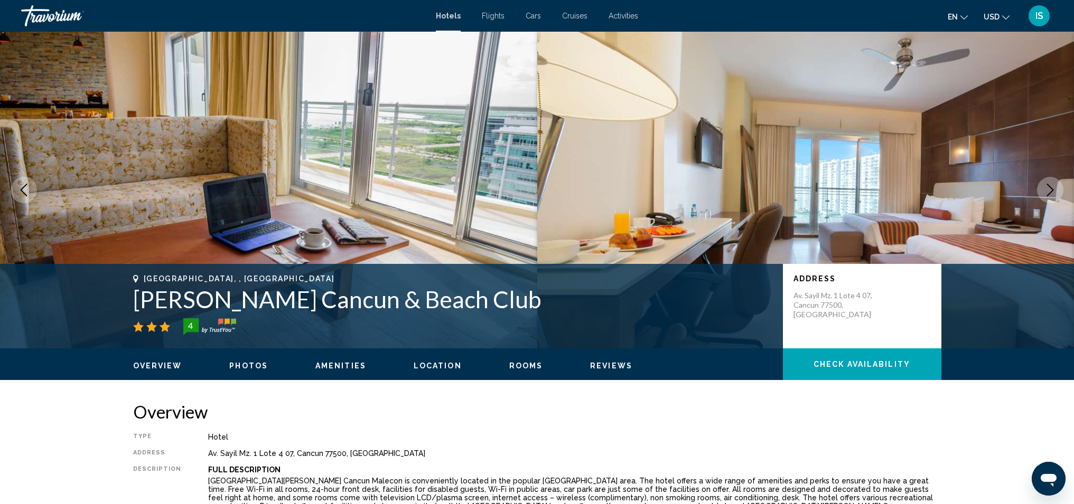
click at [1052, 190] on icon "Next image" at bounding box center [1050, 190] width 7 height 13
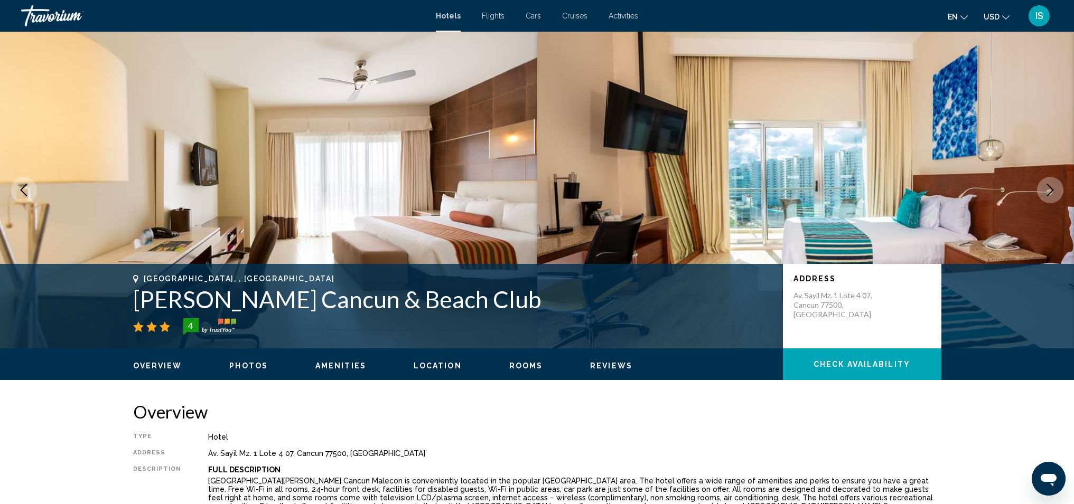
click at [1052, 190] on icon "Next image" at bounding box center [1050, 190] width 7 height 13
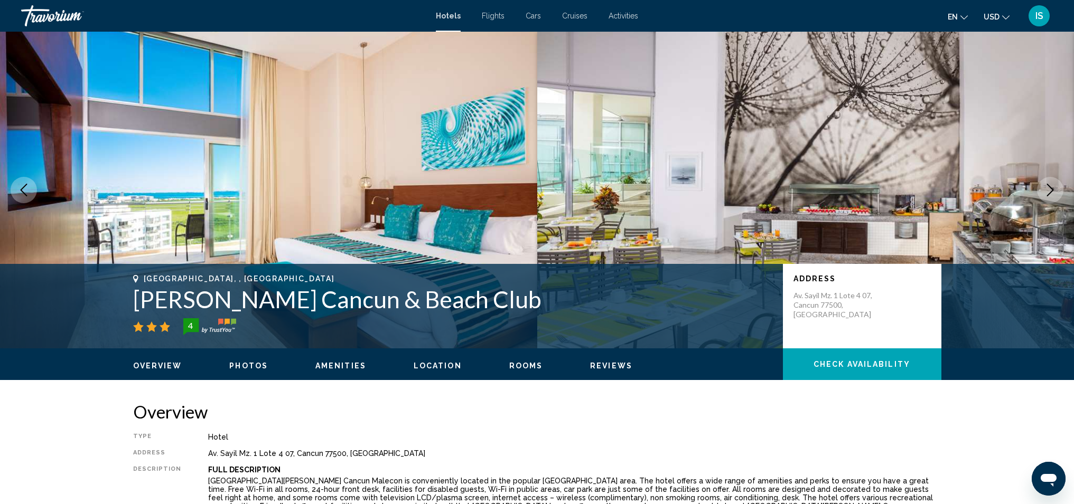
click at [1052, 190] on icon "Next image" at bounding box center [1050, 190] width 7 height 13
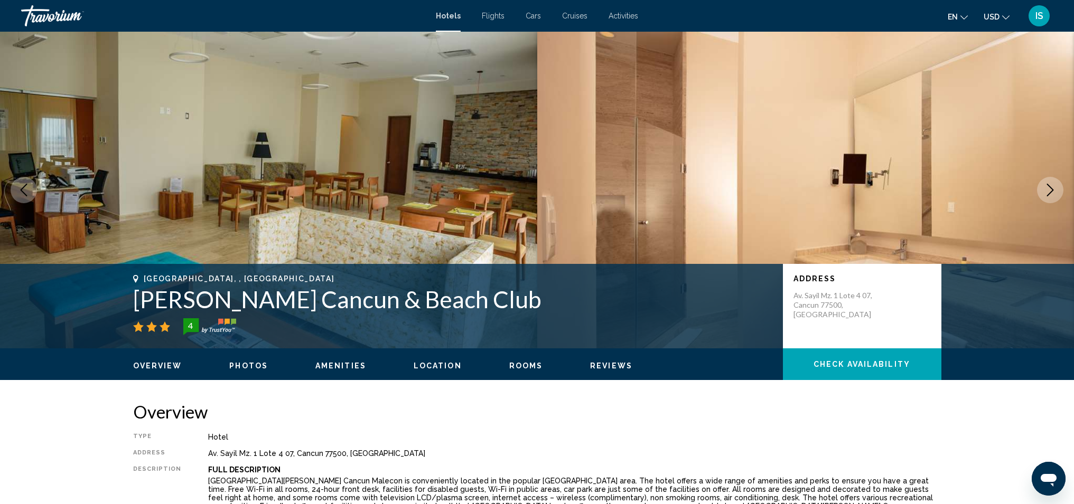
click at [1052, 190] on icon "Next image" at bounding box center [1050, 190] width 7 height 13
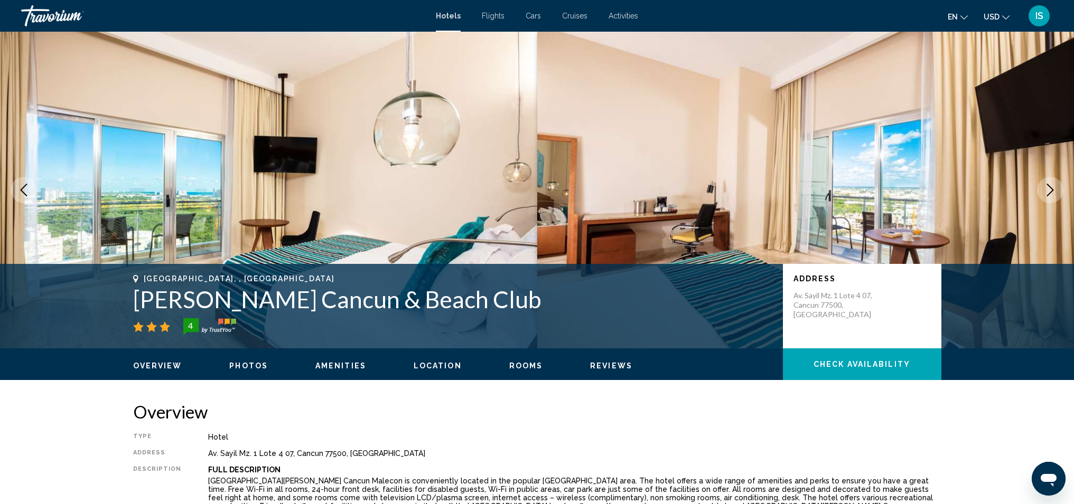
click at [1052, 190] on icon "Next image" at bounding box center [1050, 190] width 7 height 13
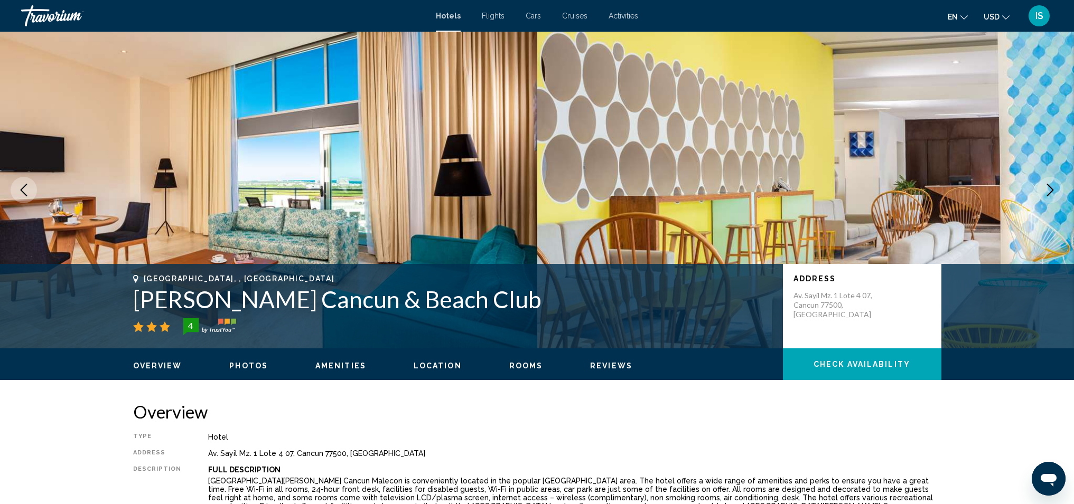
click at [1052, 190] on icon "Next image" at bounding box center [1050, 190] width 7 height 13
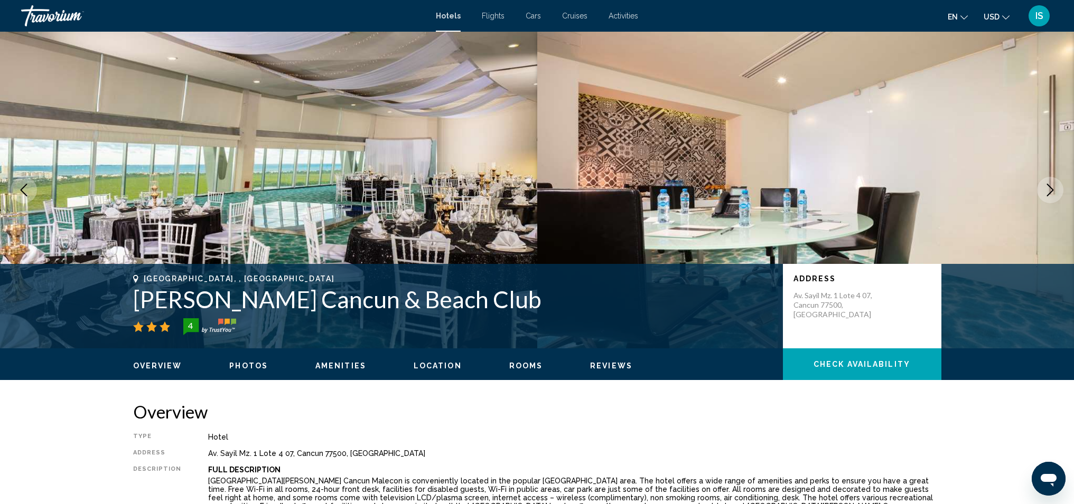
click at [1052, 190] on icon "Next image" at bounding box center [1050, 190] width 7 height 13
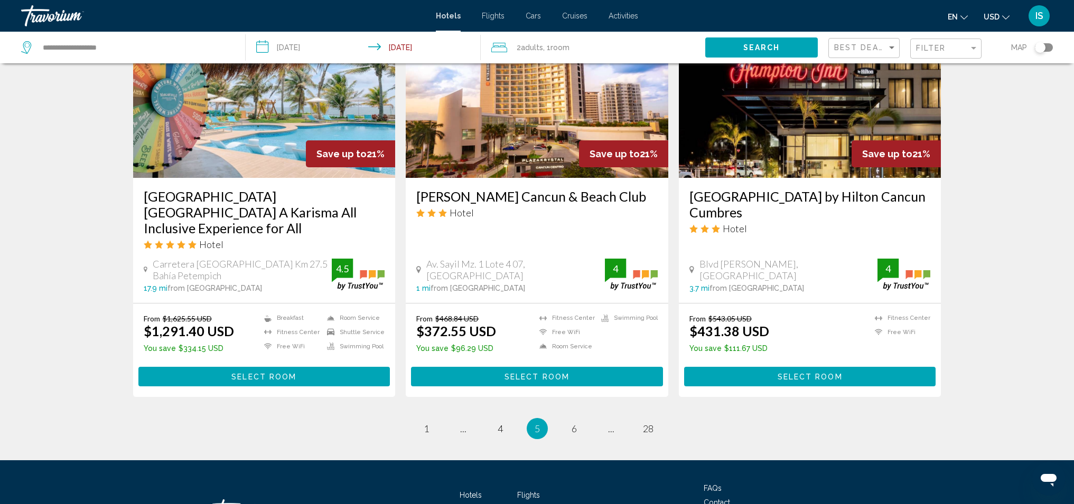
scroll to position [1250, 0]
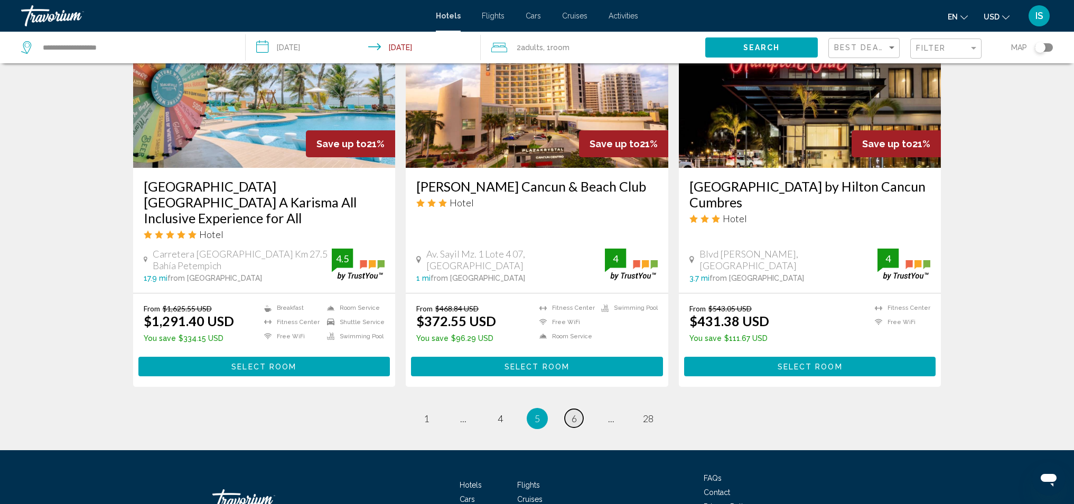
click at [573, 422] on span "6" at bounding box center [574, 419] width 5 height 12
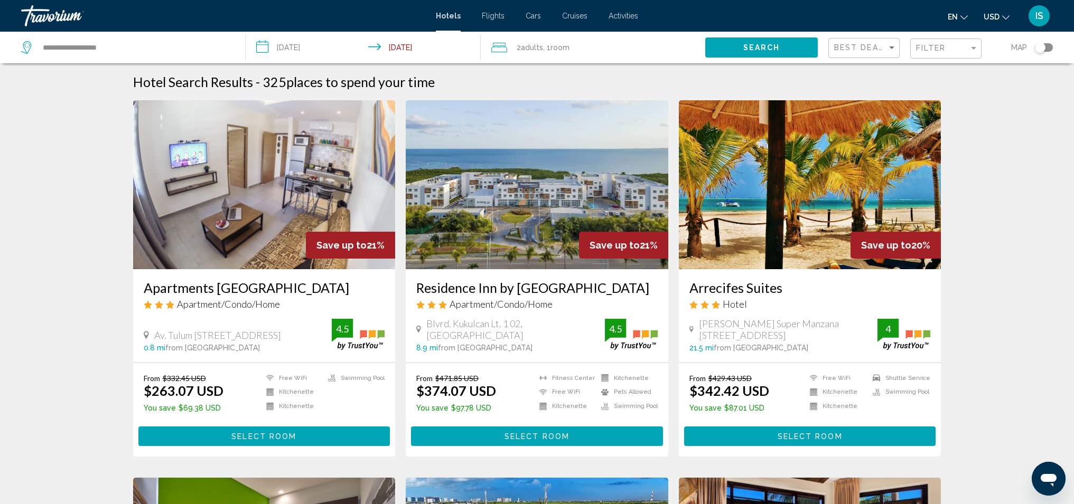
click at [504, 291] on h3 "Residence Inn by [GEOGRAPHIC_DATA]" at bounding box center [536, 288] width 241 height 16
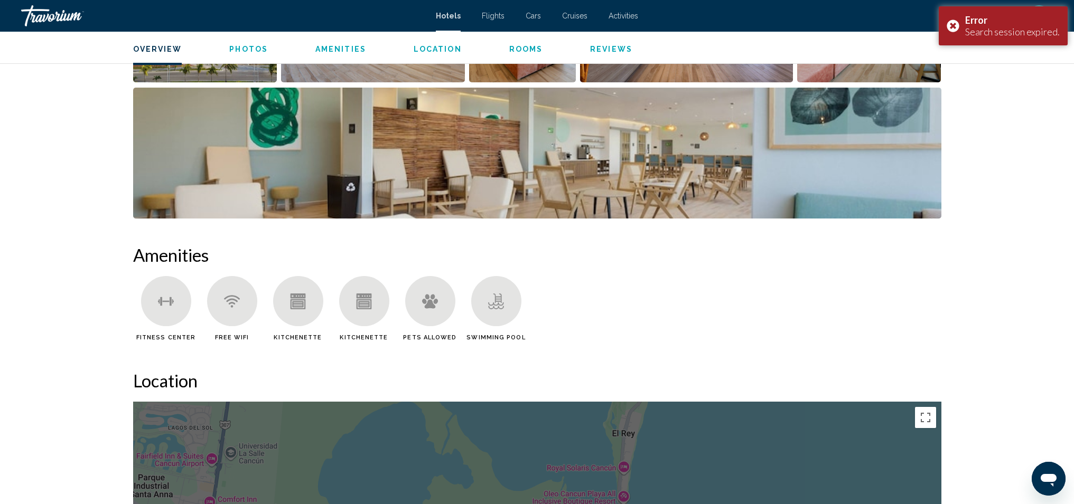
scroll to position [405, 0]
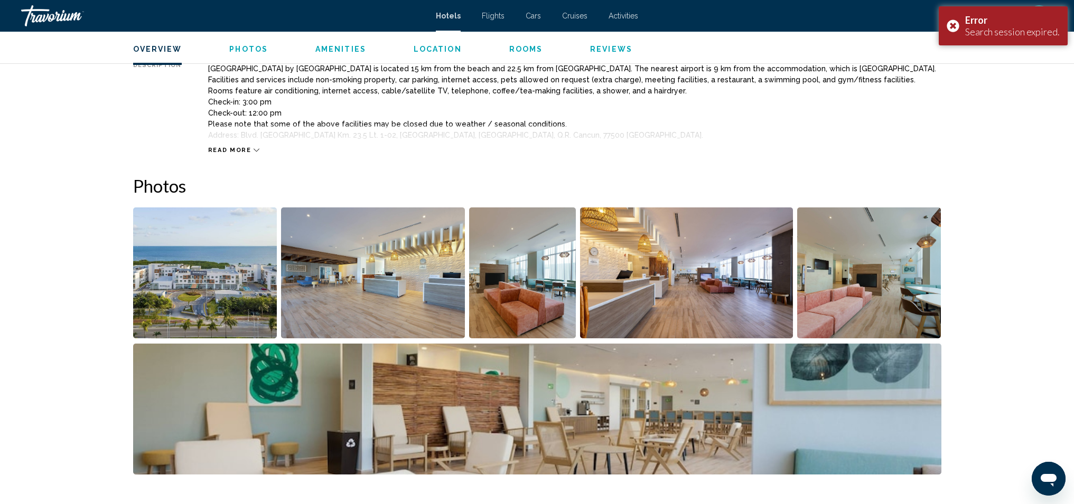
click at [254, 151] on icon "Main content" at bounding box center [257, 150] width 6 height 6
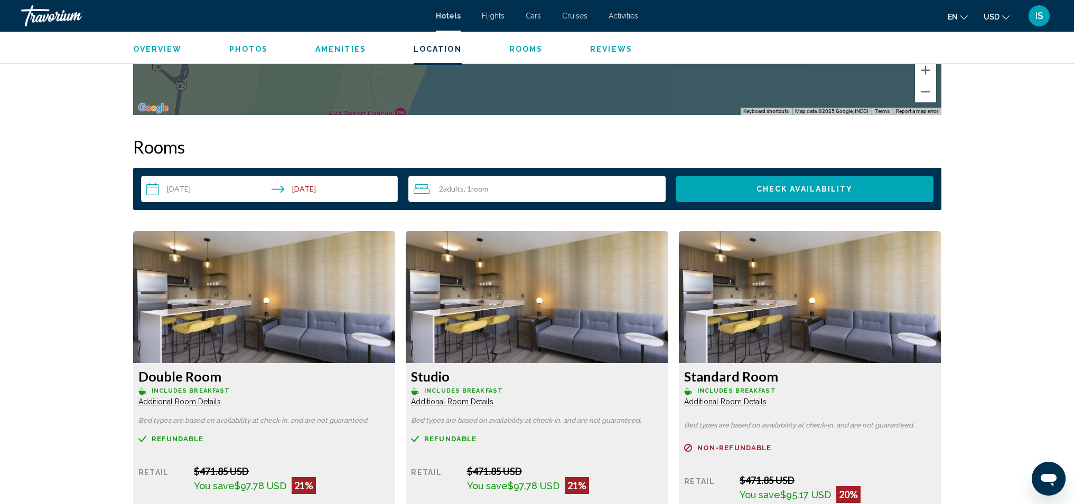
scroll to position [1248, 0]
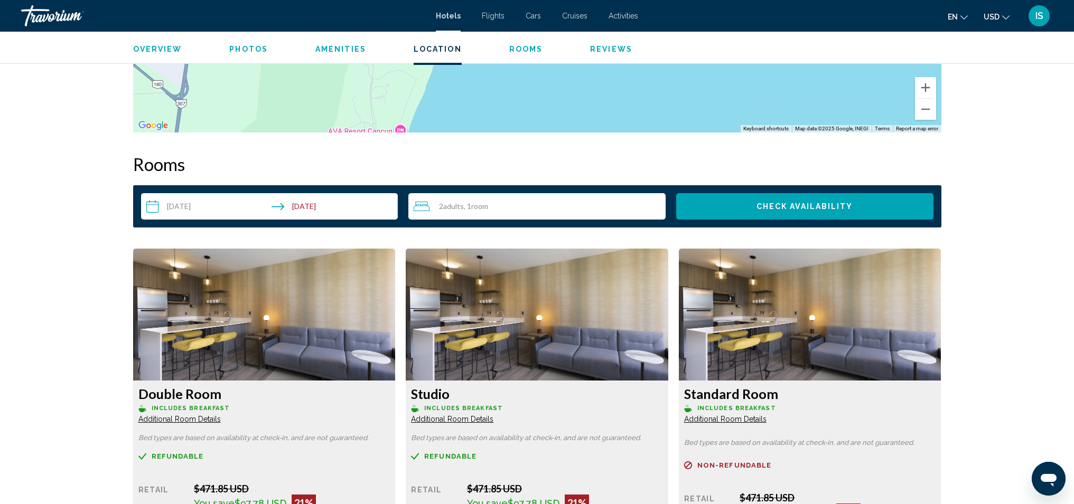
click at [156, 207] on input "**********" at bounding box center [271, 208] width 261 height 30
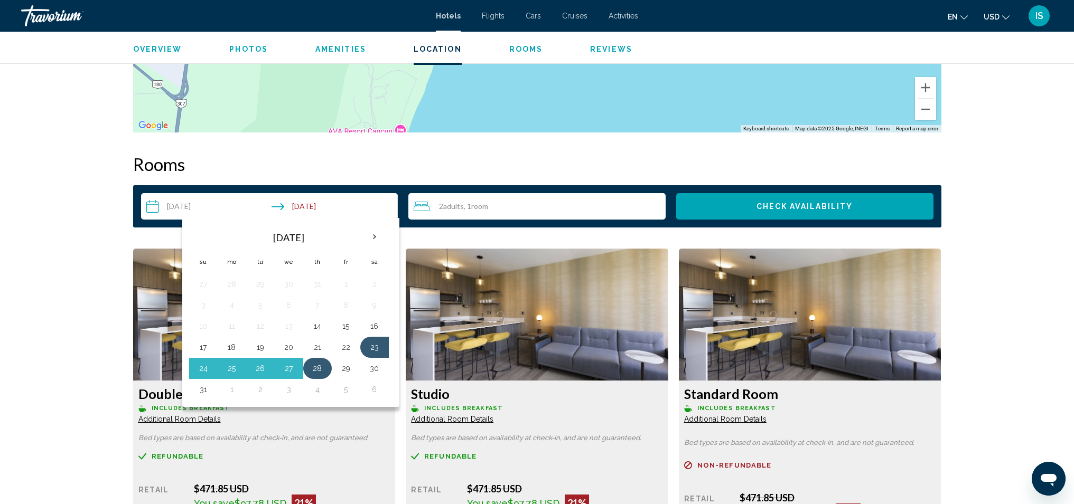
click at [315, 372] on button "28" at bounding box center [317, 368] width 17 height 15
click at [317, 370] on button "28" at bounding box center [317, 368] width 17 height 15
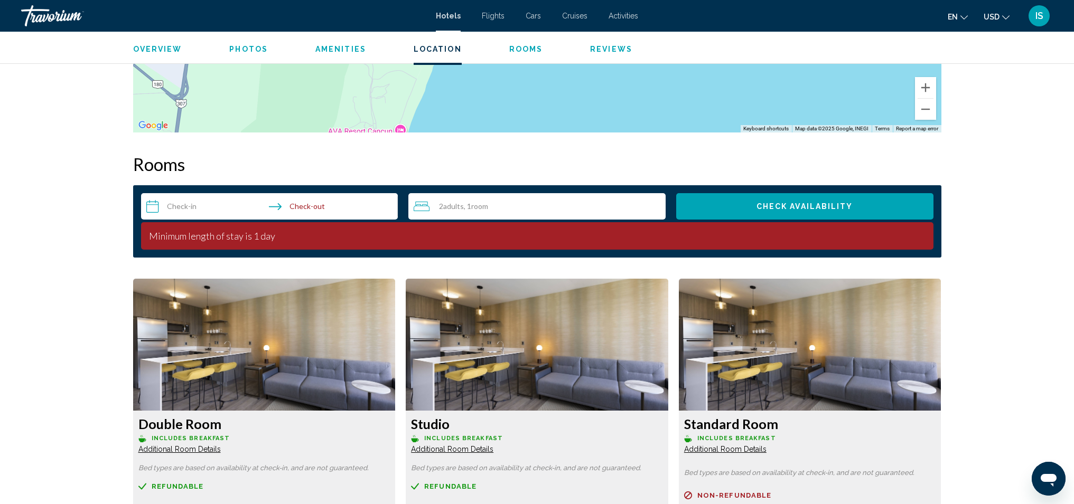
click at [151, 205] on input "**********" at bounding box center [271, 208] width 261 height 30
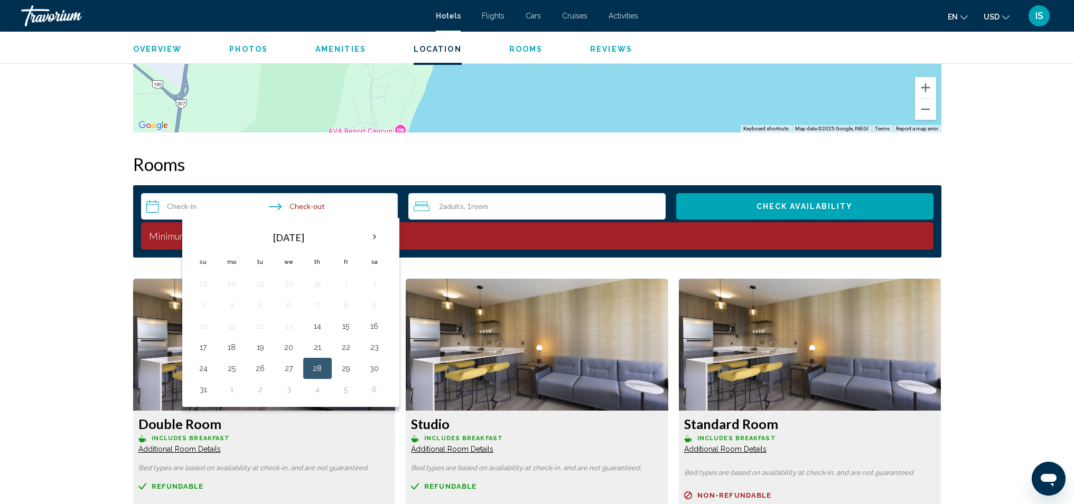
click at [321, 372] on button "28" at bounding box center [317, 368] width 17 height 15
click at [203, 392] on button "31" at bounding box center [203, 389] width 17 height 15
type input "**********"
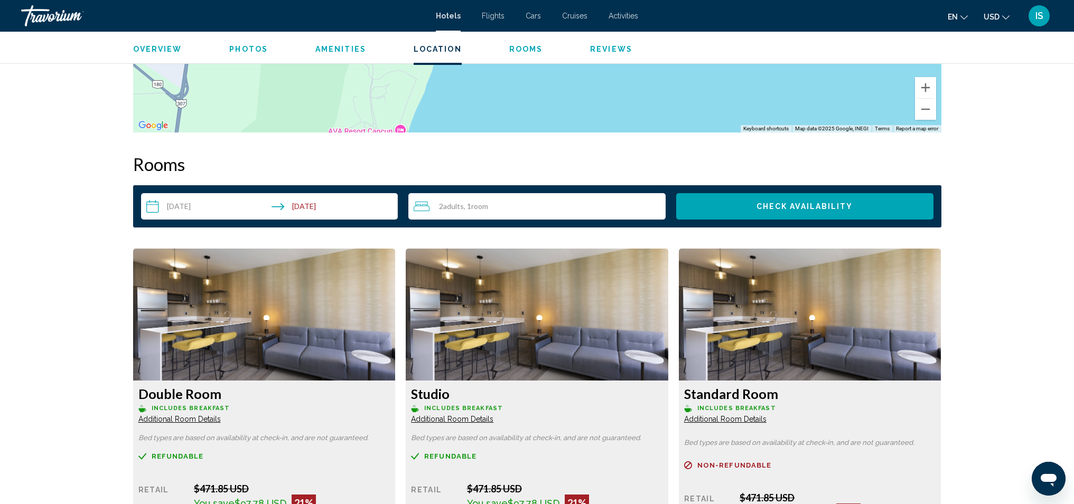
click at [786, 209] on span "Check Availability" at bounding box center [804, 207] width 97 height 8
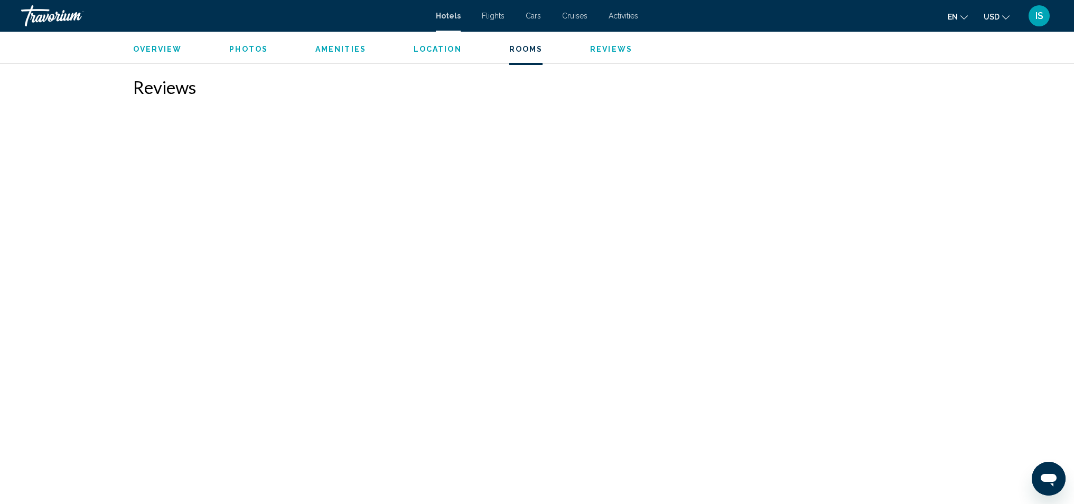
scroll to position [1236, 0]
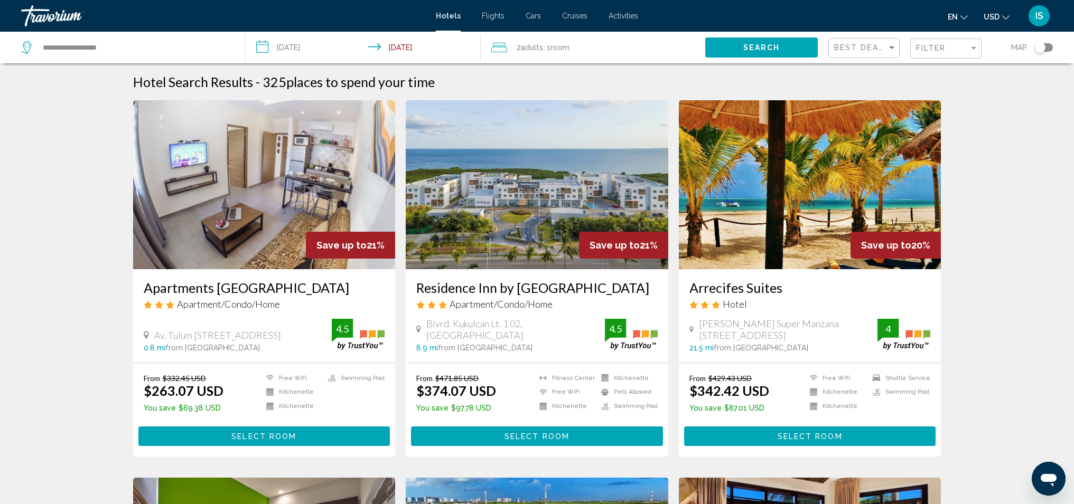
click at [259, 46] on input "**********" at bounding box center [365, 49] width 239 height 35
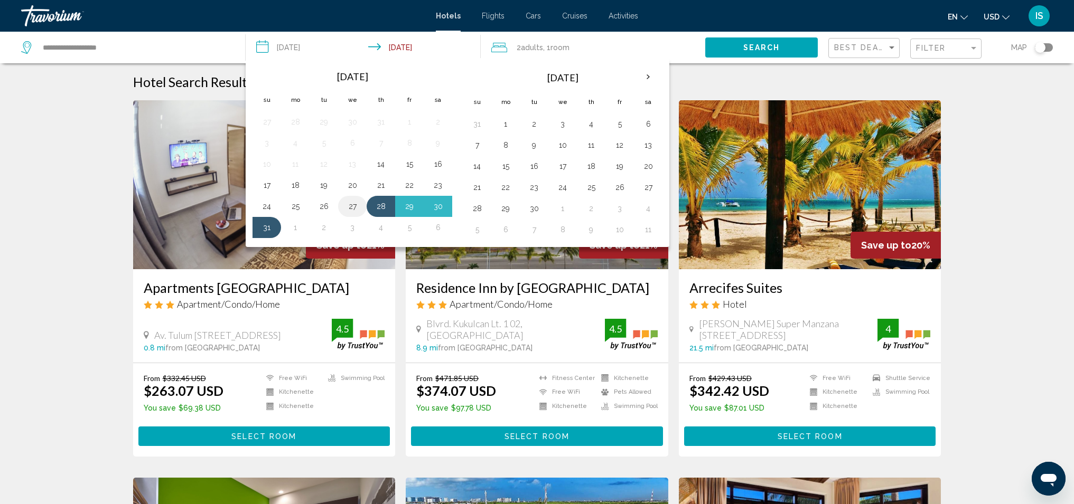
click at [354, 208] on button "27" at bounding box center [352, 206] width 17 height 15
click at [266, 227] on button "31" at bounding box center [266, 227] width 17 height 15
type input "**********"
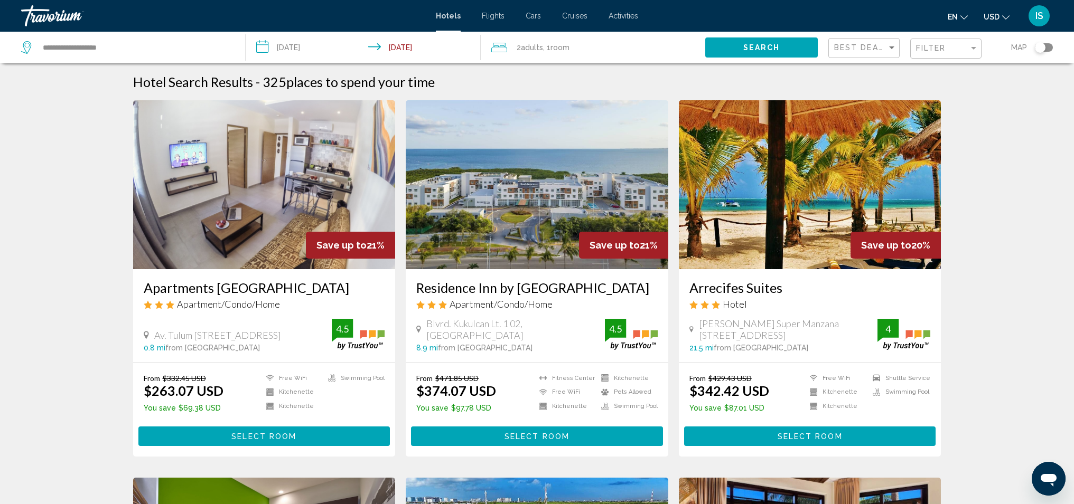
click at [764, 46] on span "Search" at bounding box center [761, 48] width 37 height 8
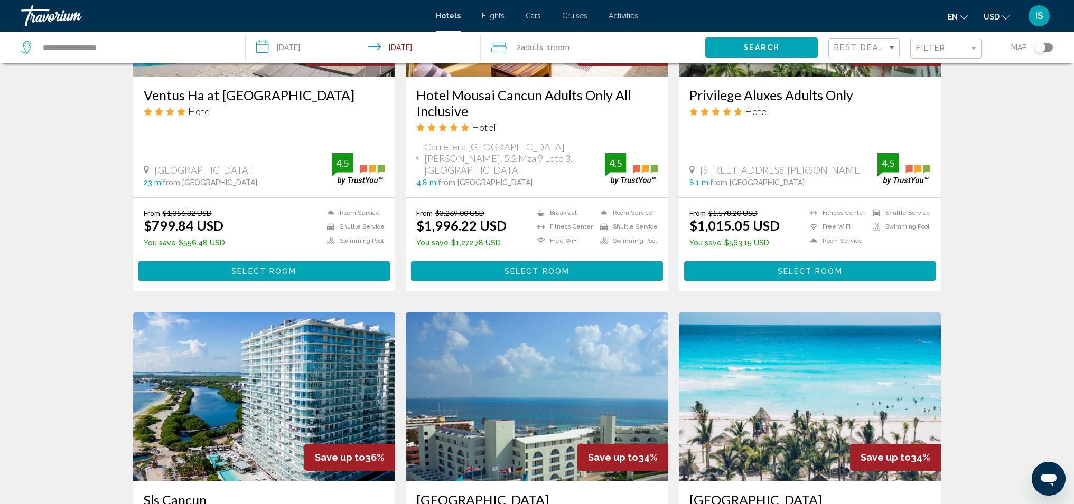
scroll to position [1200, 0]
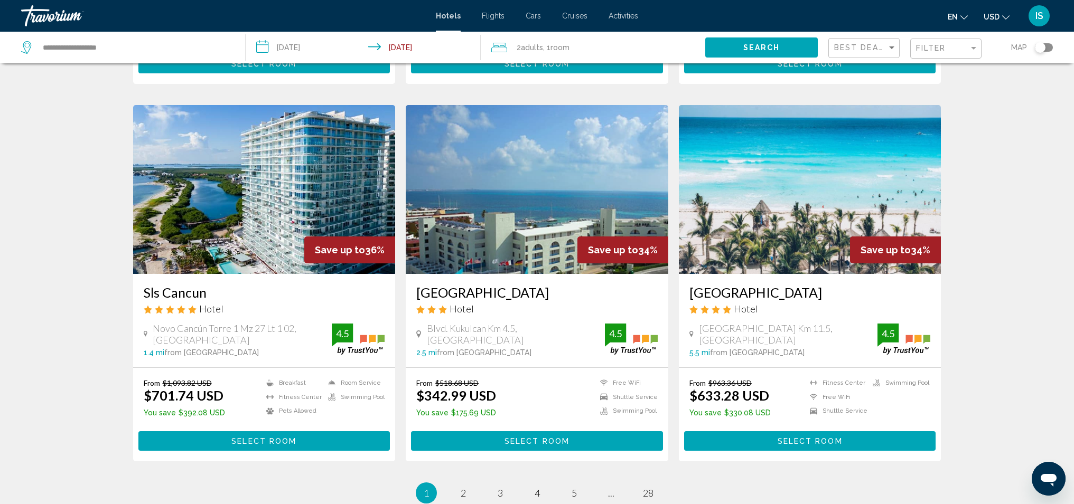
click at [757, 285] on h3 "[GEOGRAPHIC_DATA]" at bounding box center [809, 293] width 241 height 16
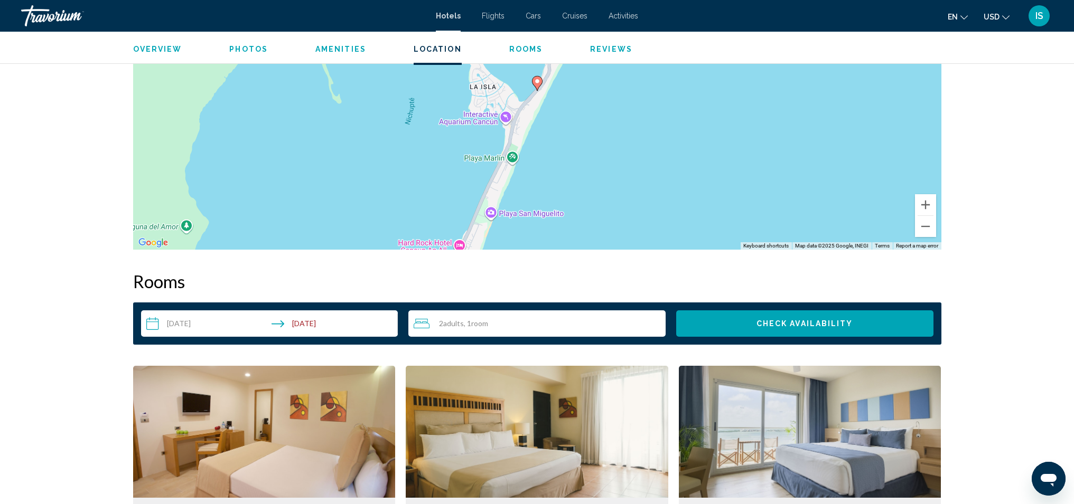
scroll to position [1376, 0]
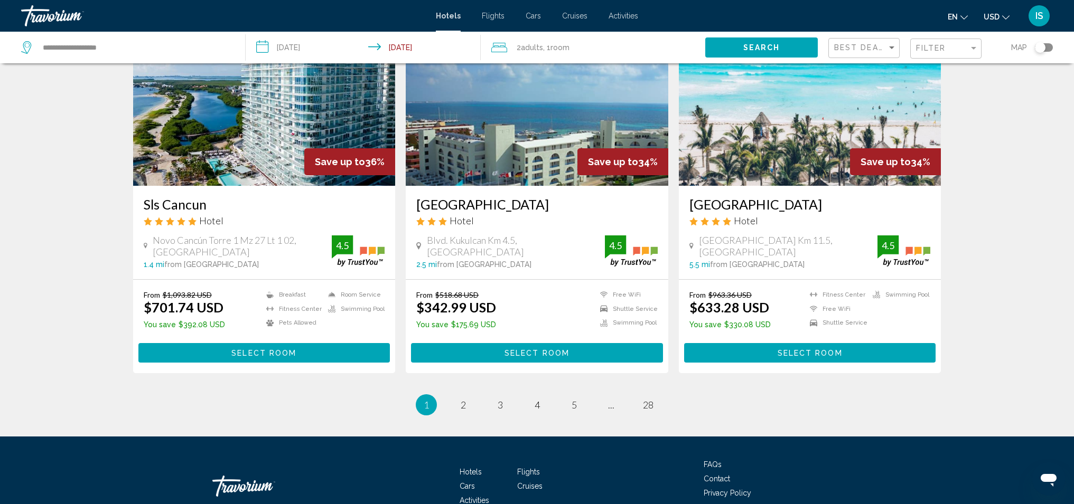
scroll to position [1326, 0]
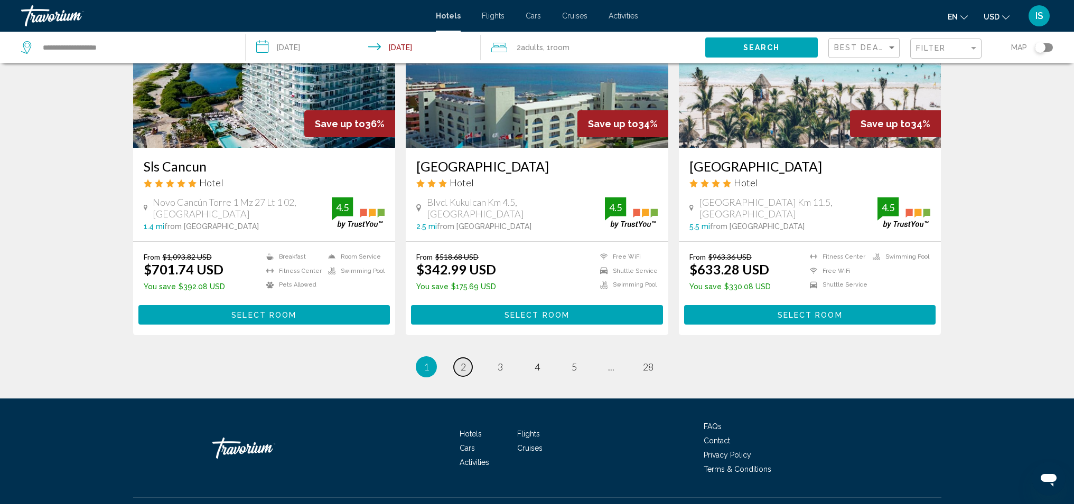
click at [467, 358] on link "page 2" at bounding box center [463, 367] width 18 height 18
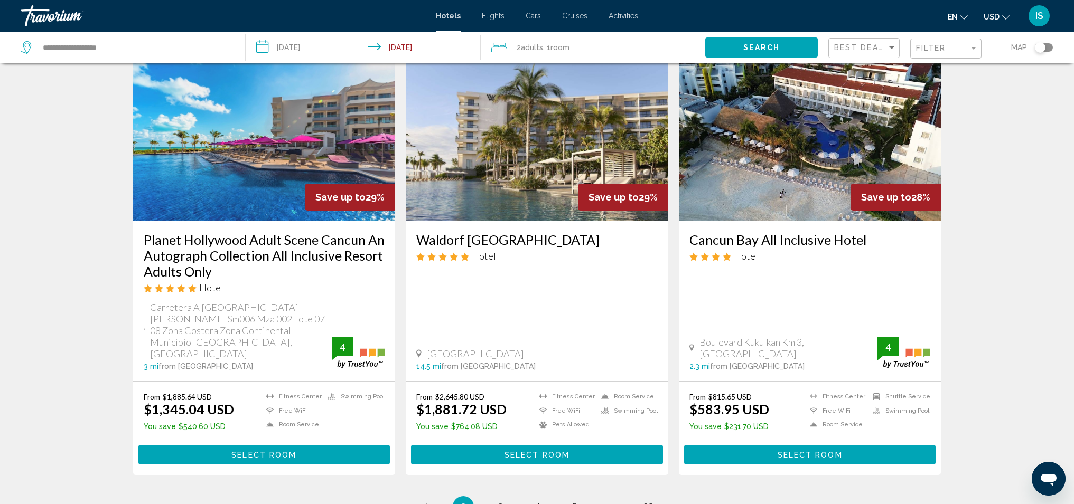
scroll to position [1262, 0]
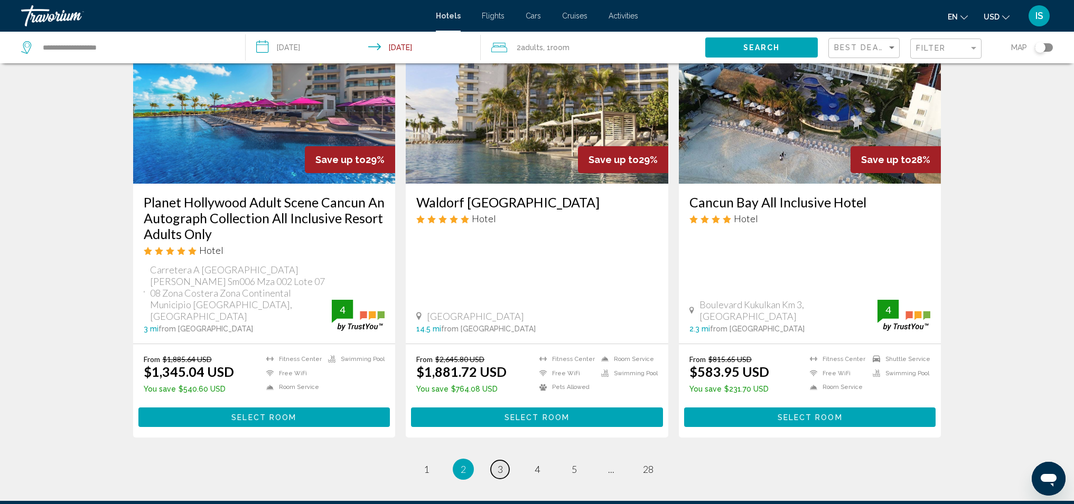
click at [503, 461] on link "page 3" at bounding box center [500, 470] width 18 height 18
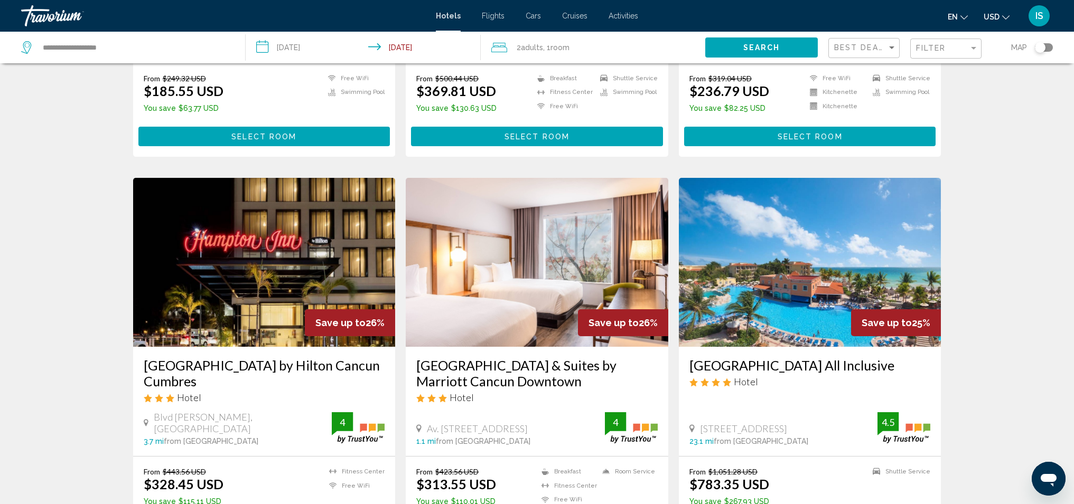
scroll to position [1197, 0]
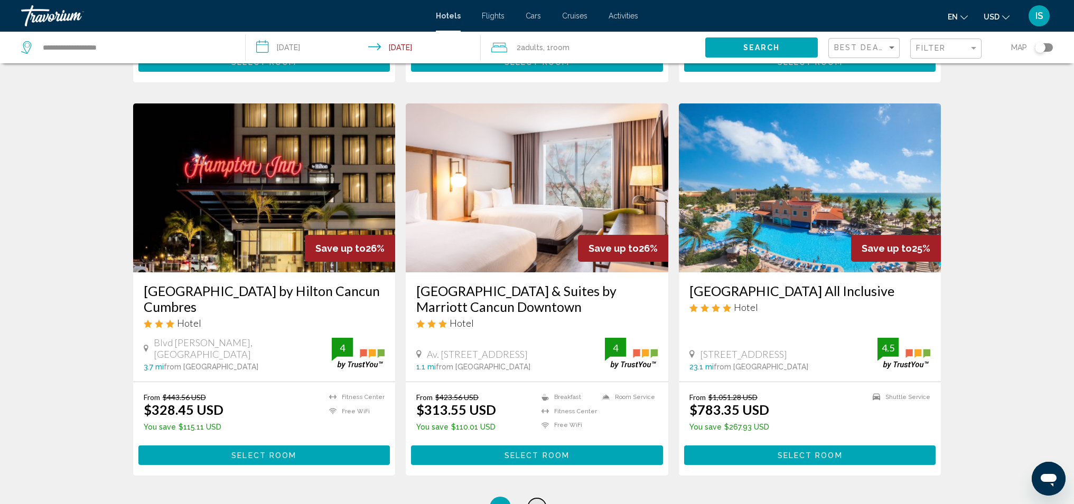
click at [541, 499] on link "page 4" at bounding box center [537, 508] width 18 height 18
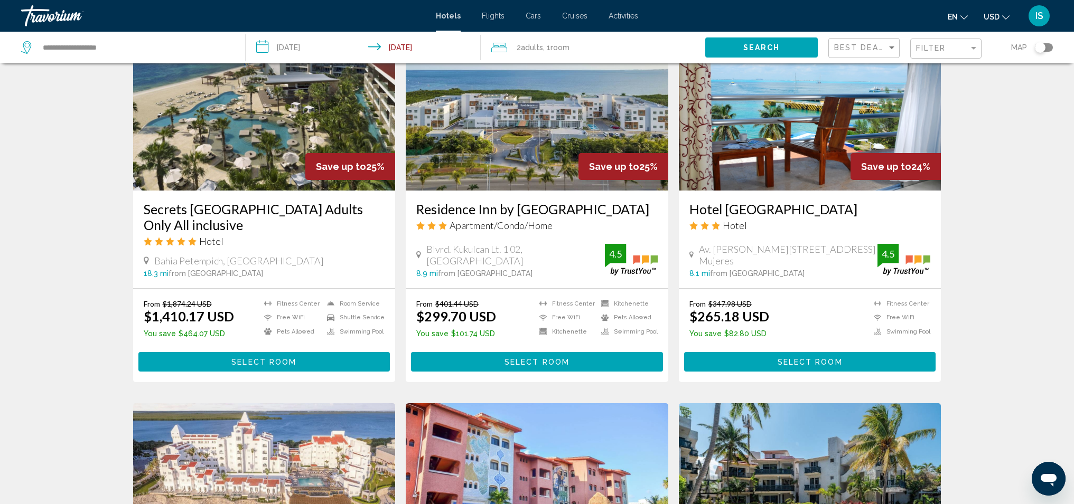
scroll to position [442, 0]
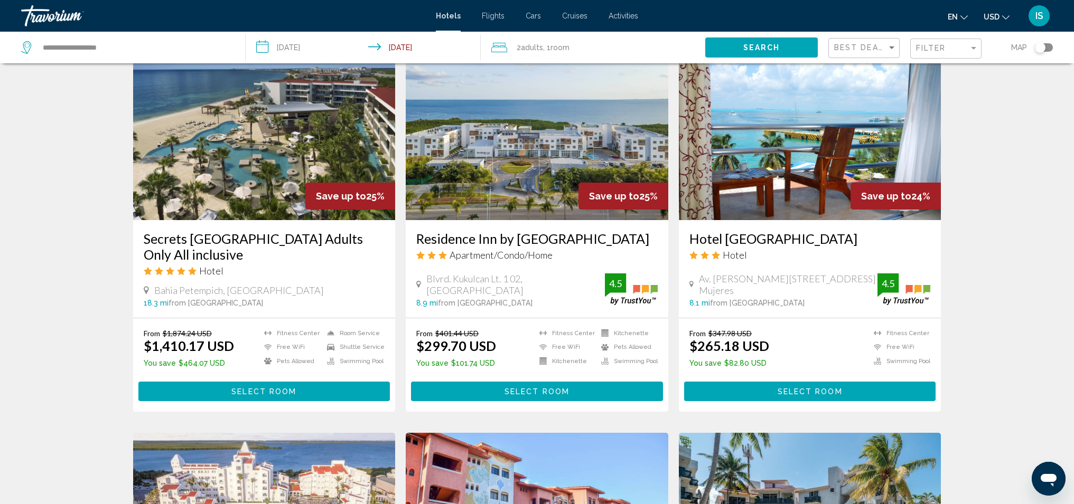
click at [493, 243] on h3 "Residence Inn by [GEOGRAPHIC_DATA]" at bounding box center [536, 239] width 241 height 16
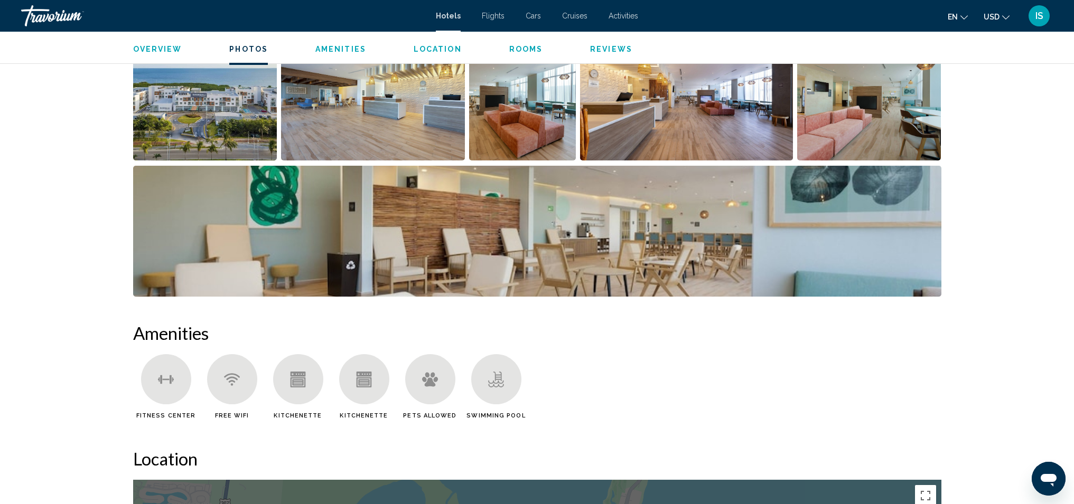
scroll to position [398, 0]
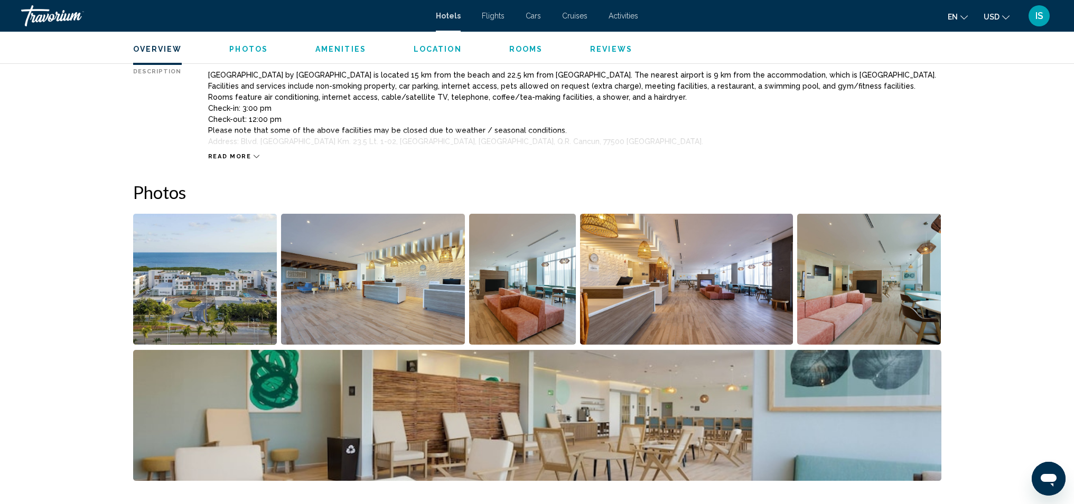
click at [441, 303] on img "Open full-screen image slider" at bounding box center [373, 279] width 184 height 131
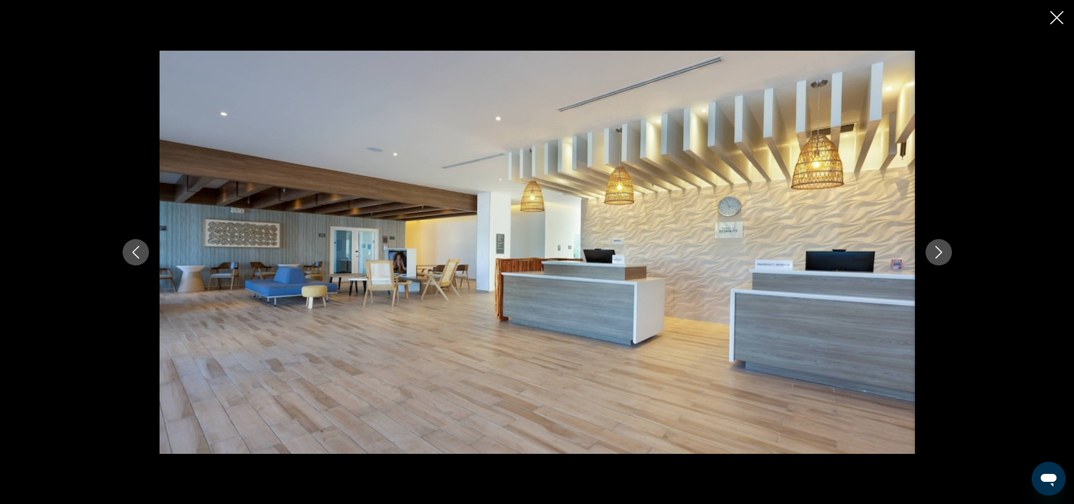
click at [940, 250] on icon "Next image" at bounding box center [938, 252] width 13 height 13
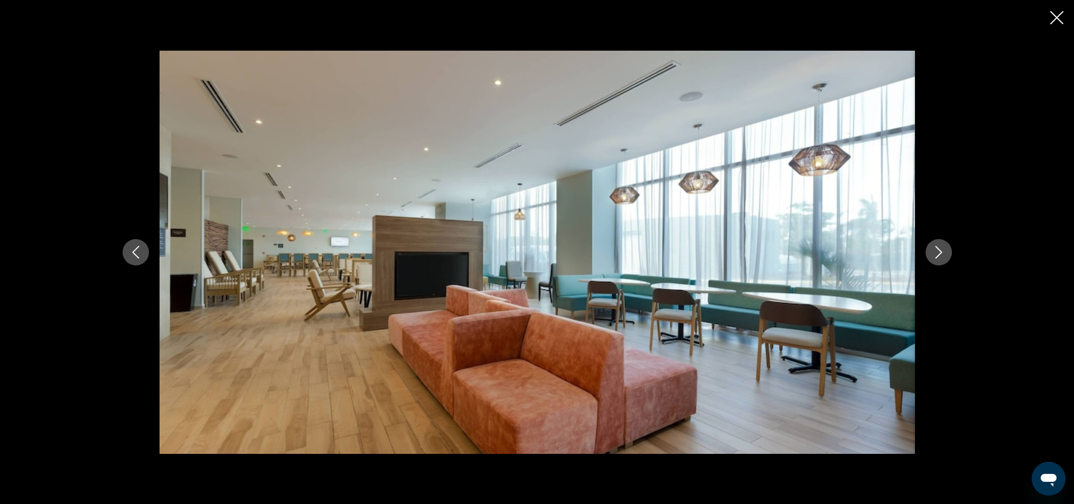
click at [940, 250] on icon "Next image" at bounding box center [938, 252] width 13 height 13
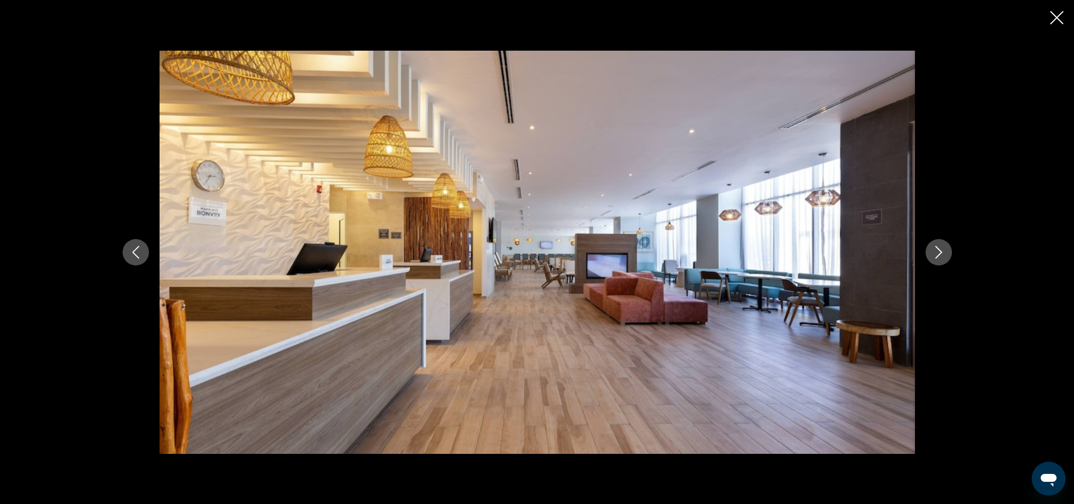
click at [940, 250] on icon "Next image" at bounding box center [938, 252] width 13 height 13
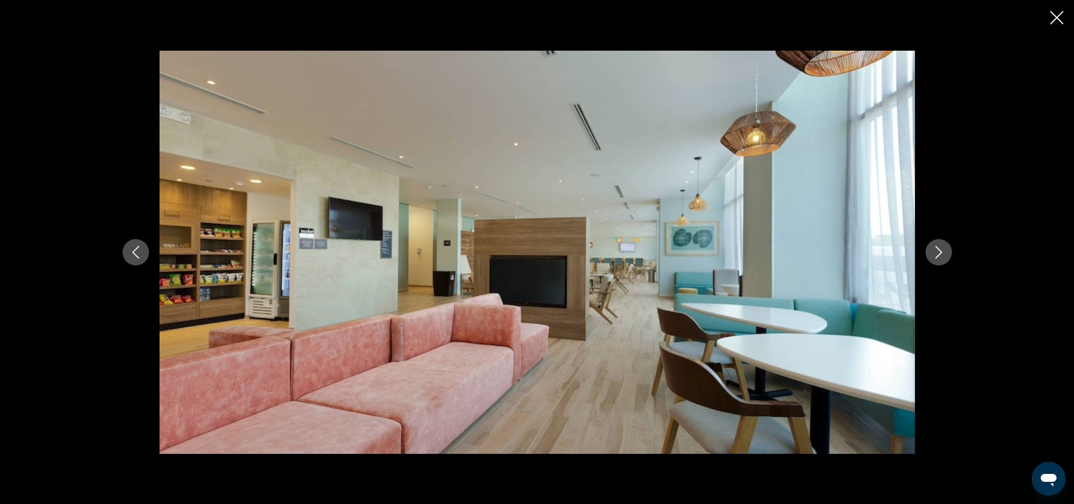
click at [940, 250] on icon "Next image" at bounding box center [938, 252] width 13 height 13
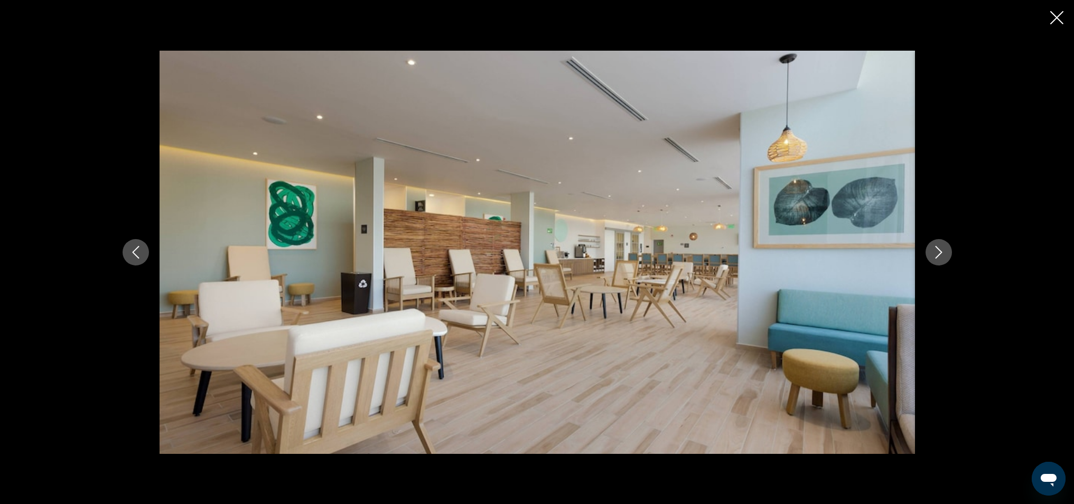
click at [940, 250] on icon "Next image" at bounding box center [938, 252] width 13 height 13
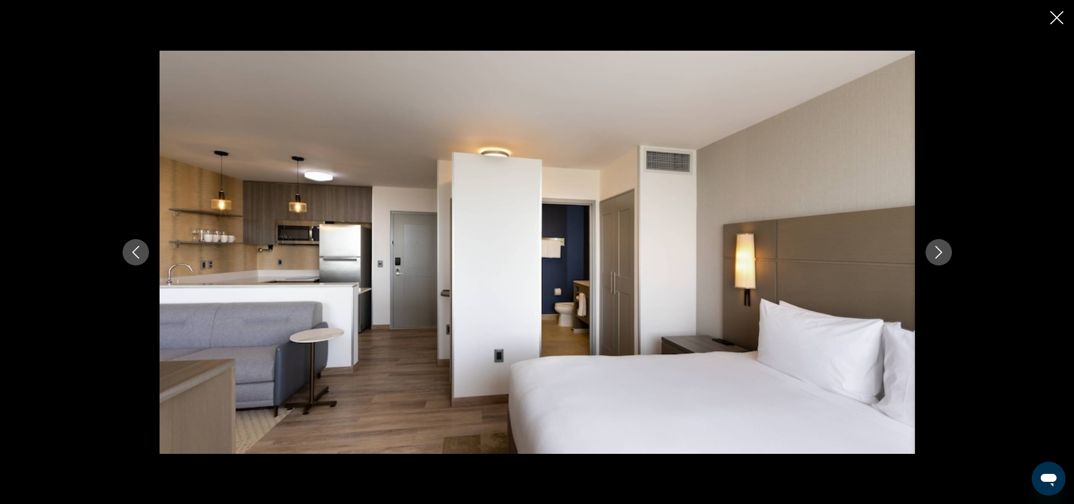
click at [940, 250] on icon "Next image" at bounding box center [938, 252] width 13 height 13
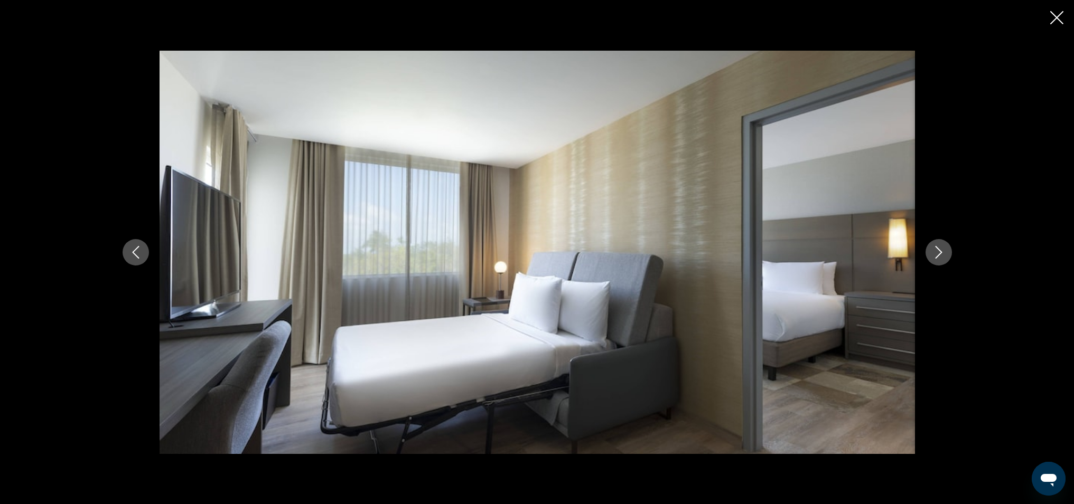
click at [940, 250] on icon "Next image" at bounding box center [938, 252] width 13 height 13
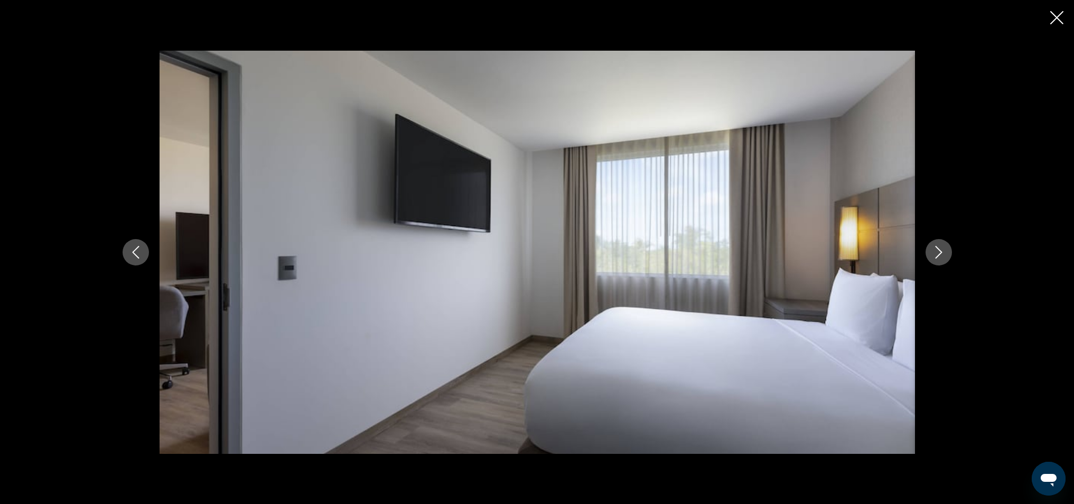
click at [940, 250] on icon "Next image" at bounding box center [938, 252] width 13 height 13
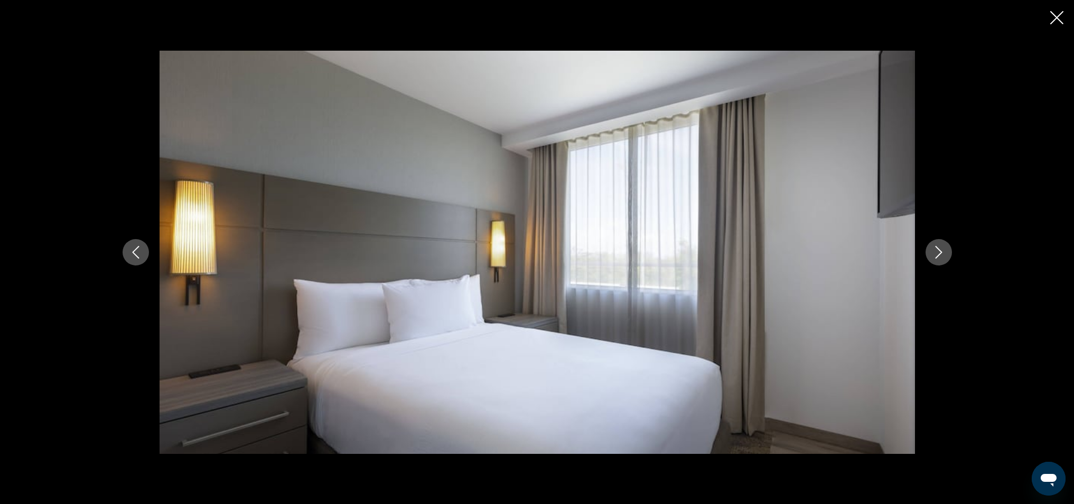
click at [940, 250] on icon "Next image" at bounding box center [938, 252] width 13 height 13
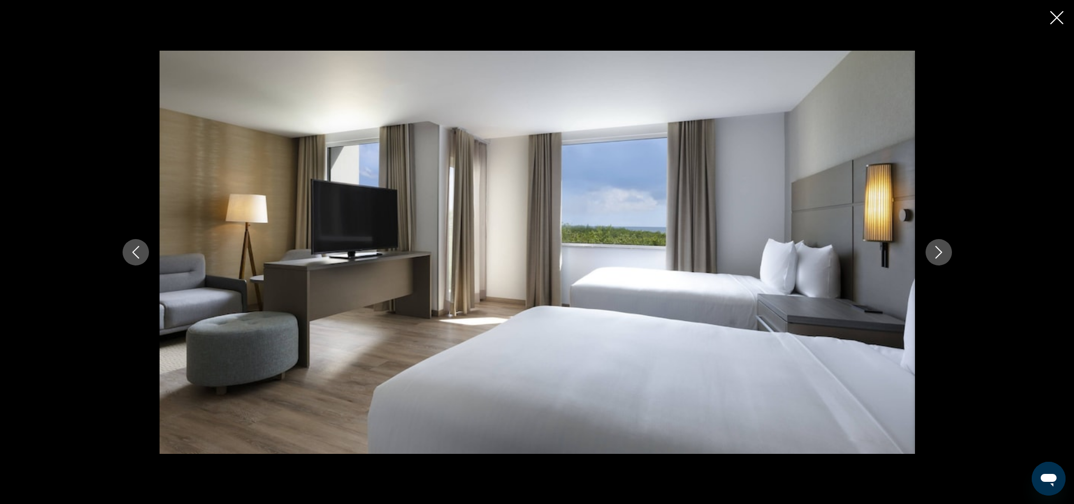
click at [940, 250] on icon "Next image" at bounding box center [938, 252] width 13 height 13
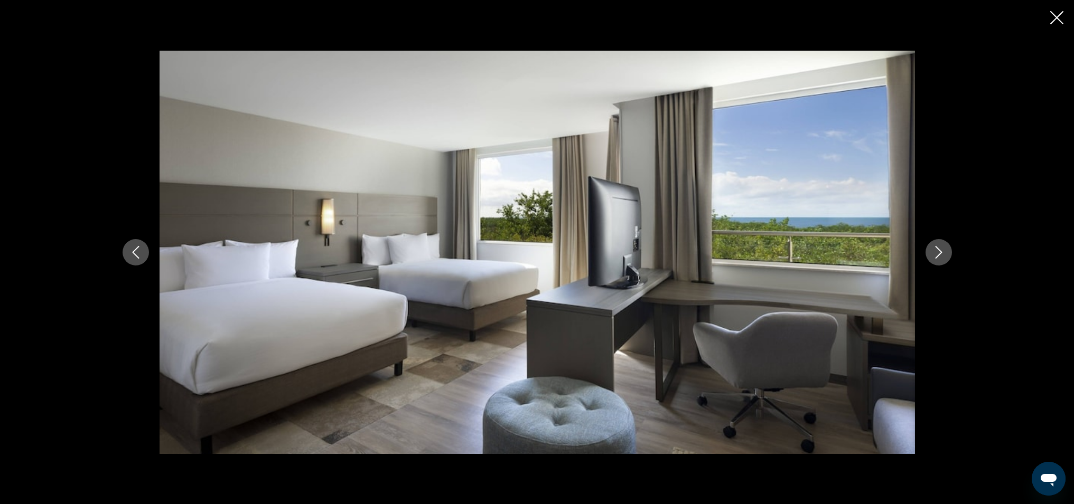
click at [940, 250] on icon "Next image" at bounding box center [938, 252] width 13 height 13
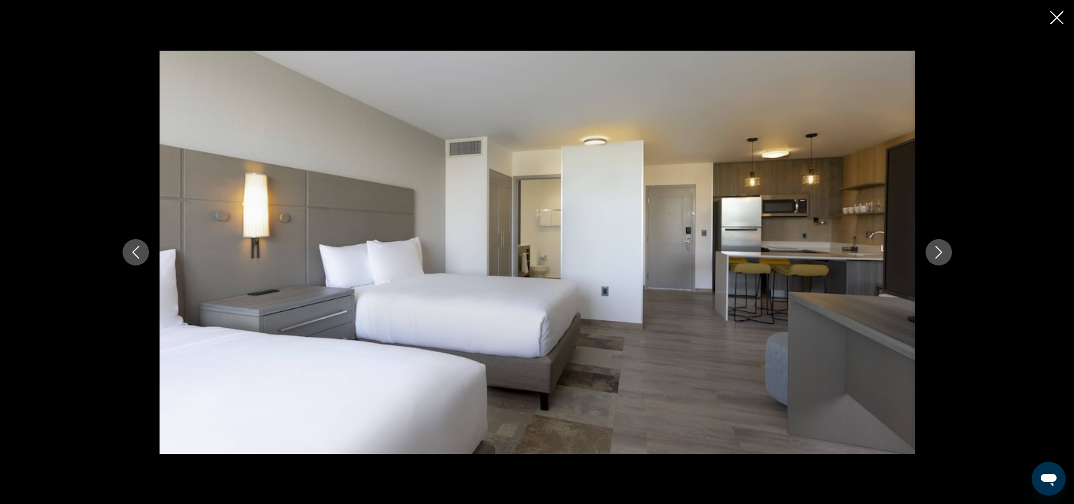
click at [940, 250] on icon "Next image" at bounding box center [938, 252] width 13 height 13
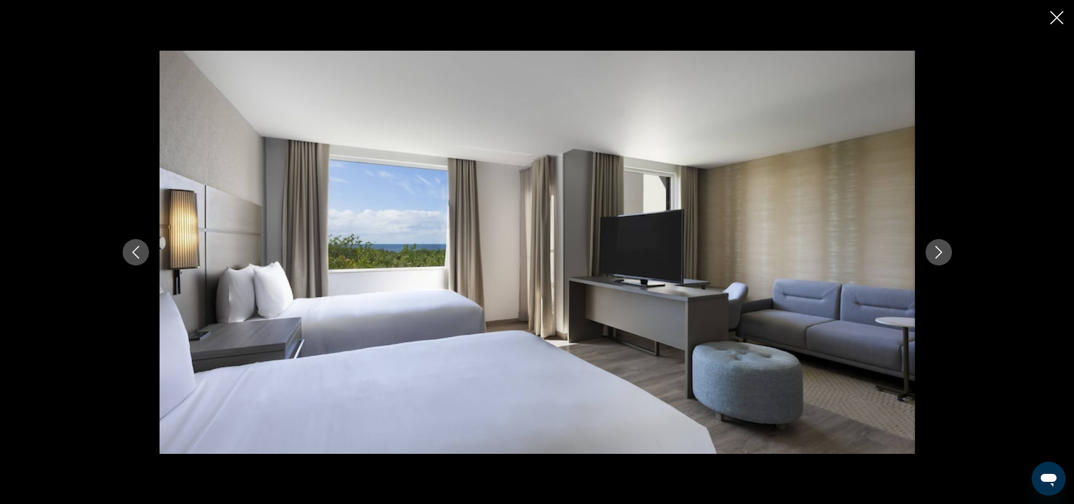
click at [940, 250] on icon "Next image" at bounding box center [938, 252] width 13 height 13
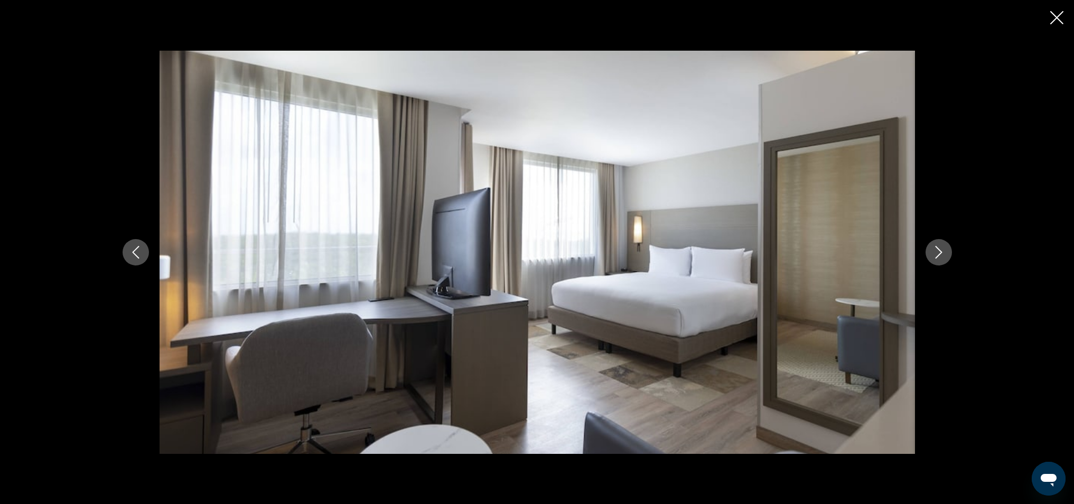
click at [940, 250] on icon "Next image" at bounding box center [938, 252] width 13 height 13
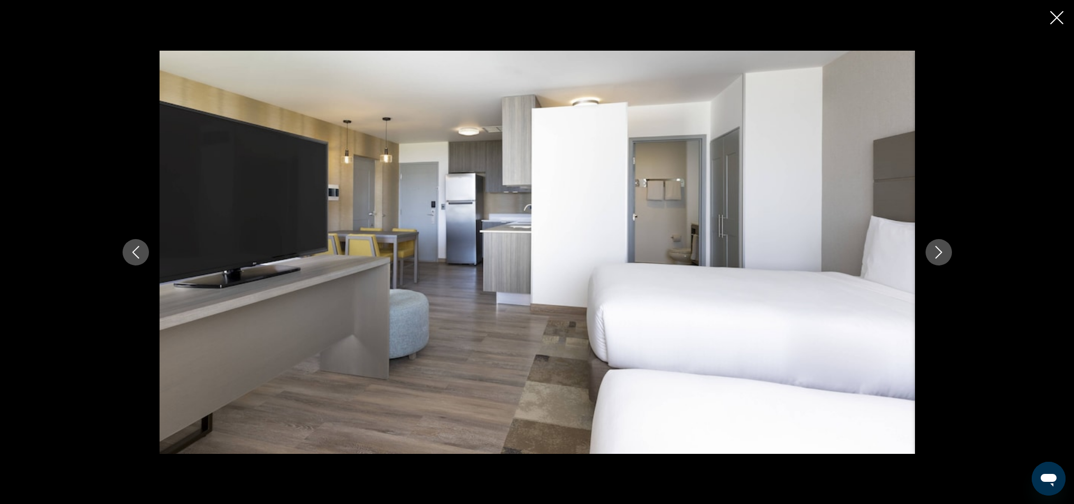
click at [940, 250] on icon "Next image" at bounding box center [938, 252] width 13 height 13
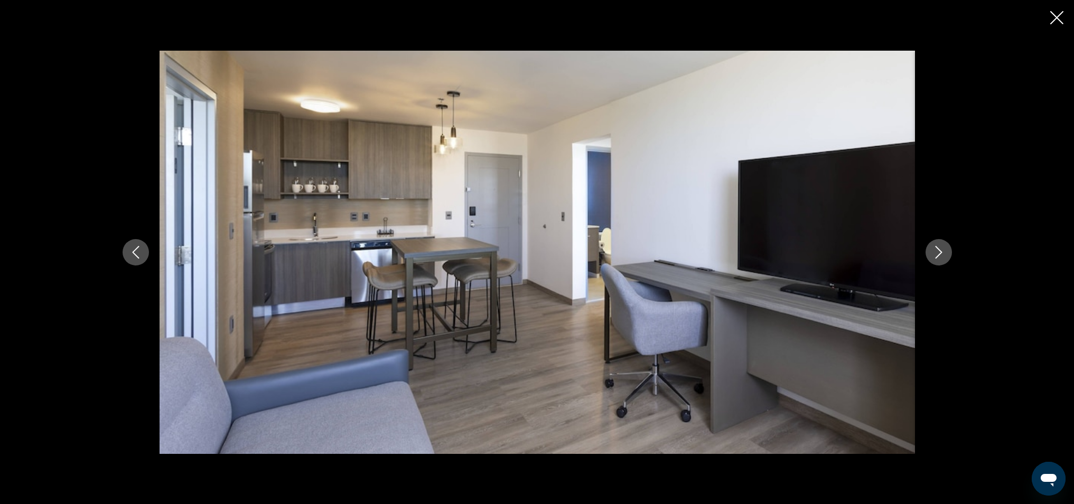
click at [940, 250] on icon "Next image" at bounding box center [938, 252] width 13 height 13
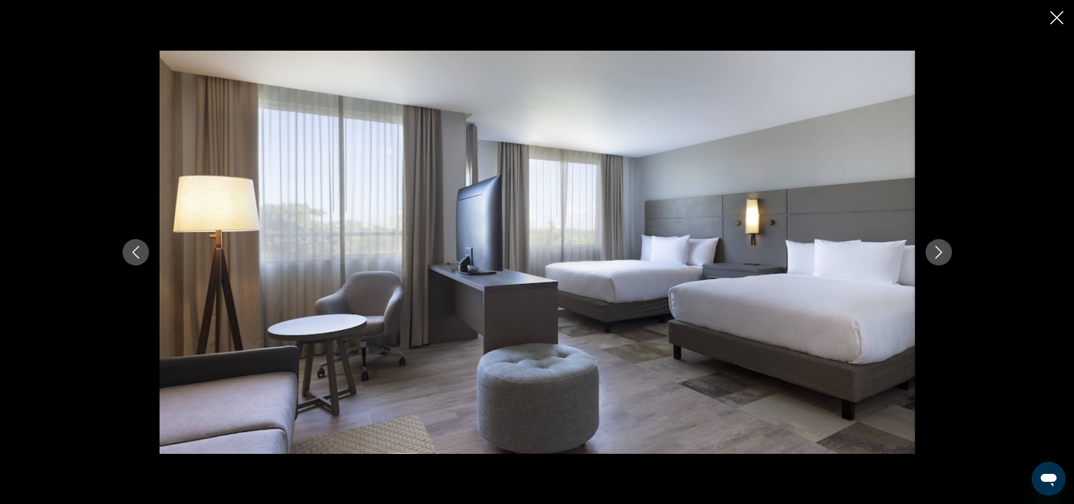
click at [940, 250] on icon "Next image" at bounding box center [938, 252] width 13 height 13
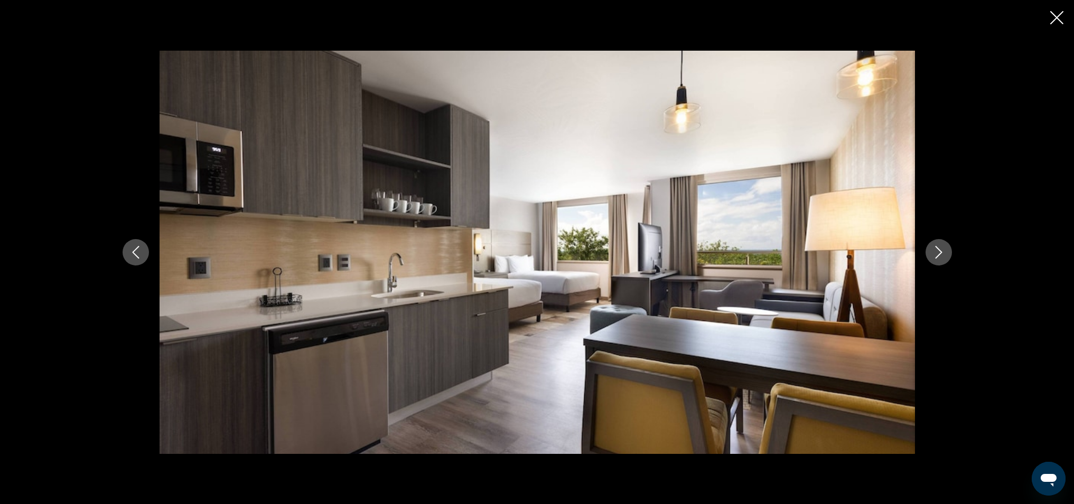
click at [940, 250] on icon "Next image" at bounding box center [938, 252] width 13 height 13
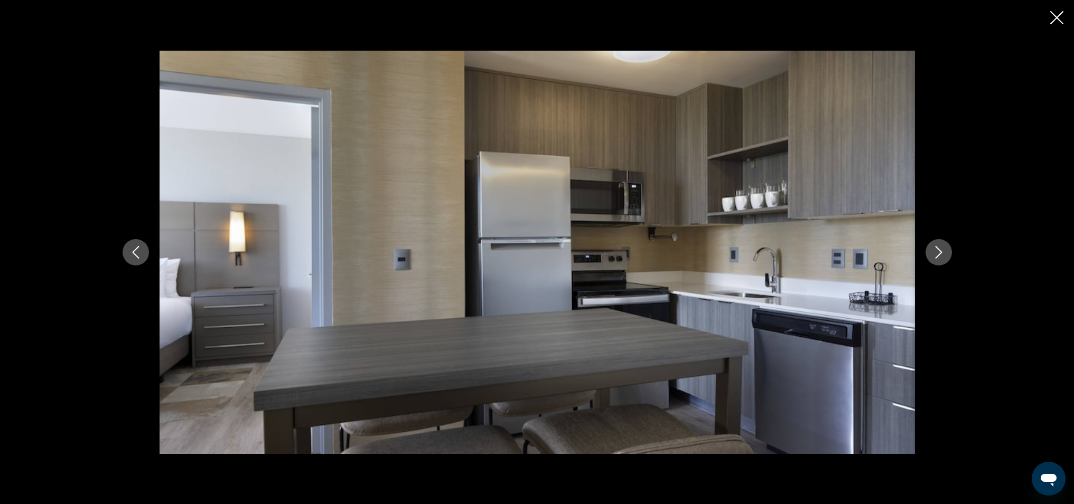
click at [940, 250] on icon "Next image" at bounding box center [938, 252] width 7 height 13
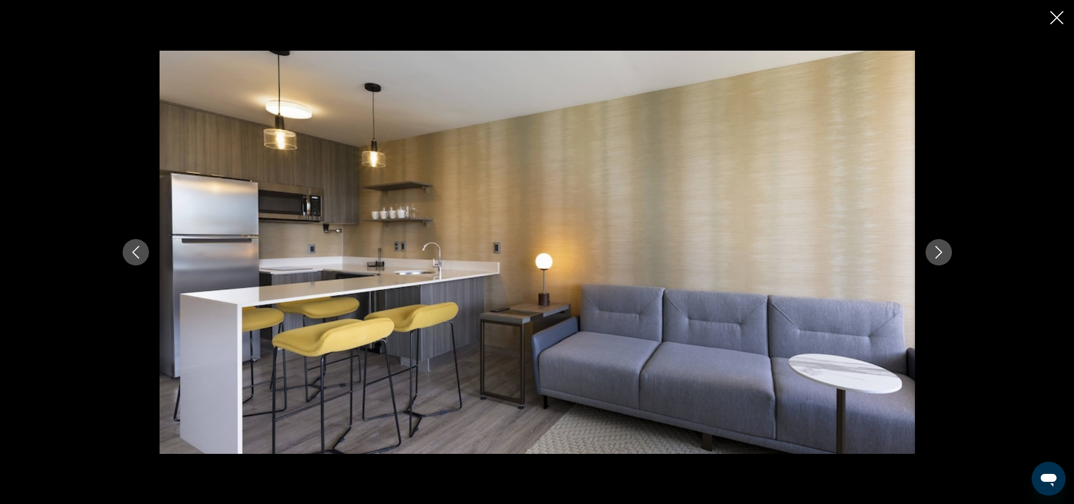
click at [940, 250] on icon "Next image" at bounding box center [938, 252] width 7 height 13
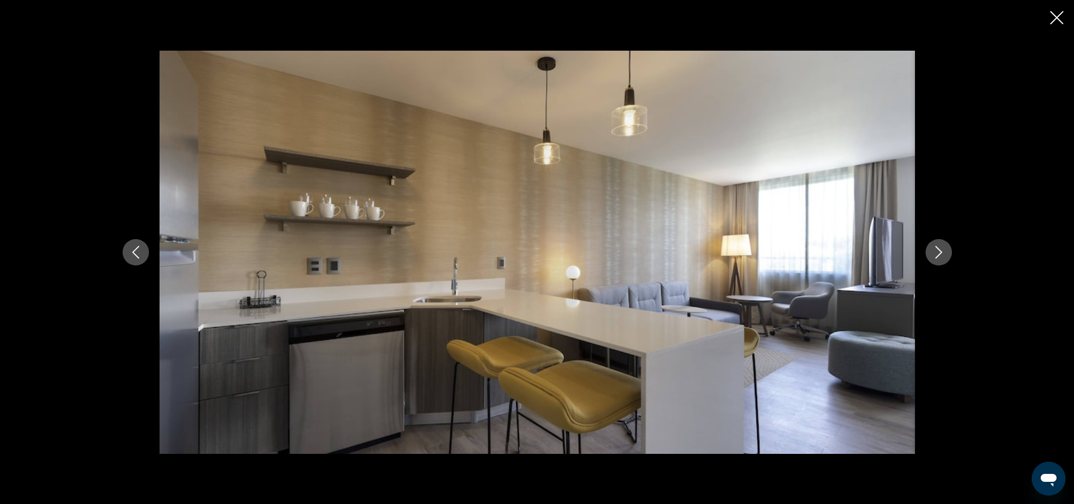
click at [940, 250] on icon "Next image" at bounding box center [938, 252] width 7 height 13
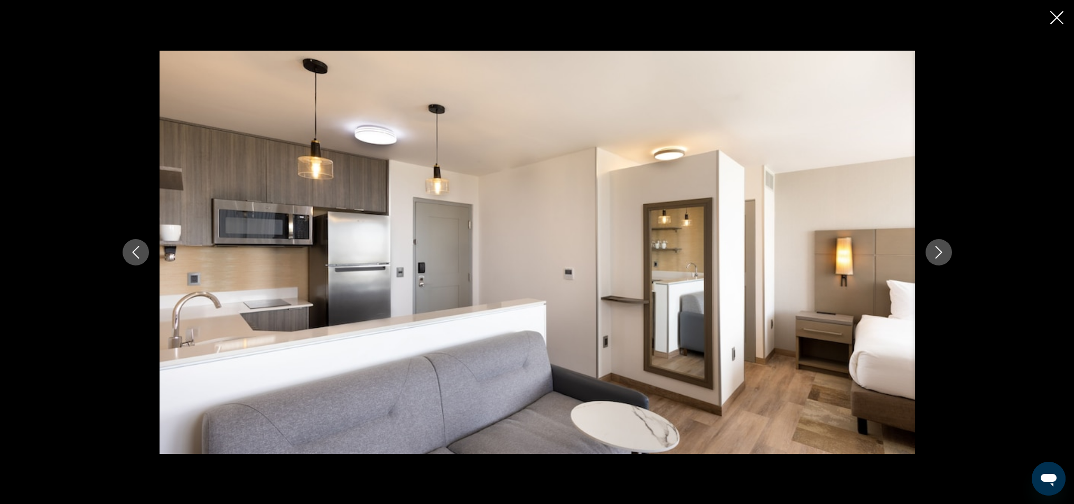
click at [940, 250] on icon "Next image" at bounding box center [938, 252] width 7 height 13
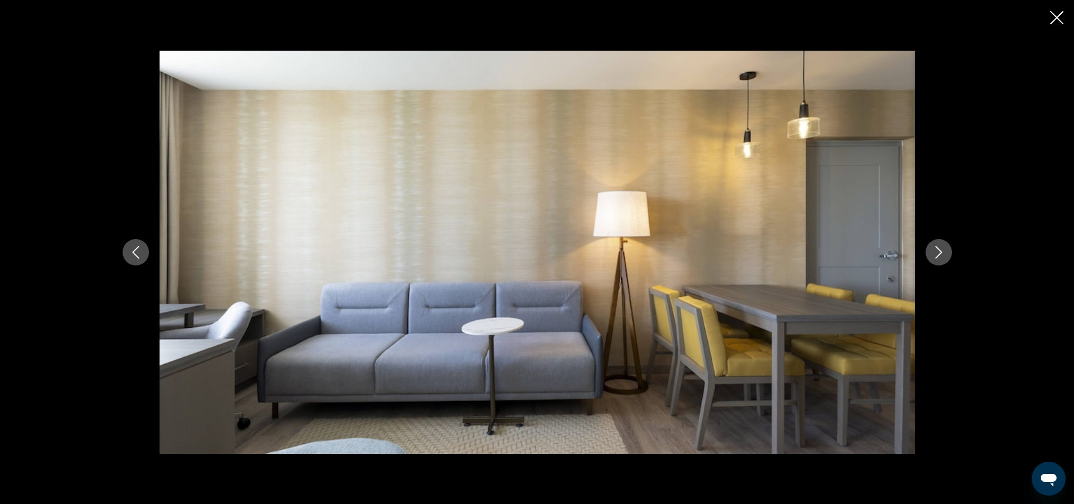
click at [940, 250] on icon "Next image" at bounding box center [938, 252] width 7 height 13
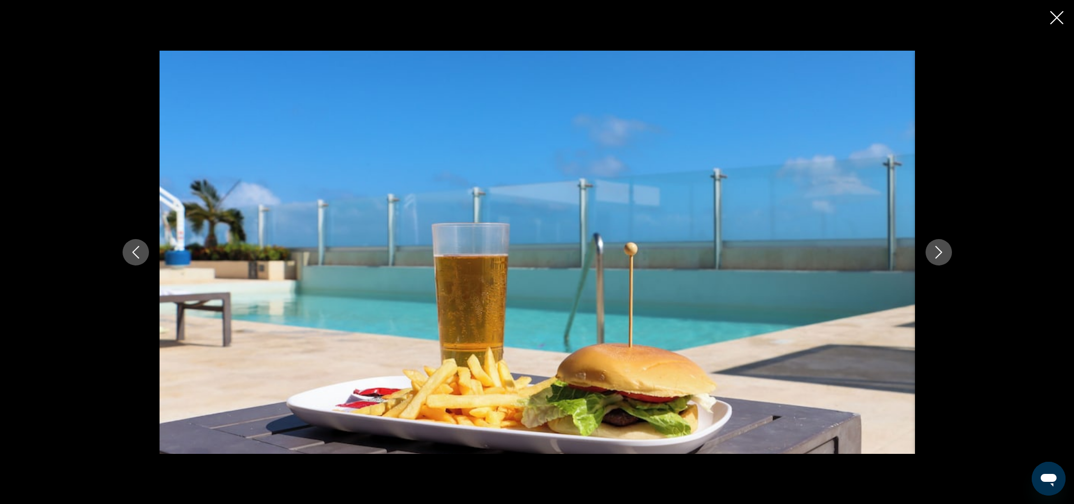
click at [940, 250] on icon "Next image" at bounding box center [938, 252] width 7 height 13
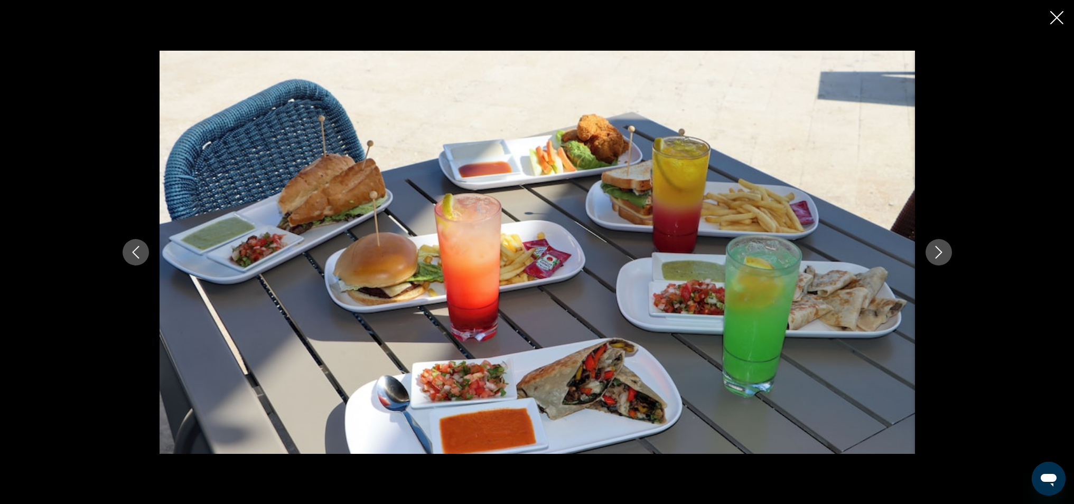
click at [940, 250] on icon "Next image" at bounding box center [938, 252] width 7 height 13
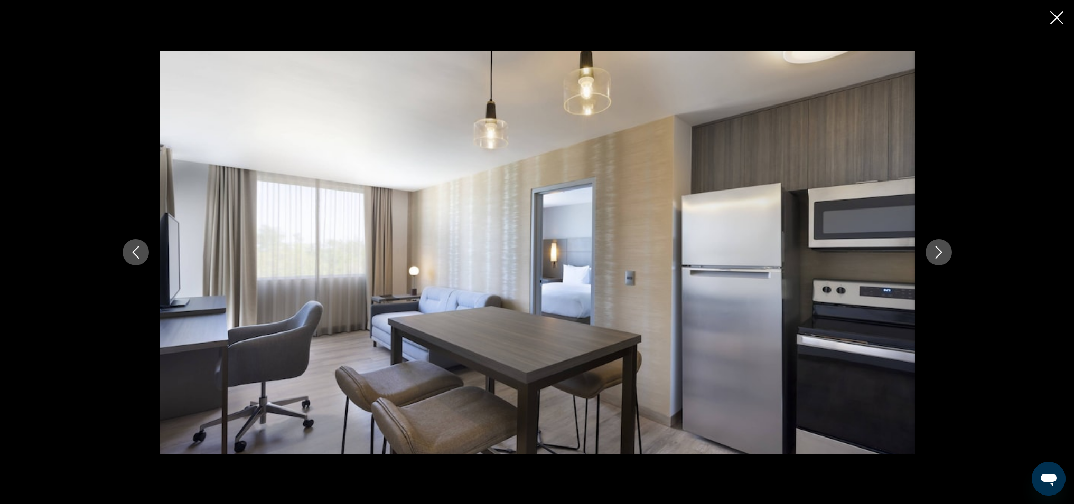
click at [940, 250] on icon "Next image" at bounding box center [938, 252] width 7 height 13
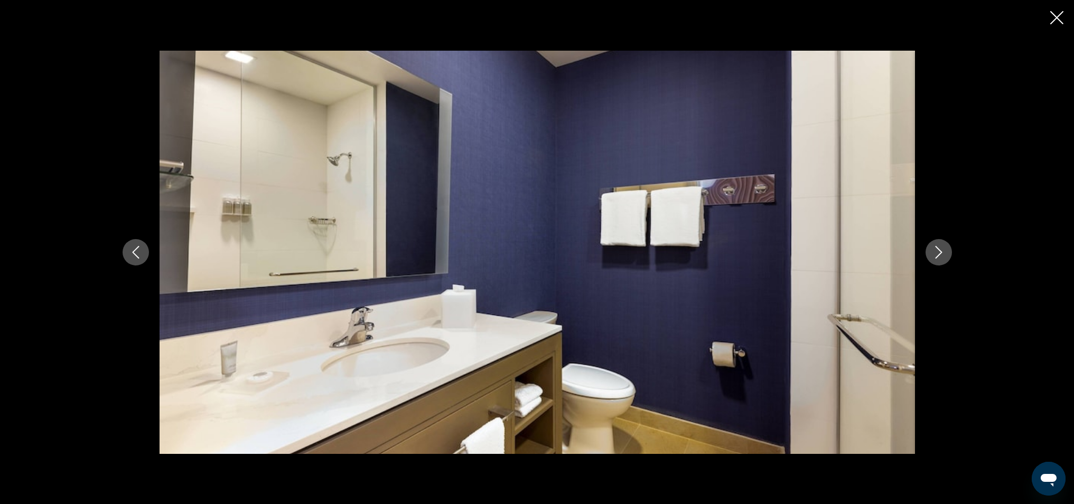
click at [940, 250] on icon "Next image" at bounding box center [938, 252] width 7 height 13
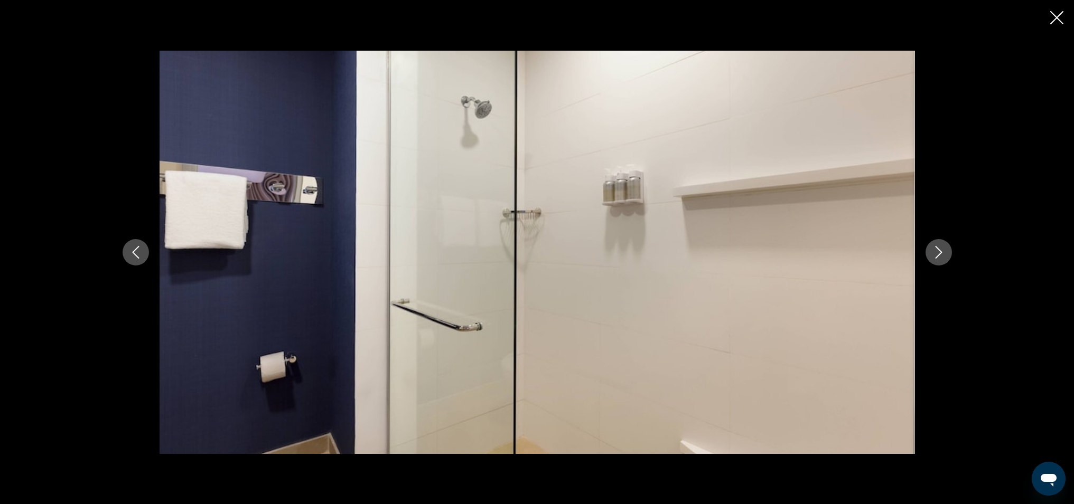
click at [940, 250] on icon "Next image" at bounding box center [938, 252] width 7 height 13
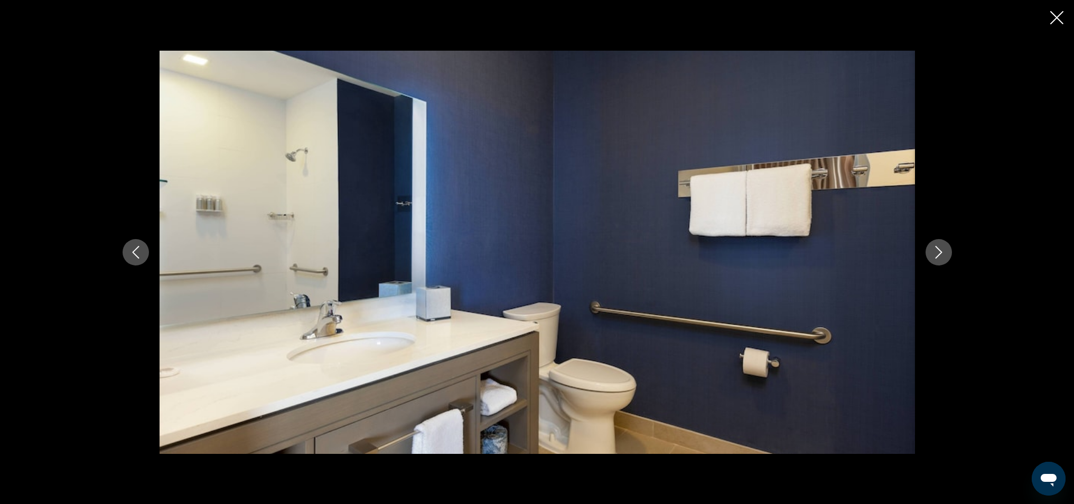
click at [940, 250] on icon "Next image" at bounding box center [938, 252] width 7 height 13
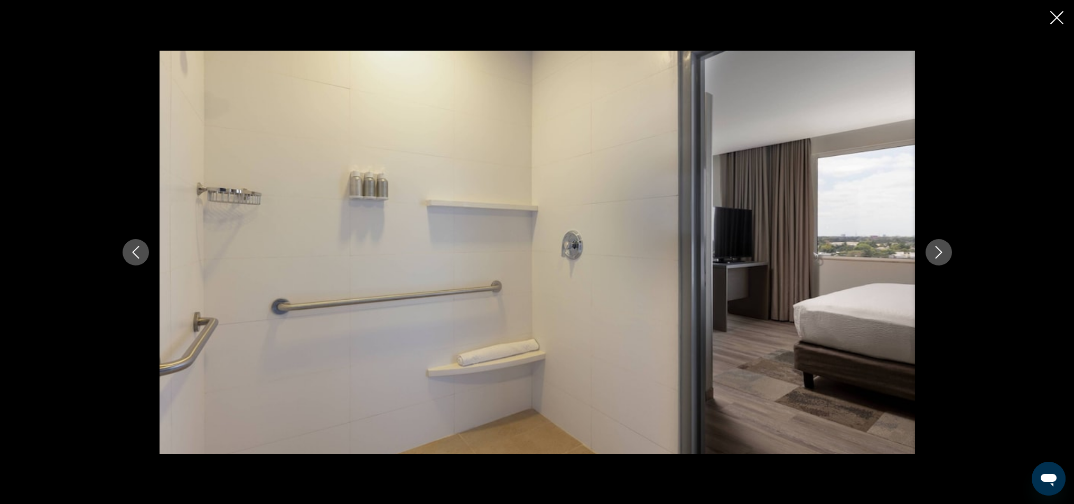
click at [940, 250] on icon "Next image" at bounding box center [938, 252] width 7 height 13
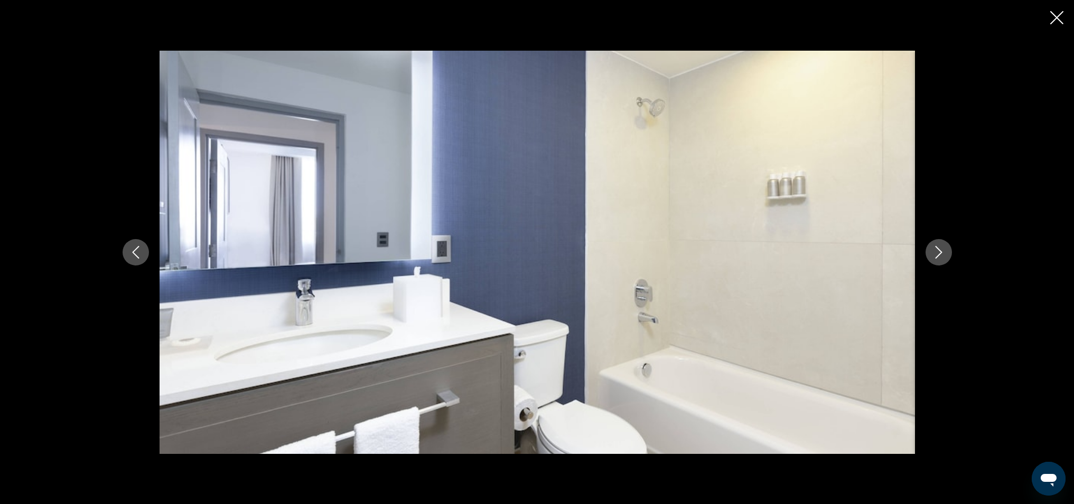
click at [940, 250] on icon "Next image" at bounding box center [938, 252] width 7 height 13
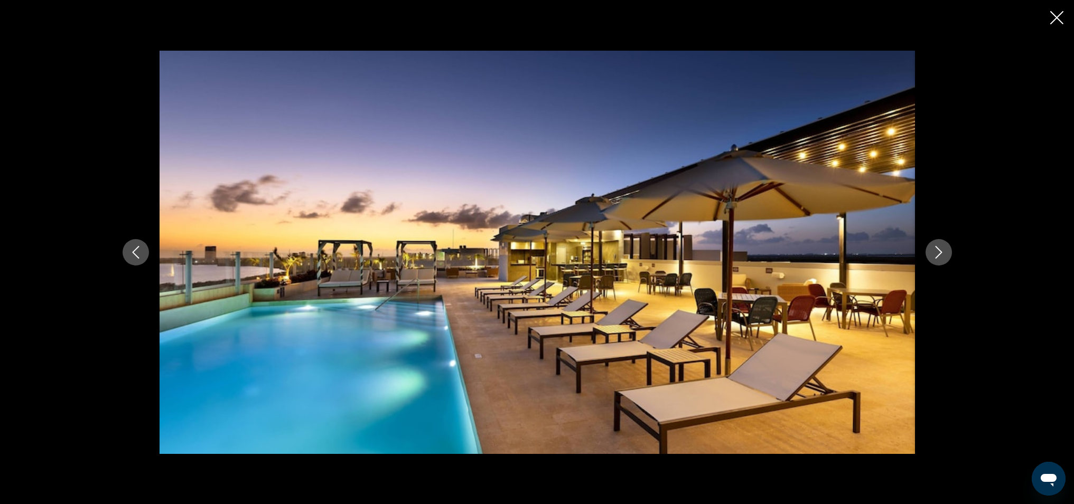
click at [939, 250] on icon "Next image" at bounding box center [938, 252] width 7 height 13
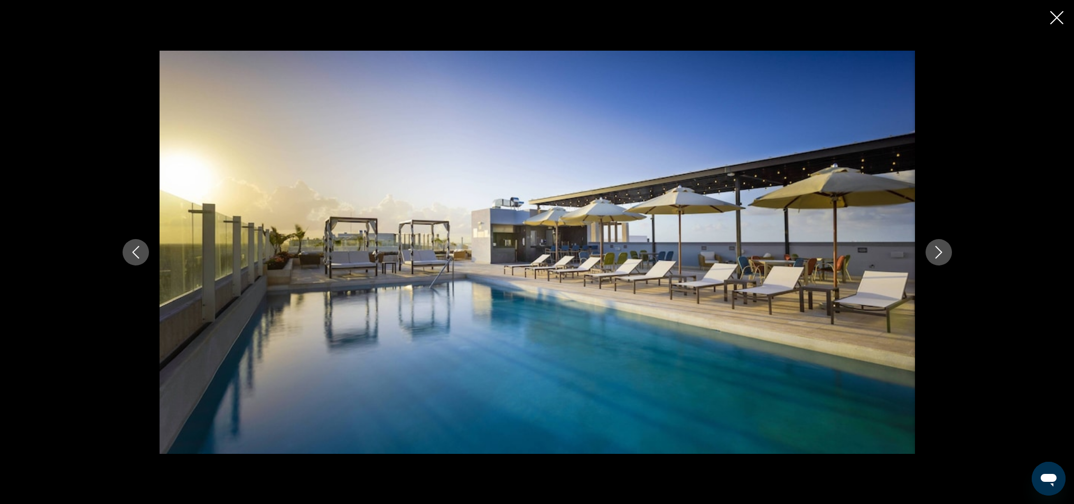
click at [939, 250] on icon "Next image" at bounding box center [938, 252] width 7 height 13
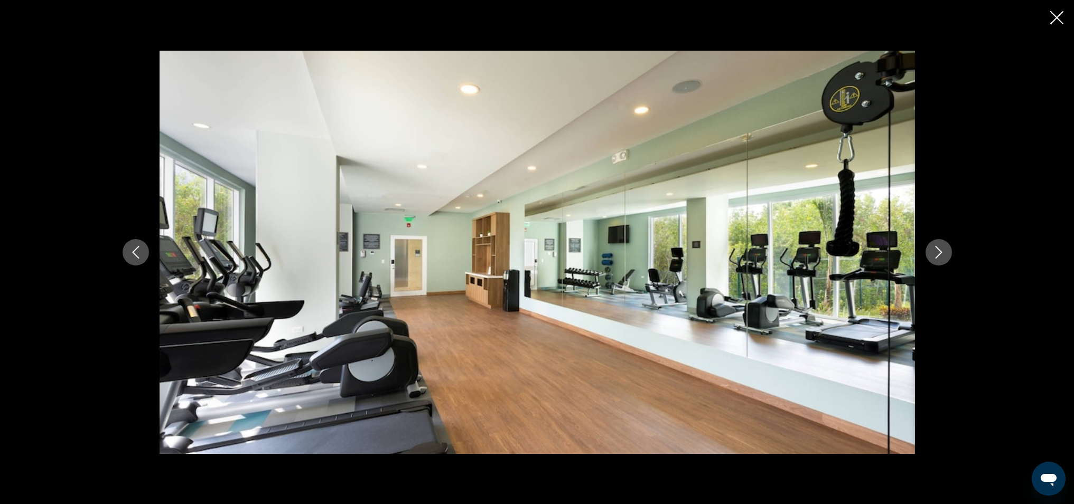
click at [939, 250] on icon "Next image" at bounding box center [938, 252] width 7 height 13
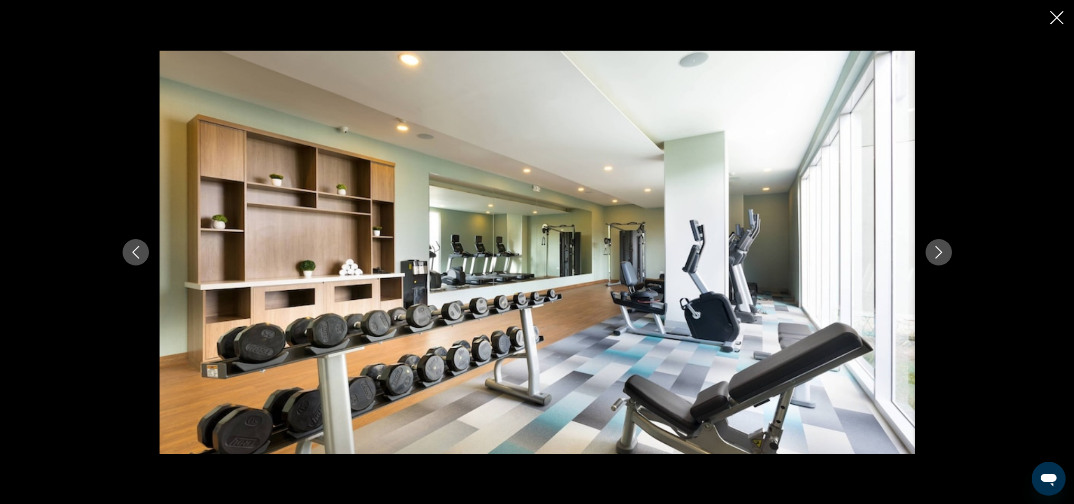
click at [939, 250] on icon "Next image" at bounding box center [938, 252] width 7 height 13
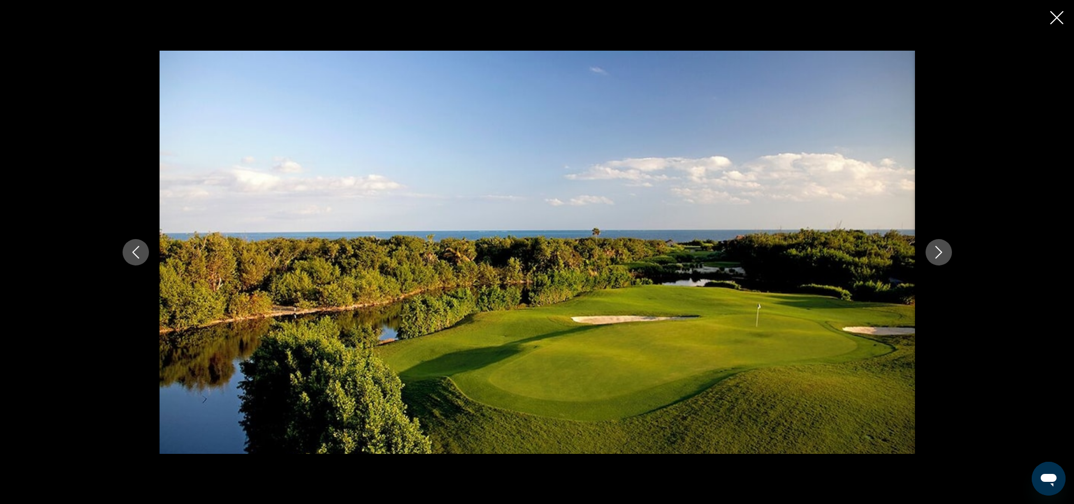
click at [939, 250] on icon "Next image" at bounding box center [938, 252] width 7 height 13
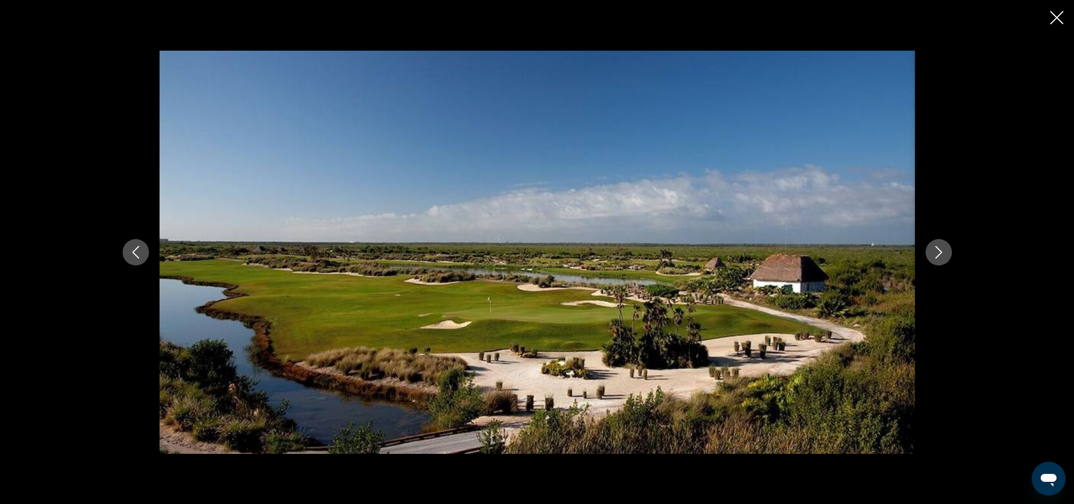
click at [939, 250] on icon "Next image" at bounding box center [938, 252] width 7 height 13
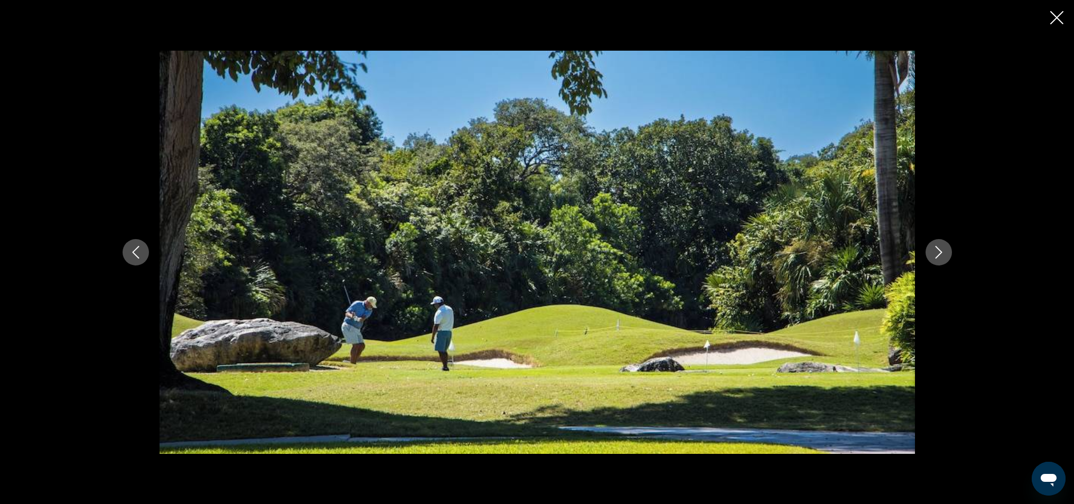
click at [939, 250] on icon "Next image" at bounding box center [938, 252] width 7 height 13
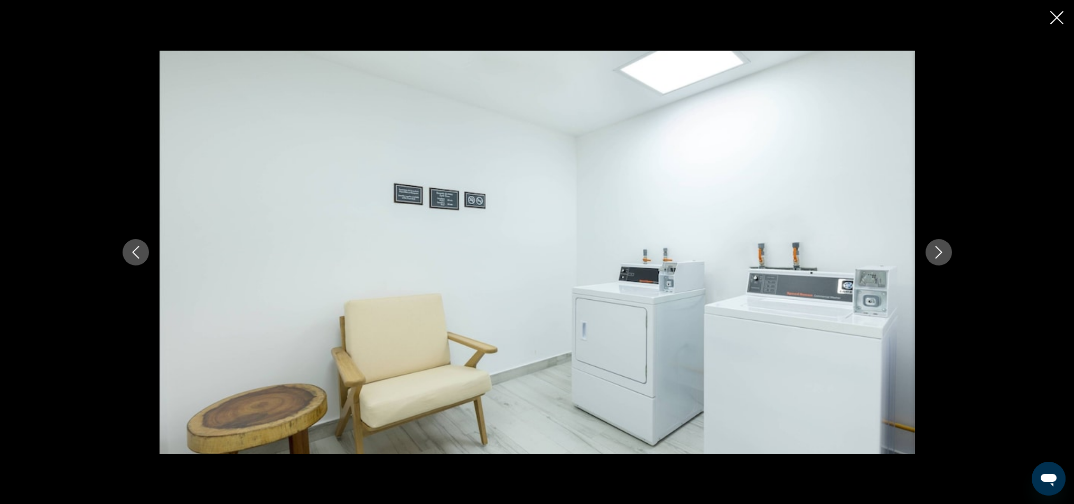
click at [939, 250] on icon "Next image" at bounding box center [938, 252] width 7 height 13
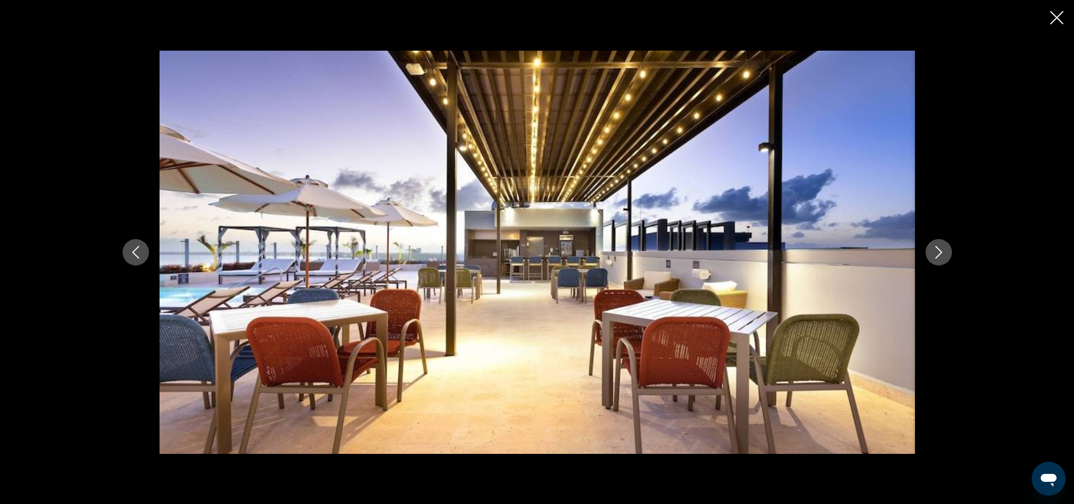
click at [134, 251] on icon "Previous image" at bounding box center [135, 252] width 7 height 13
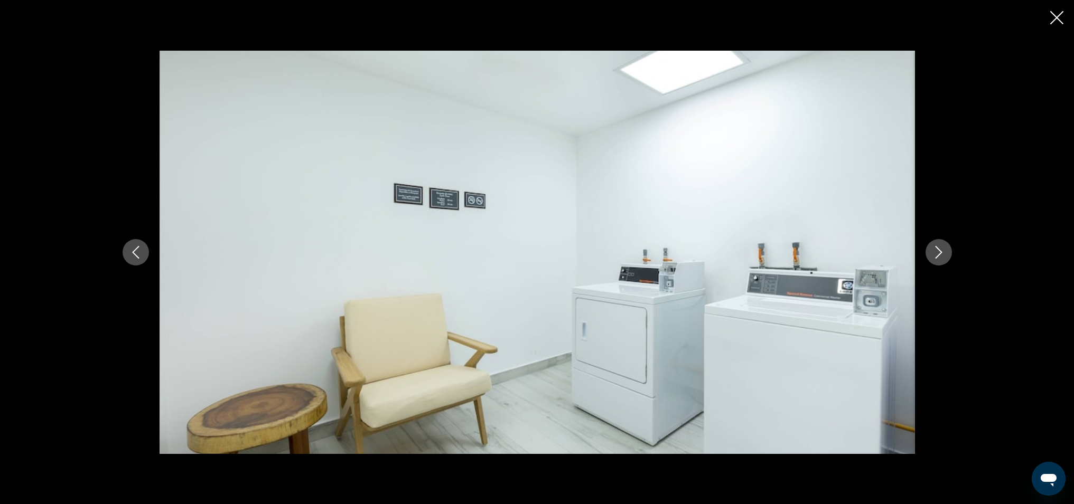
click at [939, 249] on icon "Next image" at bounding box center [938, 252] width 7 height 13
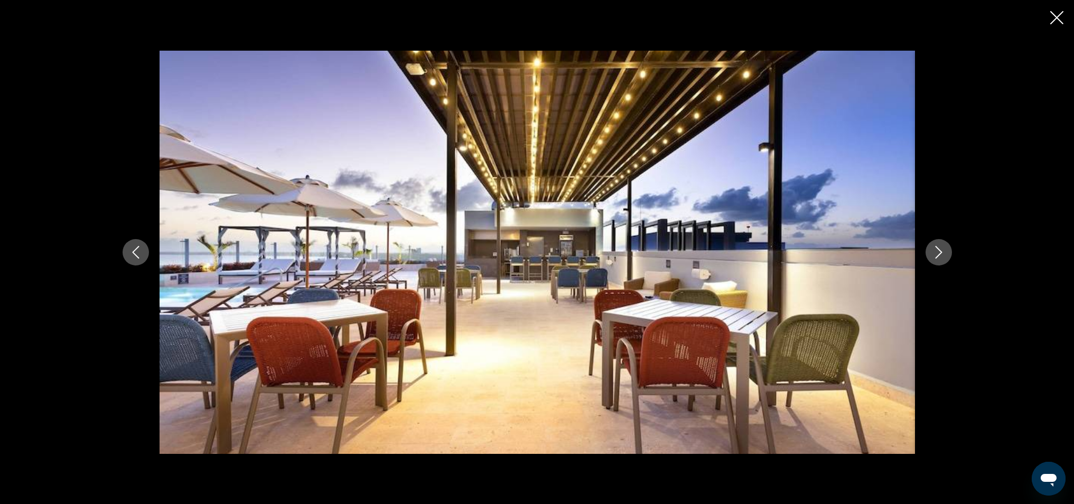
click at [939, 249] on icon "Next image" at bounding box center [938, 252] width 7 height 13
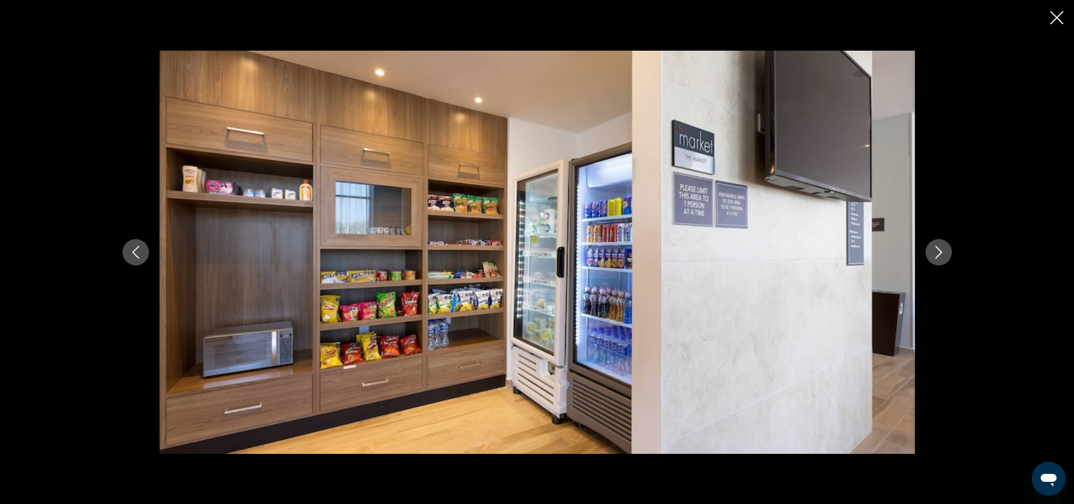
click at [939, 249] on icon "Next image" at bounding box center [938, 252] width 7 height 13
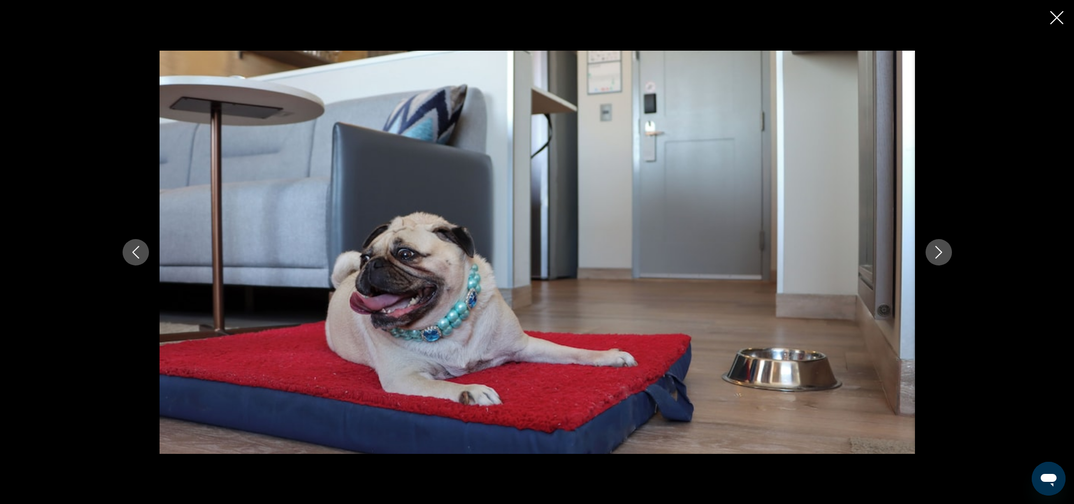
click at [148, 256] on button "Previous image" at bounding box center [136, 252] width 26 height 26
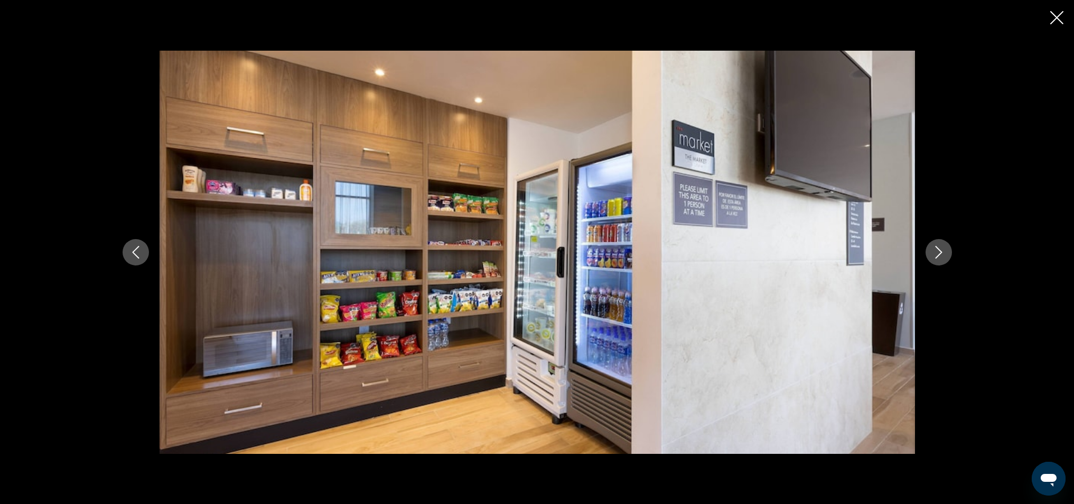
click at [943, 254] on icon "Next image" at bounding box center [938, 252] width 13 height 13
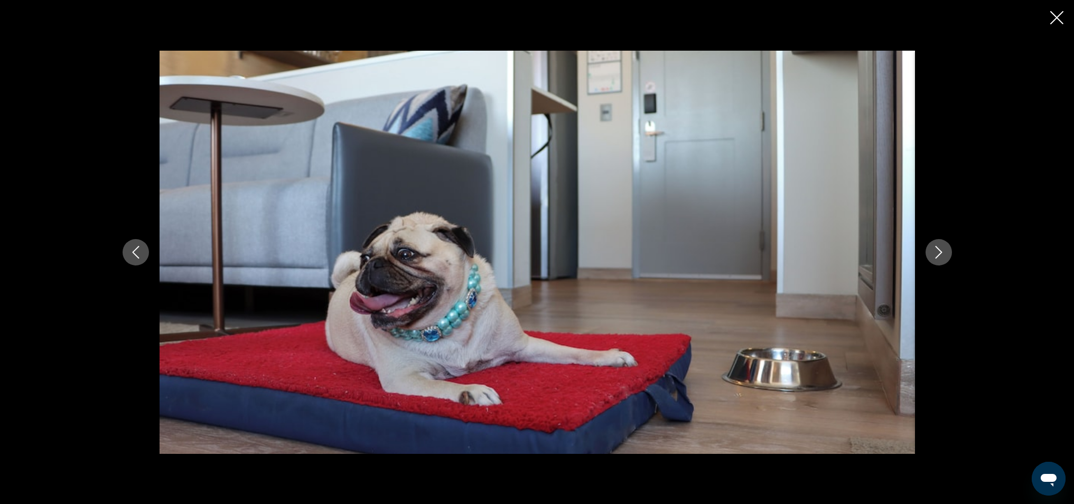
click at [943, 254] on icon "Next image" at bounding box center [938, 252] width 13 height 13
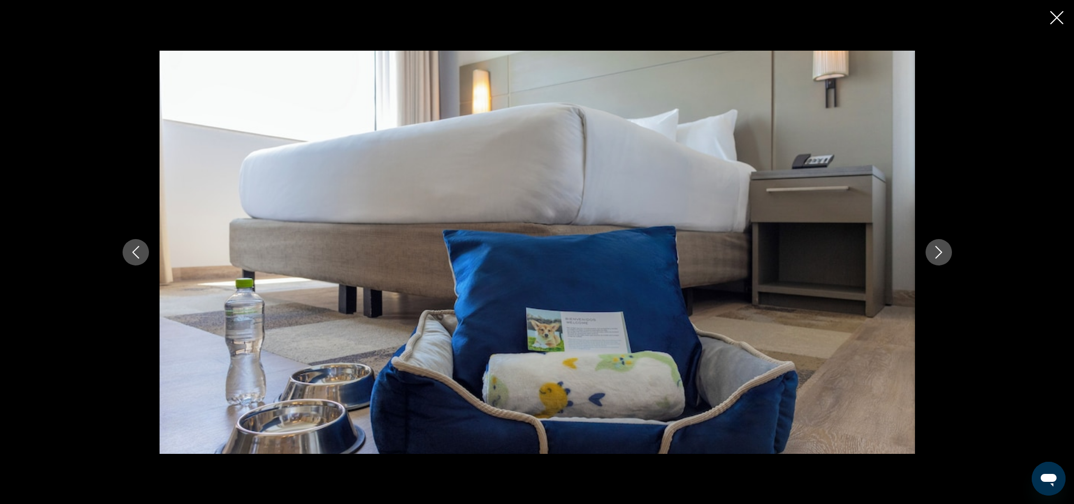
click at [943, 254] on icon "Next image" at bounding box center [938, 252] width 13 height 13
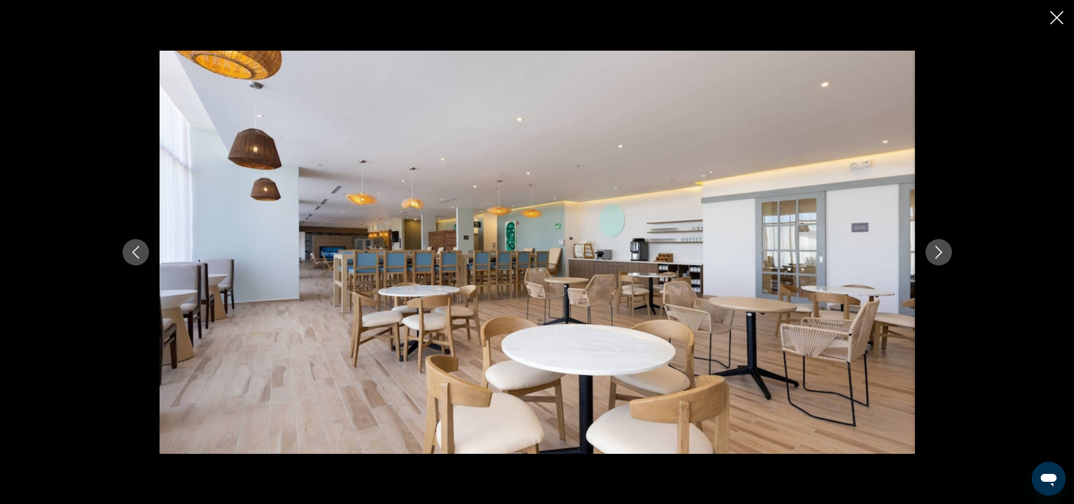
click at [943, 254] on icon "Next image" at bounding box center [938, 252] width 13 height 13
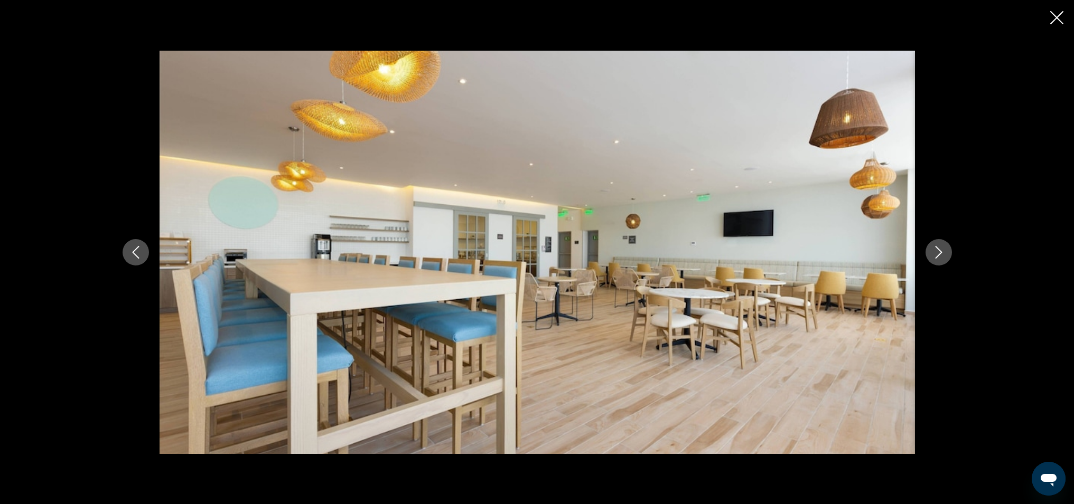
click at [943, 254] on icon "Next image" at bounding box center [938, 252] width 13 height 13
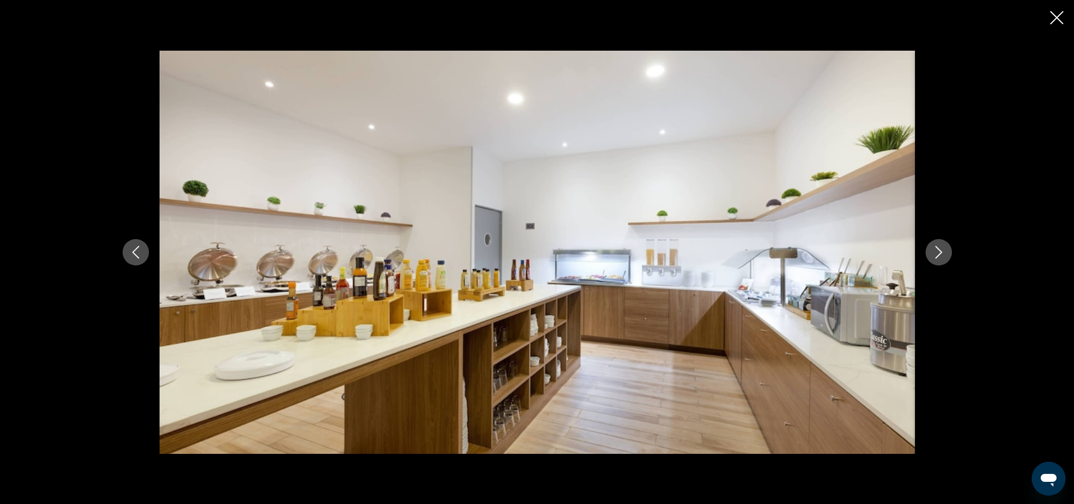
click at [943, 254] on icon "Next image" at bounding box center [938, 252] width 13 height 13
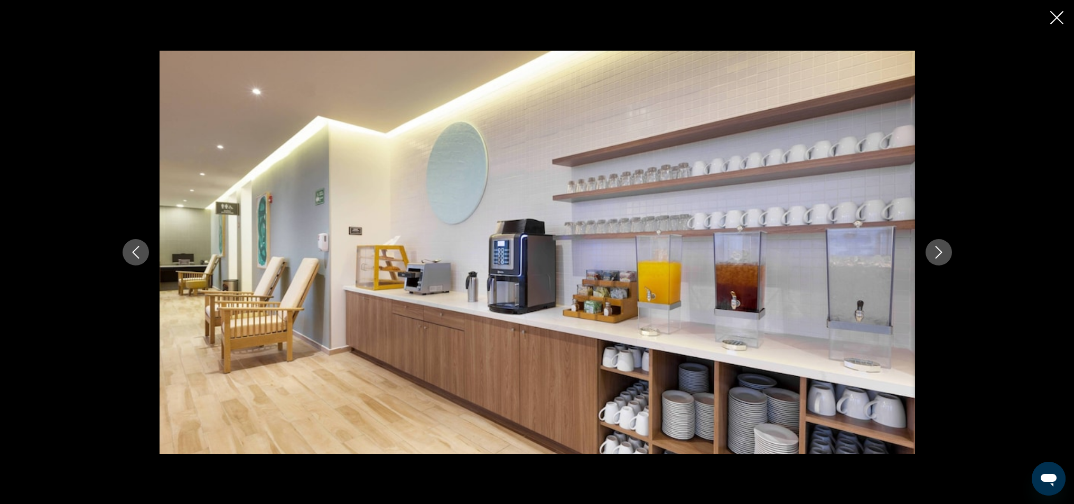
click at [943, 254] on icon "Next image" at bounding box center [938, 252] width 13 height 13
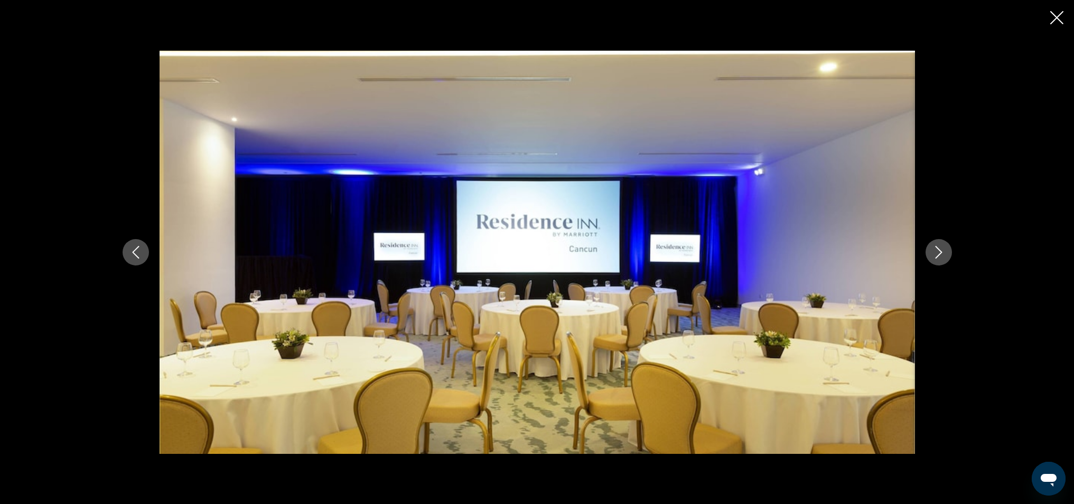
click at [943, 254] on icon "Next image" at bounding box center [938, 252] width 13 height 13
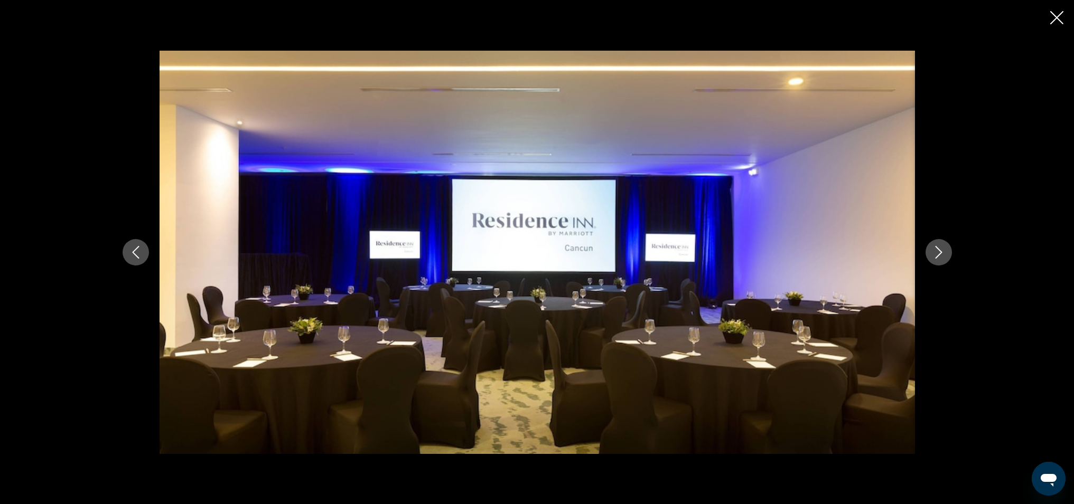
click at [943, 254] on icon "Next image" at bounding box center [938, 252] width 13 height 13
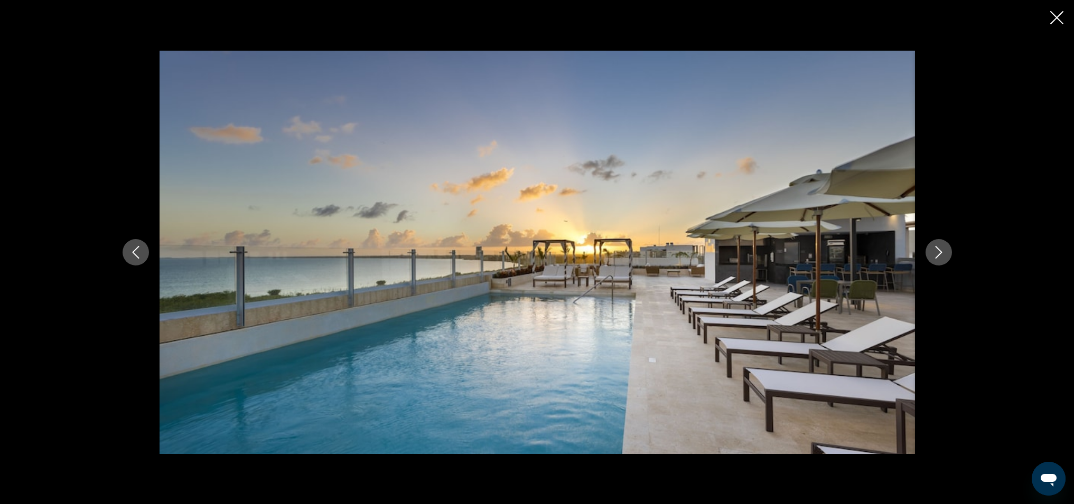
click at [943, 254] on icon "Next image" at bounding box center [938, 252] width 13 height 13
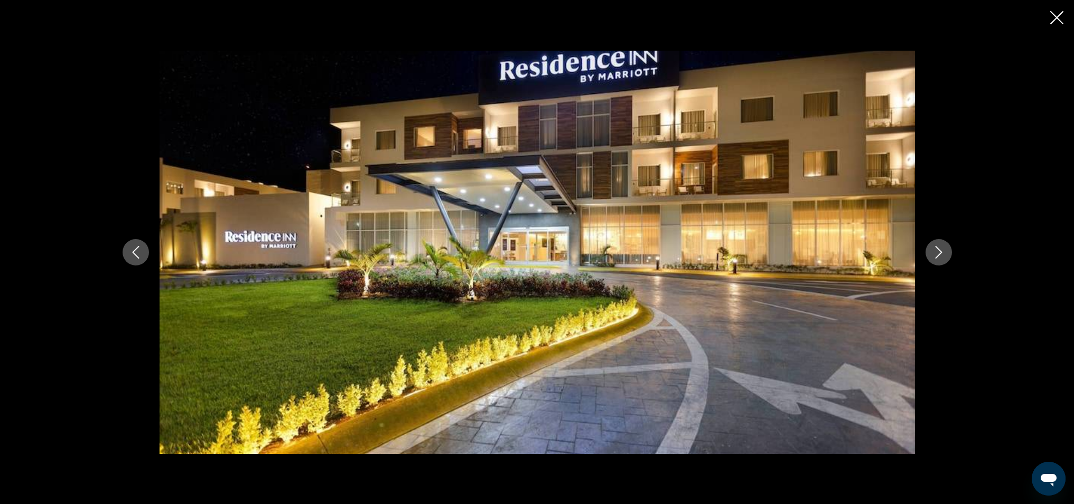
click at [943, 254] on icon "Next image" at bounding box center [938, 252] width 13 height 13
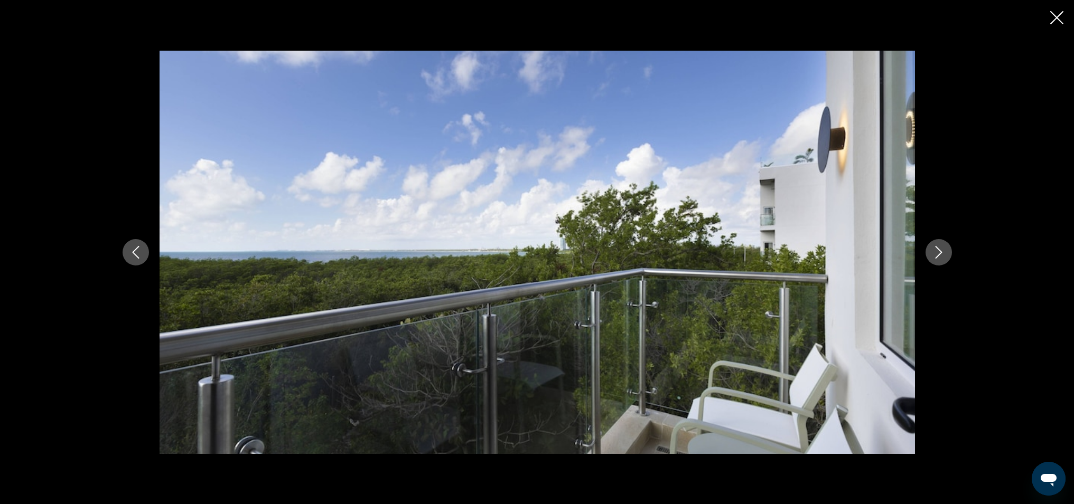
click at [943, 254] on icon "Next image" at bounding box center [938, 252] width 13 height 13
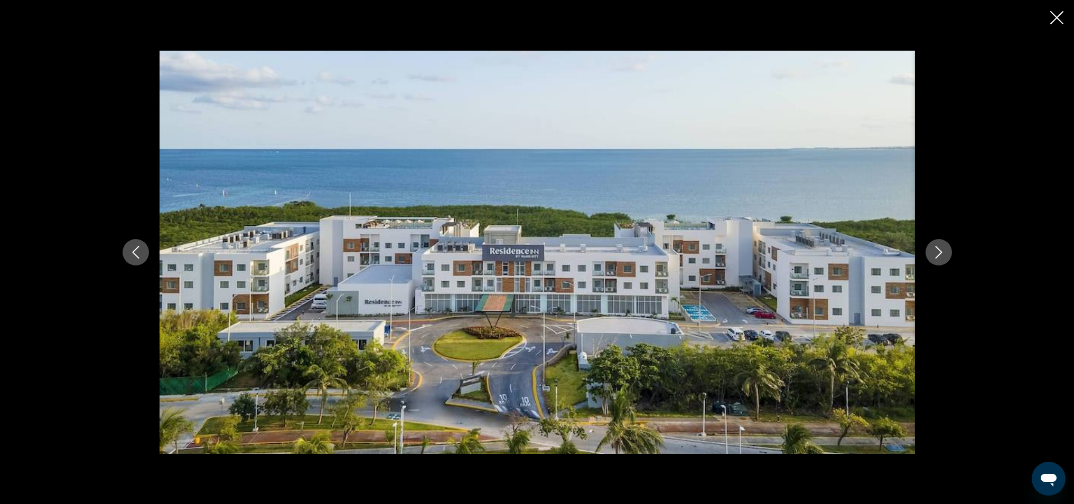
click at [1053, 17] on icon "Close slideshow" at bounding box center [1056, 17] width 13 height 13
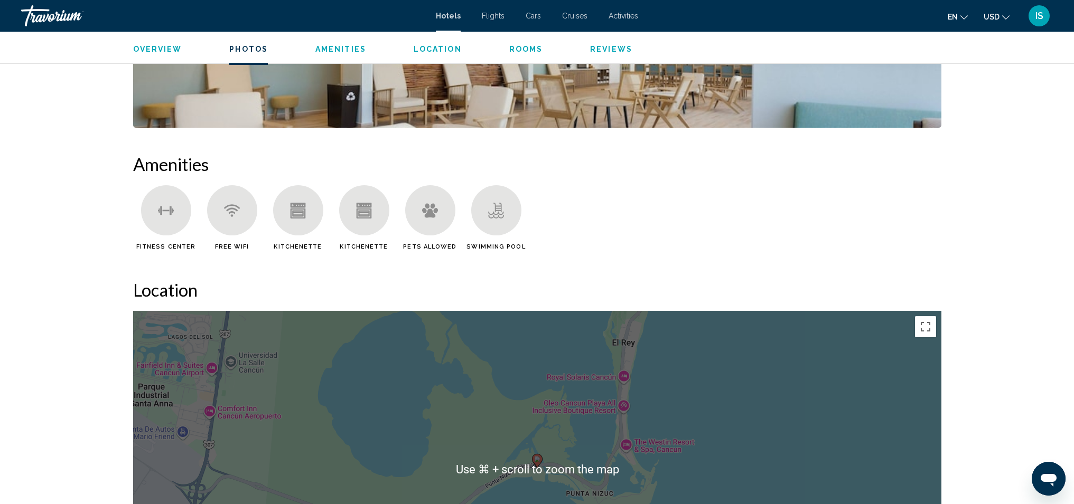
scroll to position [587, 0]
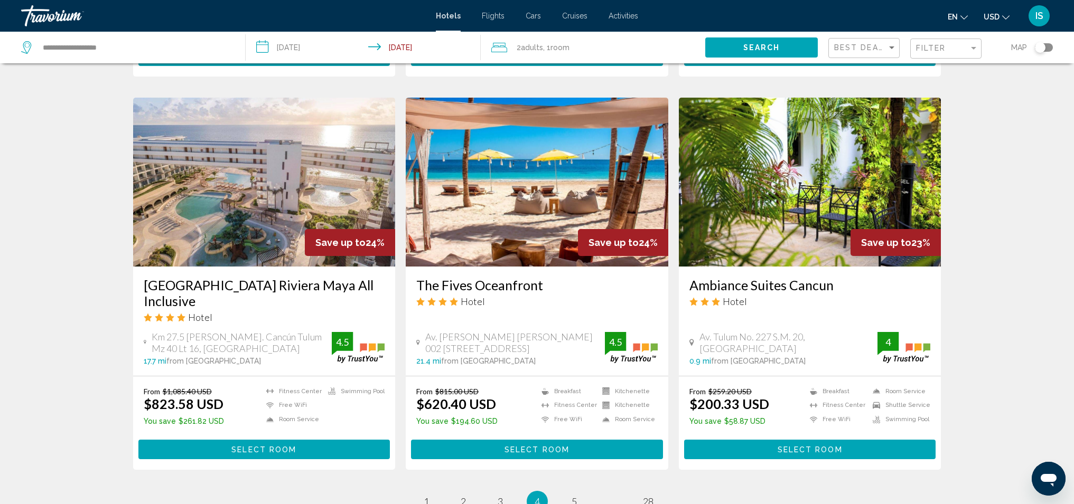
scroll to position [1226, 0]
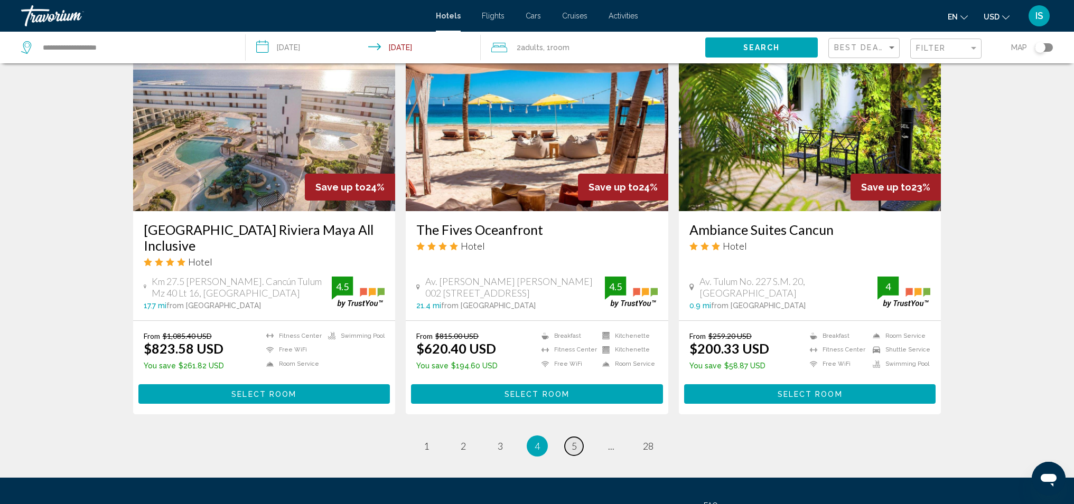
click at [574, 443] on span "5" at bounding box center [574, 447] width 5 height 12
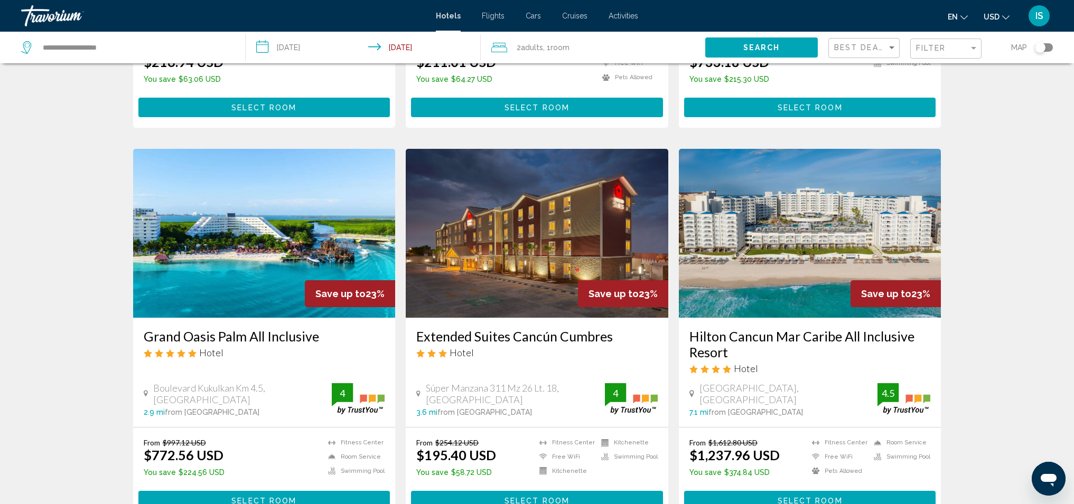
scroll to position [370, 0]
